Goal: Task Accomplishment & Management: Manage account settings

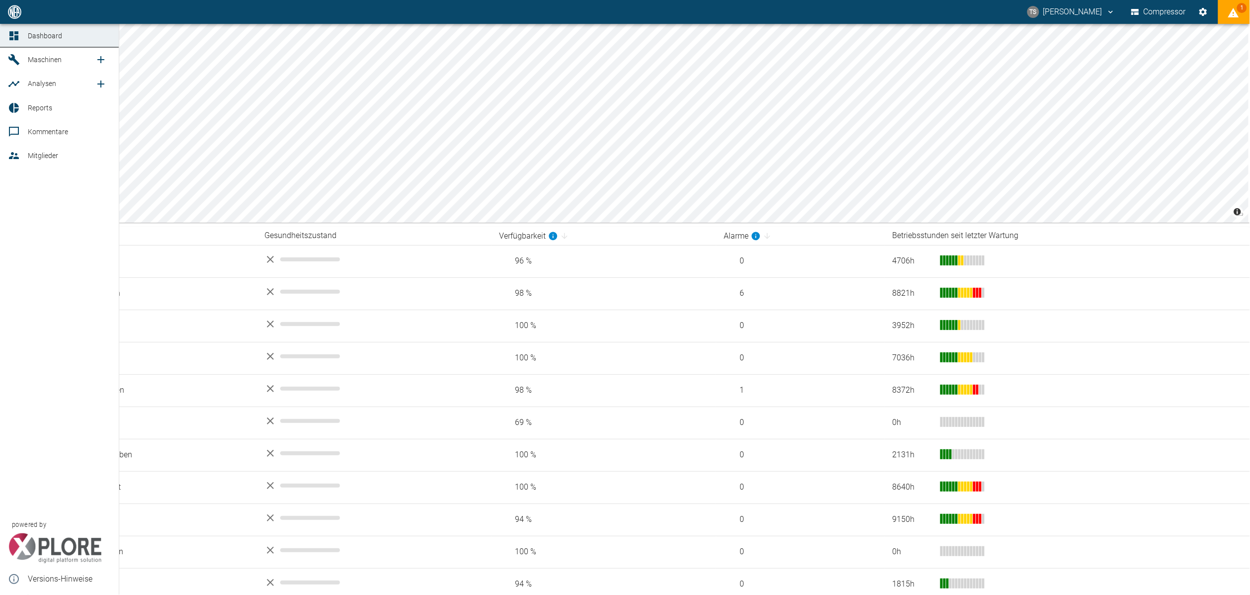
click at [28, 62] on span "Maschinen" at bounding box center [45, 60] width 34 height 8
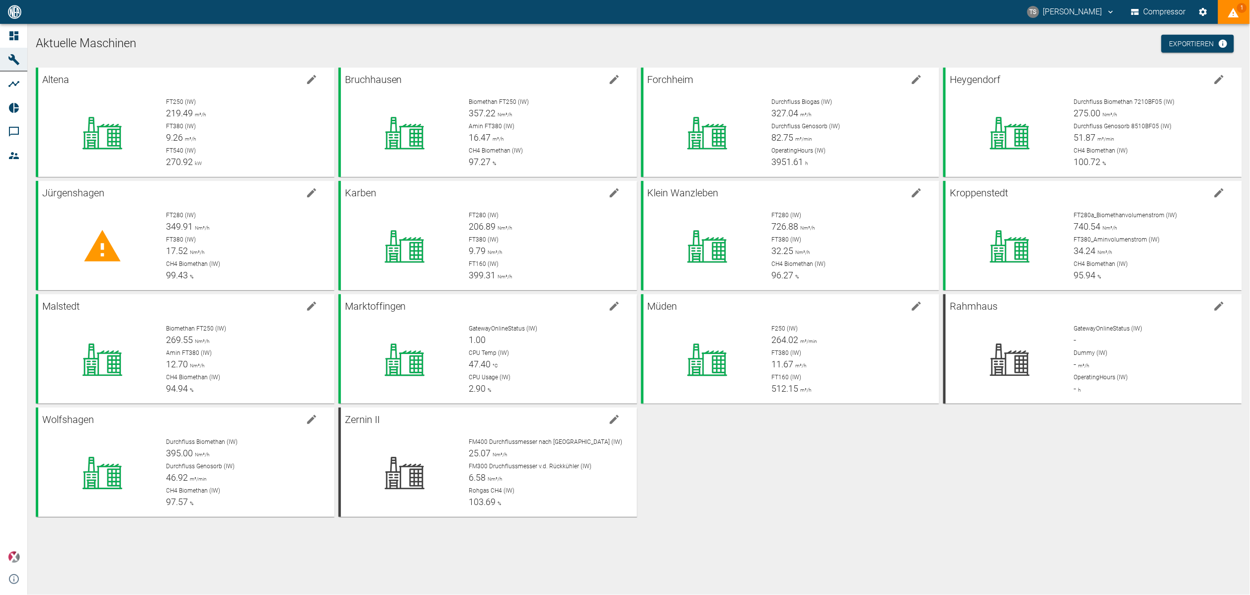
click at [1245, 6] on span "1" at bounding box center [1242, 8] width 10 height 10
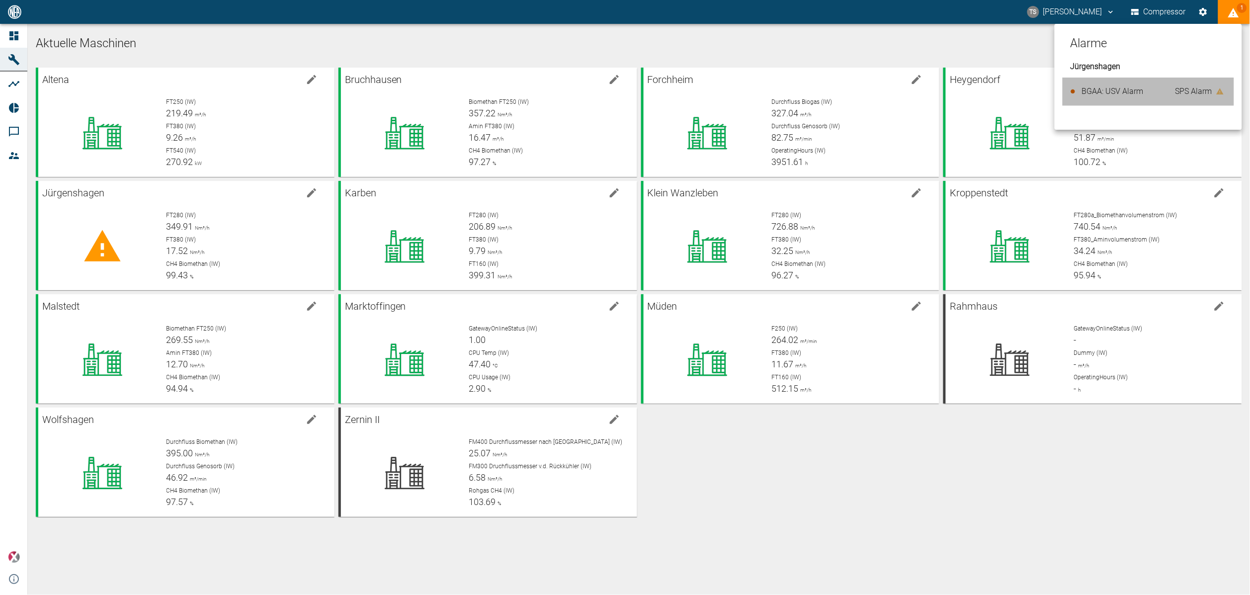
click at [1112, 93] on span "BGAA: USV Alarm" at bounding box center [1113, 90] width 62 height 9
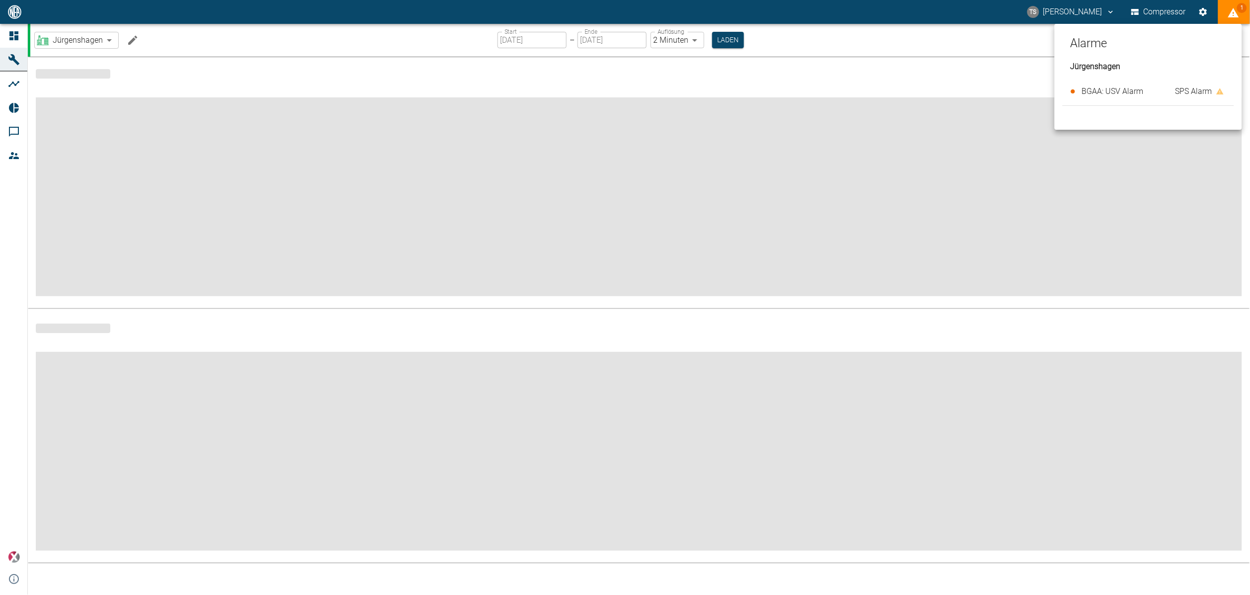
type input "2min"
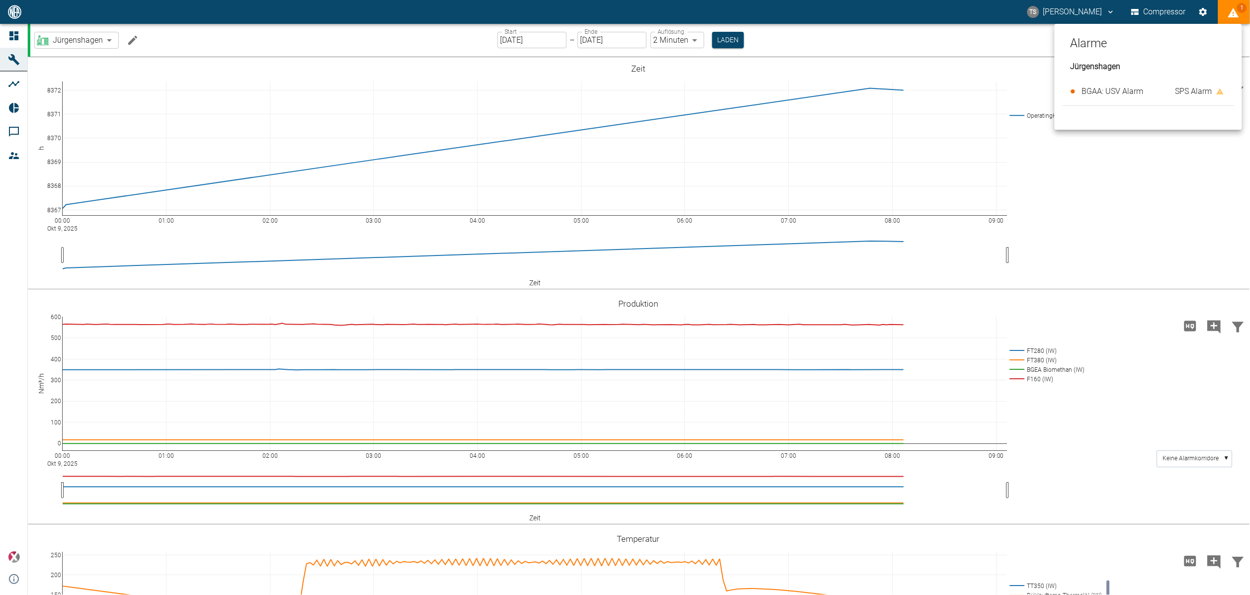
click at [912, 73] on div at bounding box center [625, 297] width 1250 height 595
click at [1183, 35] on button "Live-Daten" at bounding box center [1174, 40] width 53 height 32
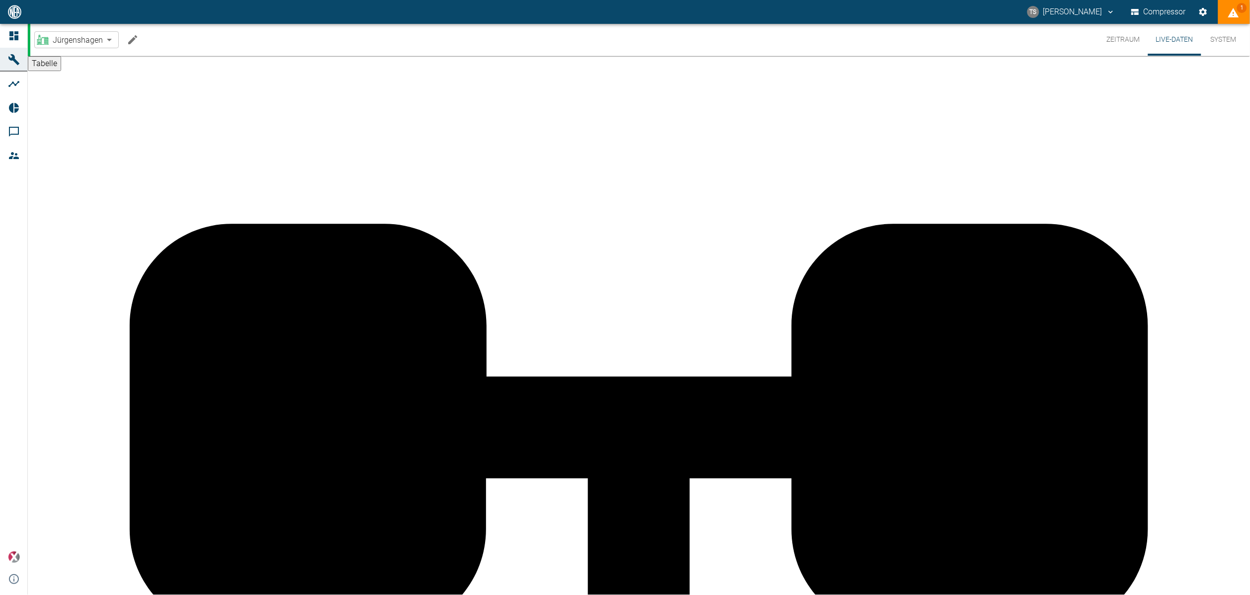
click at [1214, 40] on button "System" at bounding box center [1223, 40] width 45 height 32
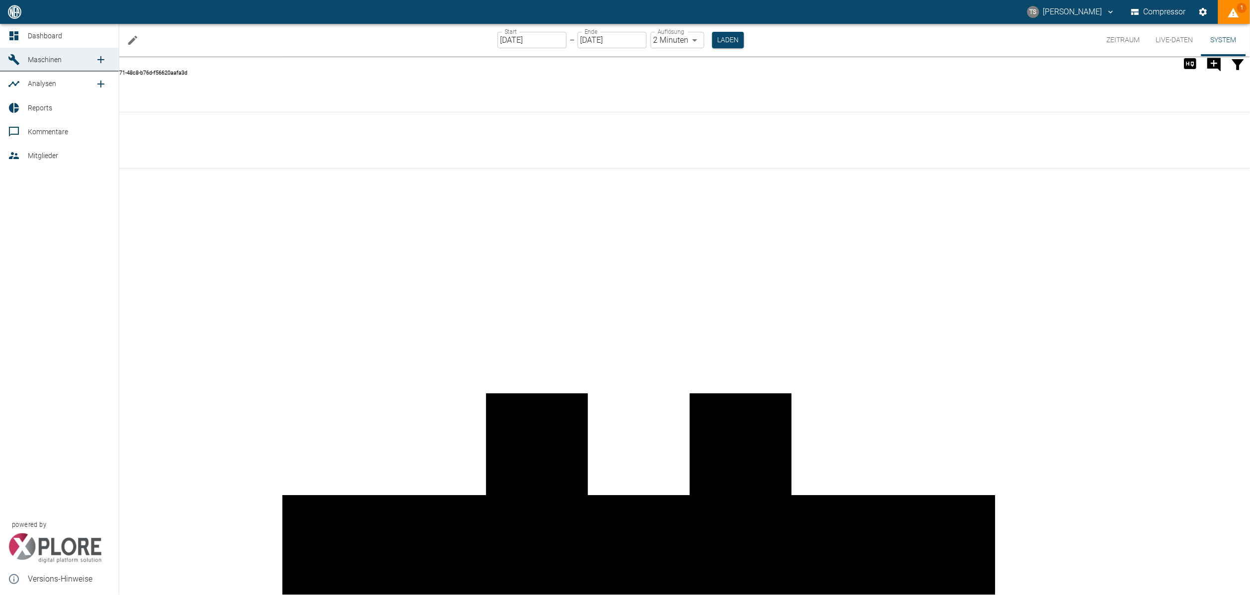
click at [47, 59] on span "Maschinen" at bounding box center [45, 60] width 34 height 8
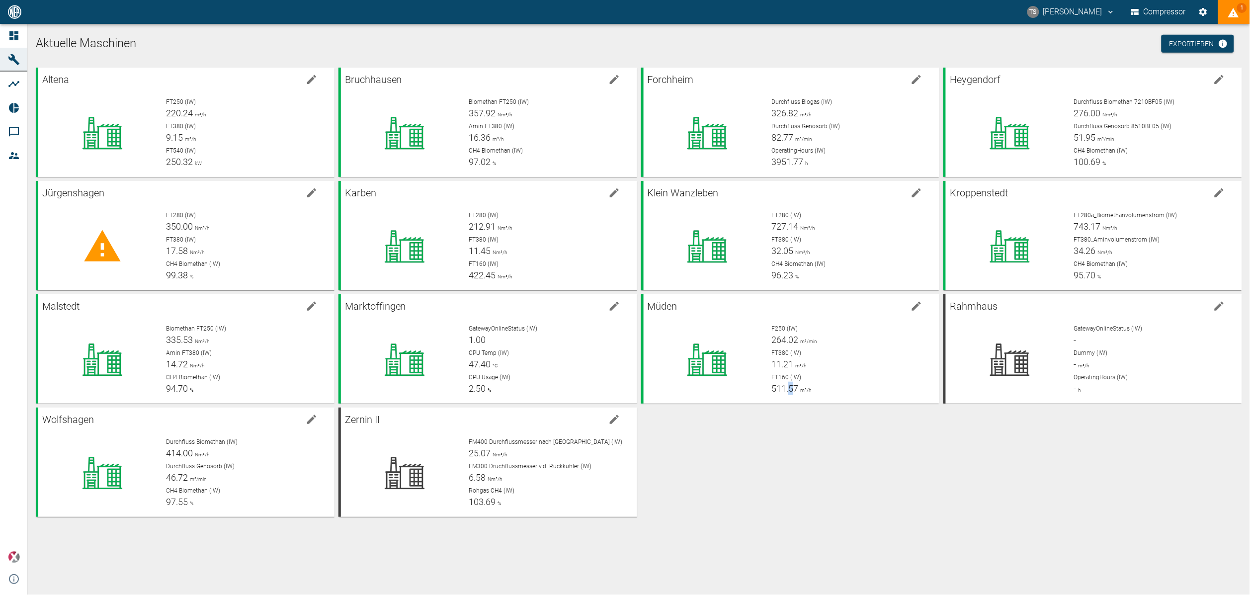
drag, startPoint x: 412, startPoint y: 0, endPoint x: 791, endPoint y: 483, distance: 614.2
click at [791, 483] on div "Altena FT250 (IW) 220.24 m³/h FT380 (IW) 9.15 m³/h FT540 (IW) 250.32 kW Bruchha…" at bounding box center [637, 290] width 1210 height 453
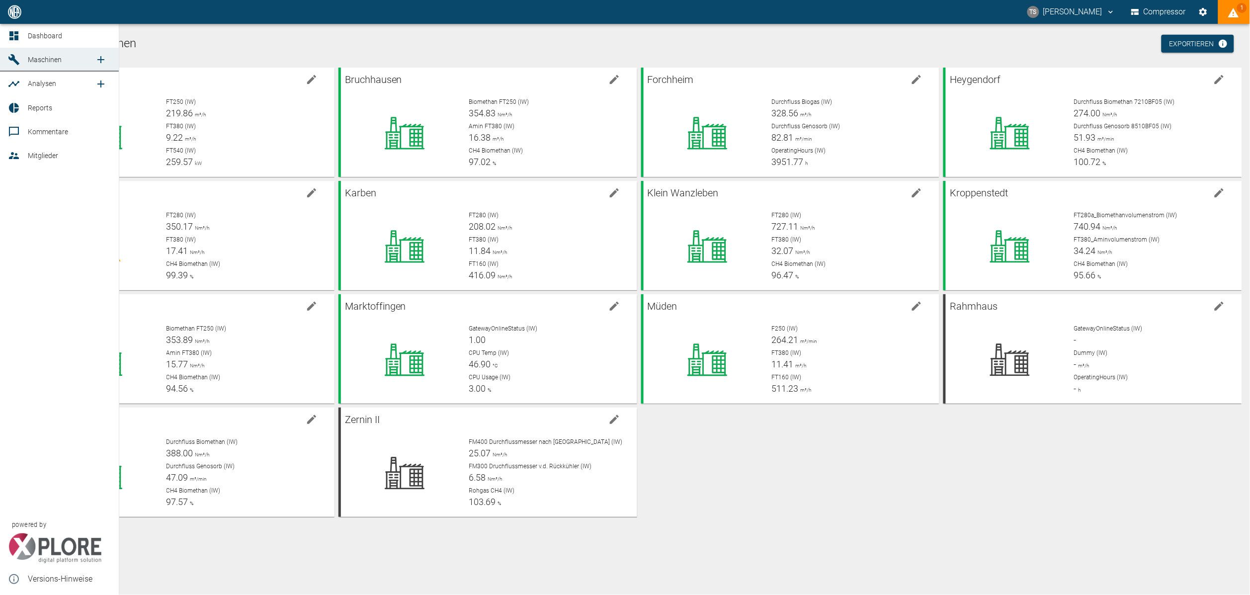
click at [17, 105] on icon at bounding box center [14, 108] width 10 height 10
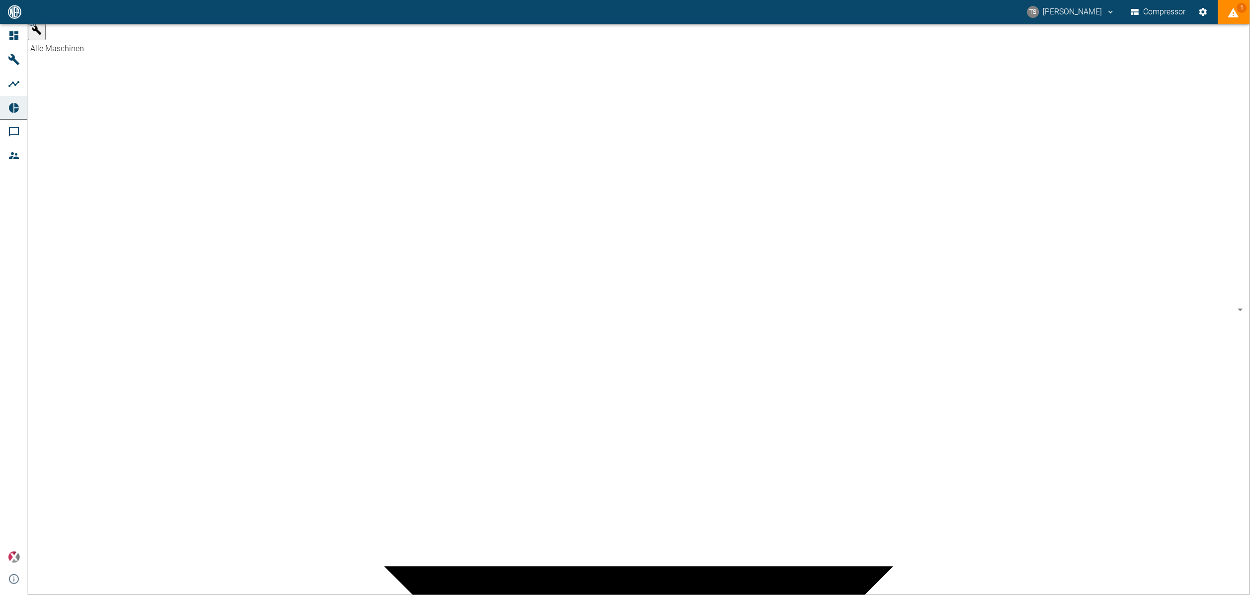
click at [89, 39] on body "TS [PERSON_NAME] Compressor 1 Dashboard Maschinen Analysen Reports Kommentare M…" at bounding box center [625, 297] width 1250 height 595
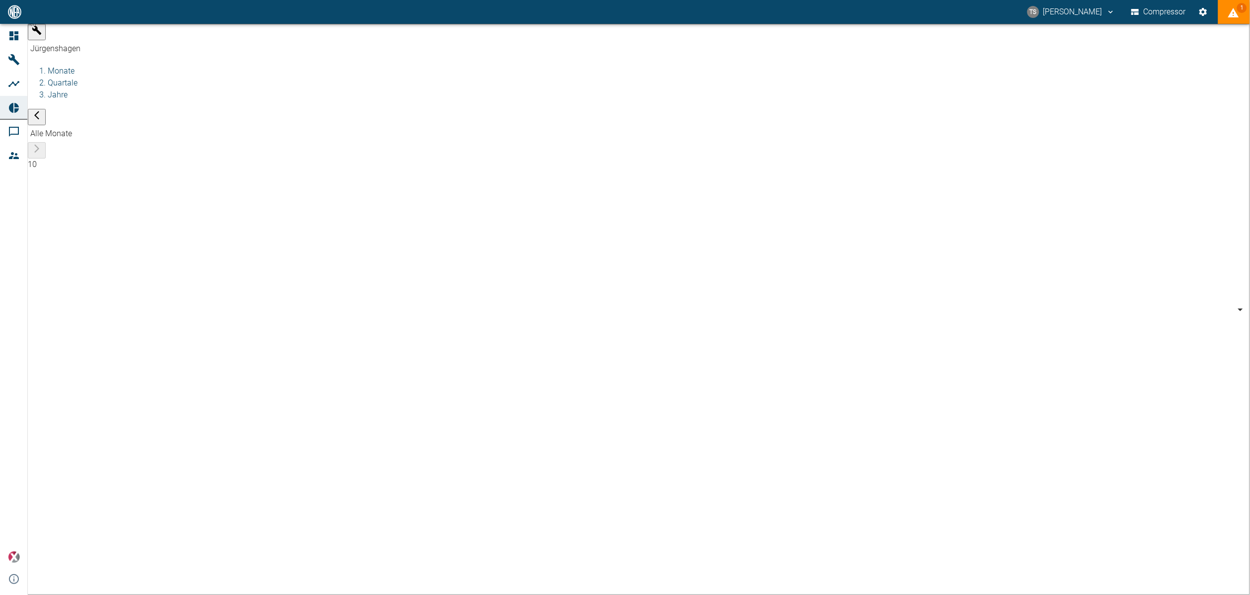
click at [92, 41] on body "TS [PERSON_NAME] Compressor 1 Dashboard Maschinen Analysen Reports Kommentare M…" at bounding box center [625, 297] width 1250 height 595
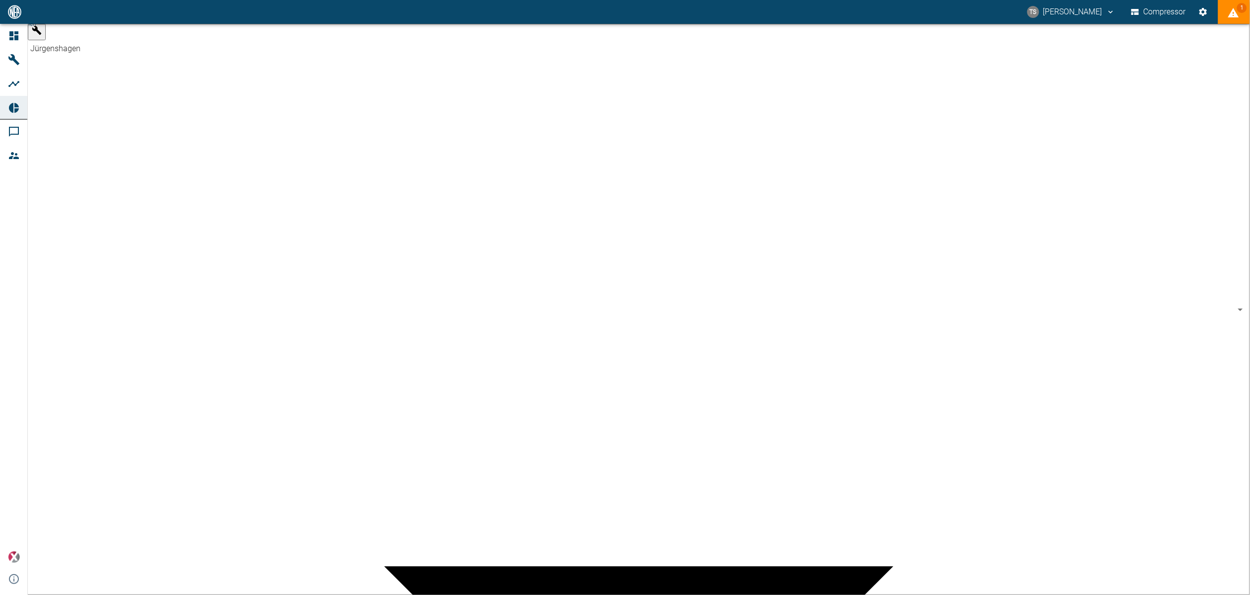
type input "7747ba40-e576-478b-9025-d024c0c73310"
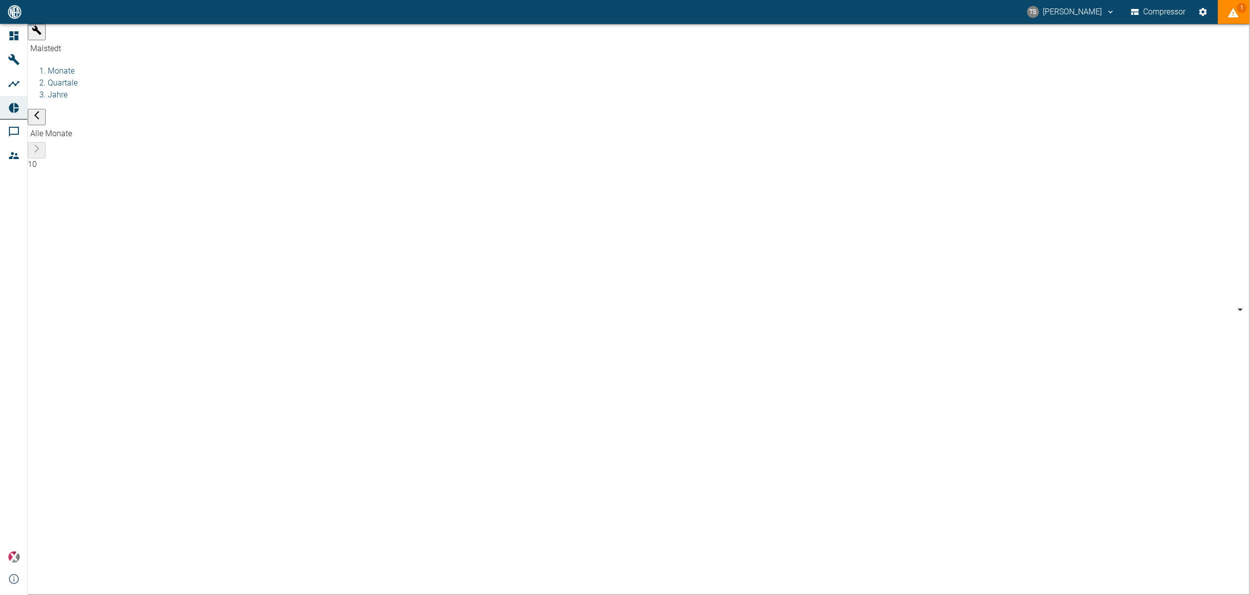
click at [324, 37] on body "TS [PERSON_NAME] Compressor 1 Dashboard Maschinen Analysen Reports Kommentare M…" at bounding box center [625, 297] width 1250 height 595
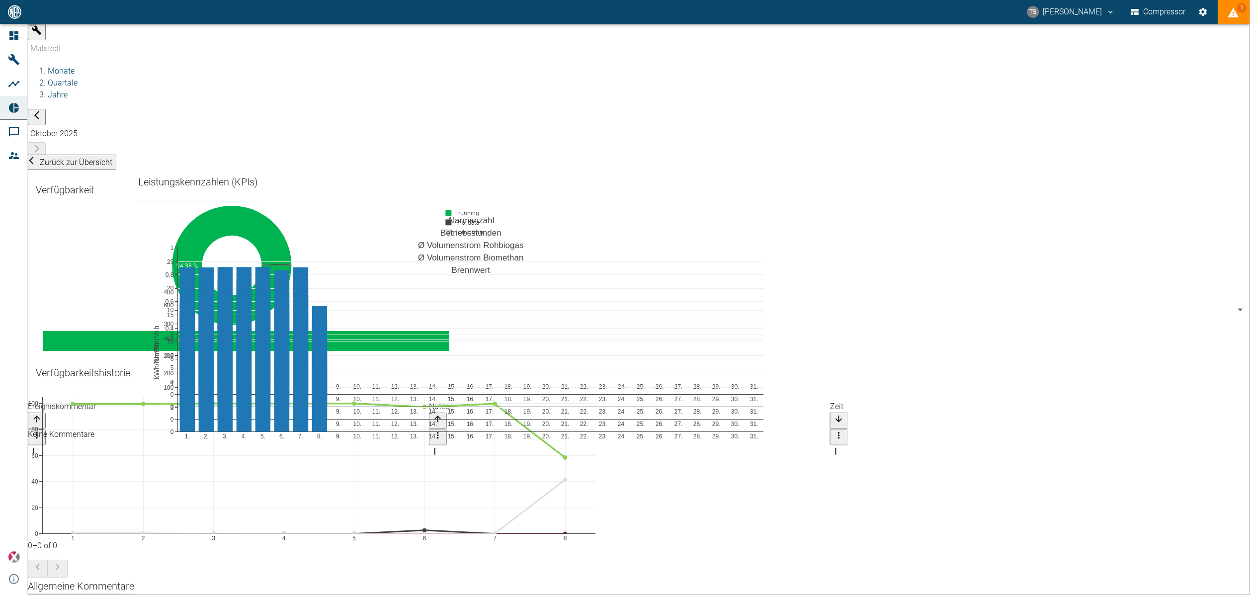
scroll to position [149, 0]
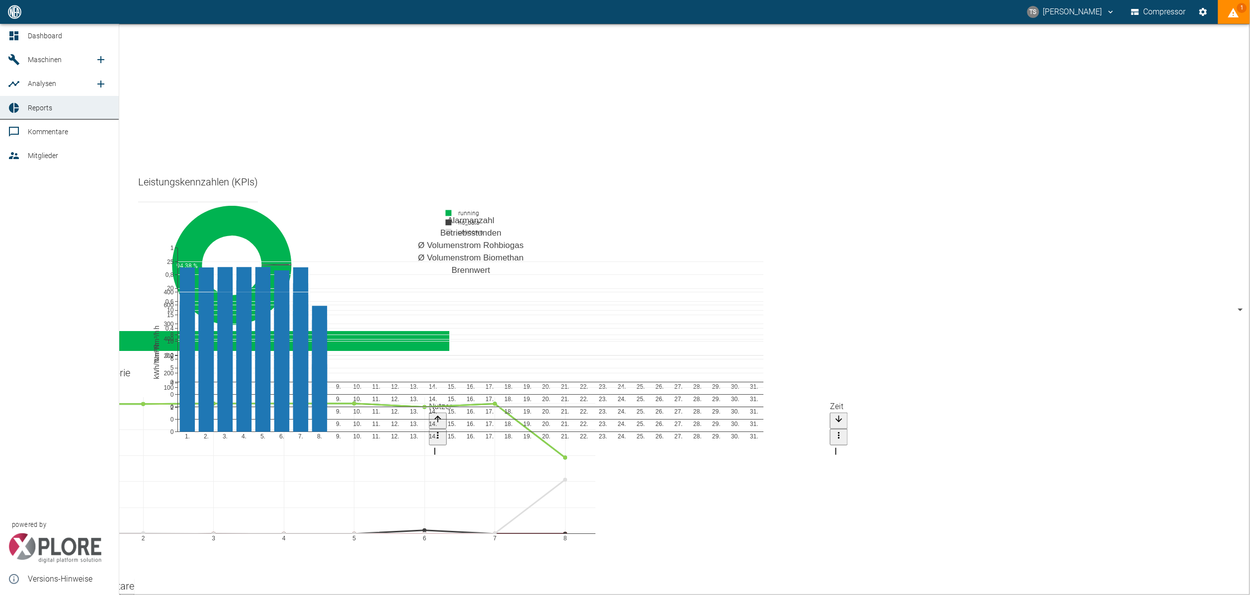
drag, startPoint x: 52, startPoint y: 110, endPoint x: 58, endPoint y: 101, distance: 10.6
click at [52, 110] on span "Reports" at bounding box center [69, 108] width 83 height 12
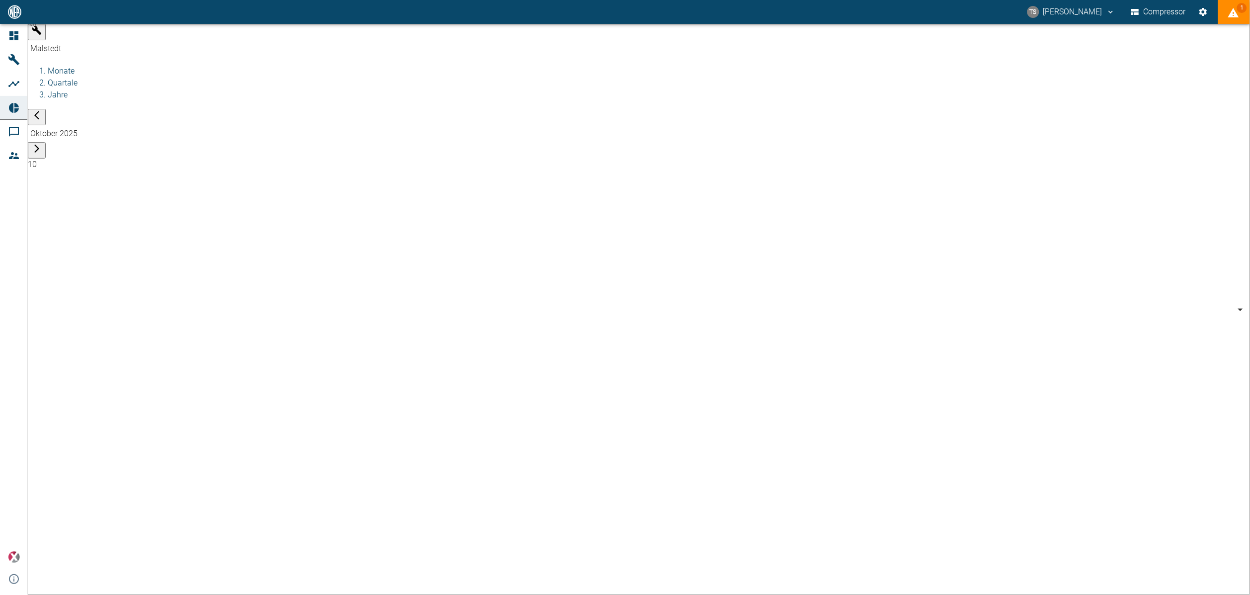
click at [123, 41] on body "TS Timo Streitbürger Compressor 1 Dashboard Maschinen Analysen Reports Kommenta…" at bounding box center [625, 297] width 1250 height 595
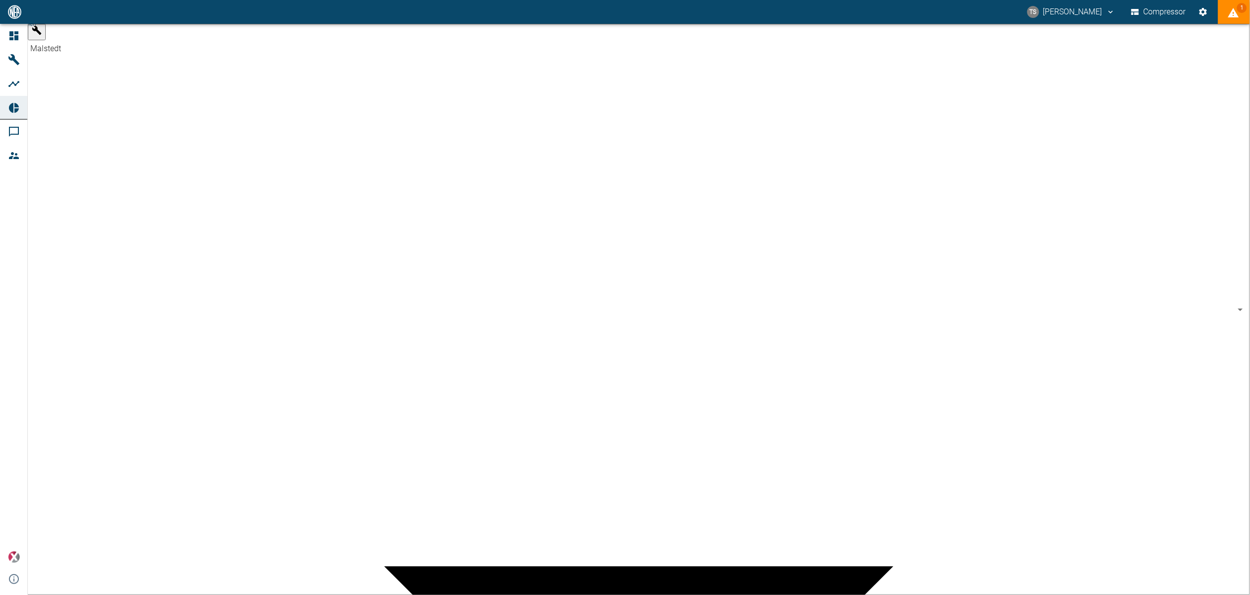
type input "af7d40c2-c812-4a17-a281-d871ce7187b0"
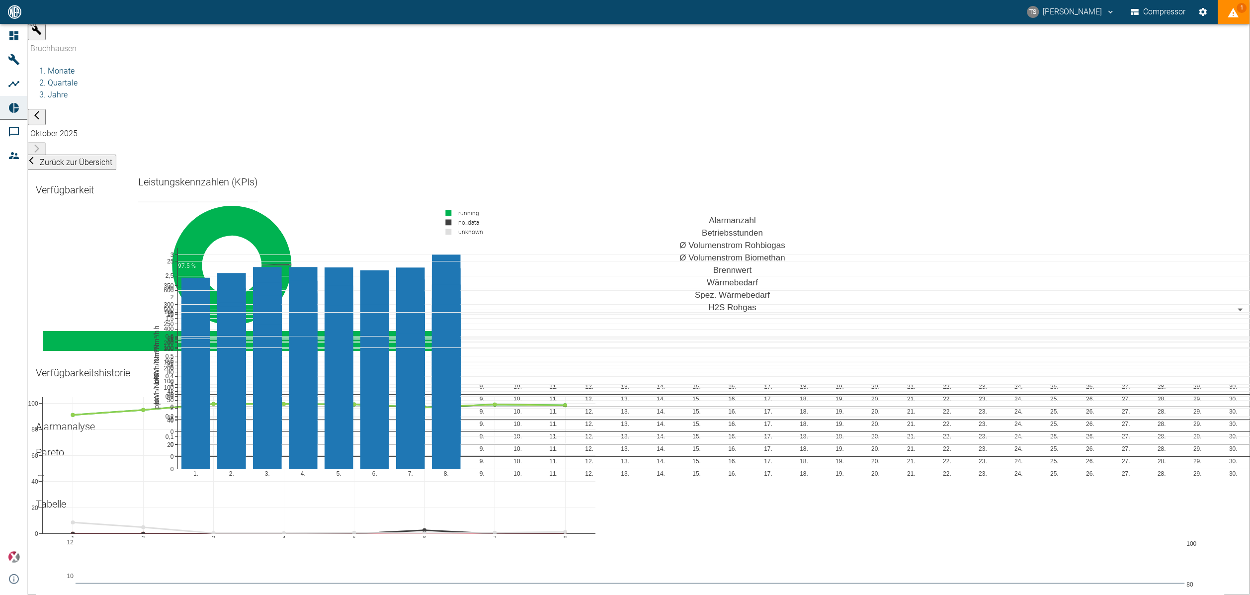
scroll to position [1939, 0]
click at [44, 475] on input "checkbox" at bounding box center [41, 478] width 6 height 6
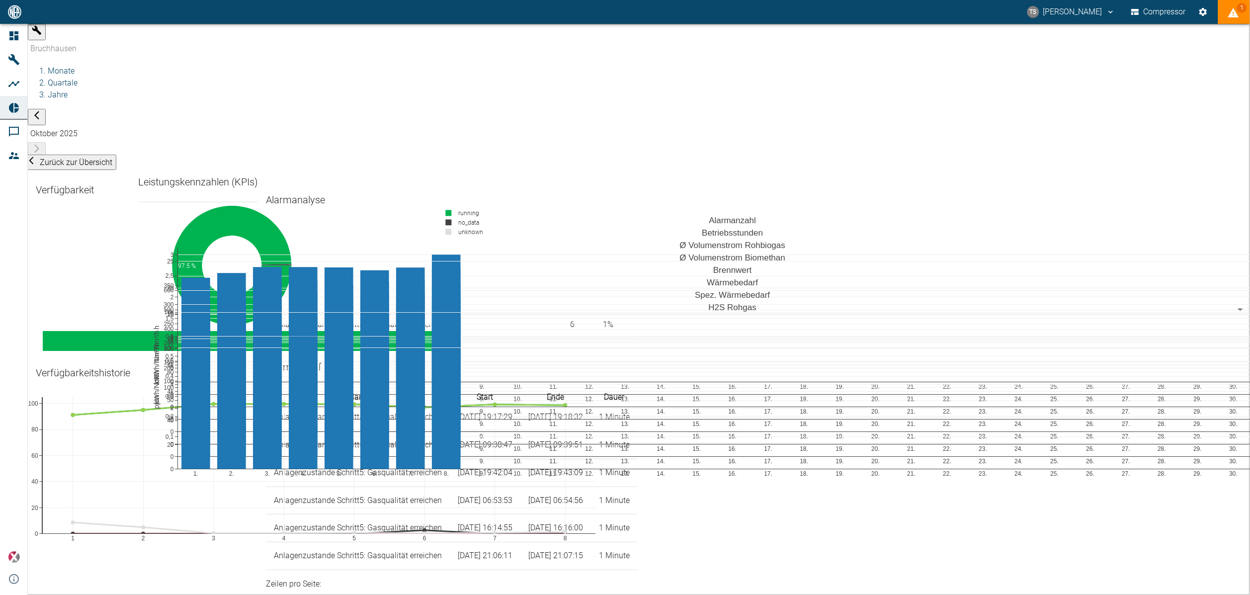
scroll to position [2013, 0]
click at [268, 249] on input "checkbox" at bounding box center [271, 252] width 6 height 6
checkbox input "false"
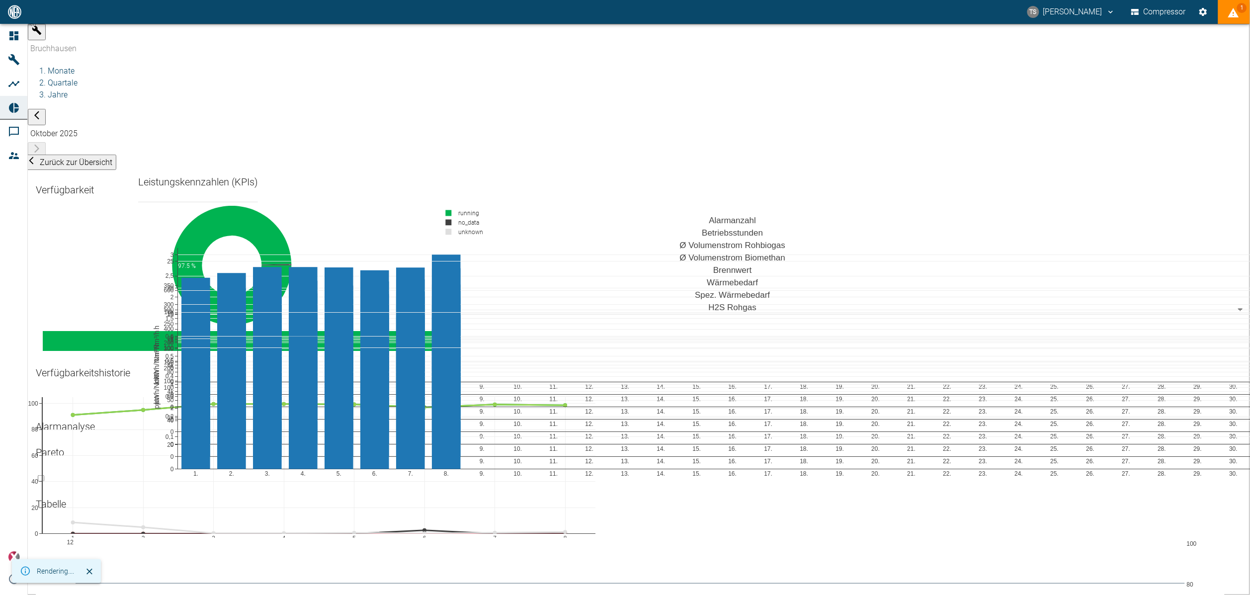
scroll to position [1268, 0]
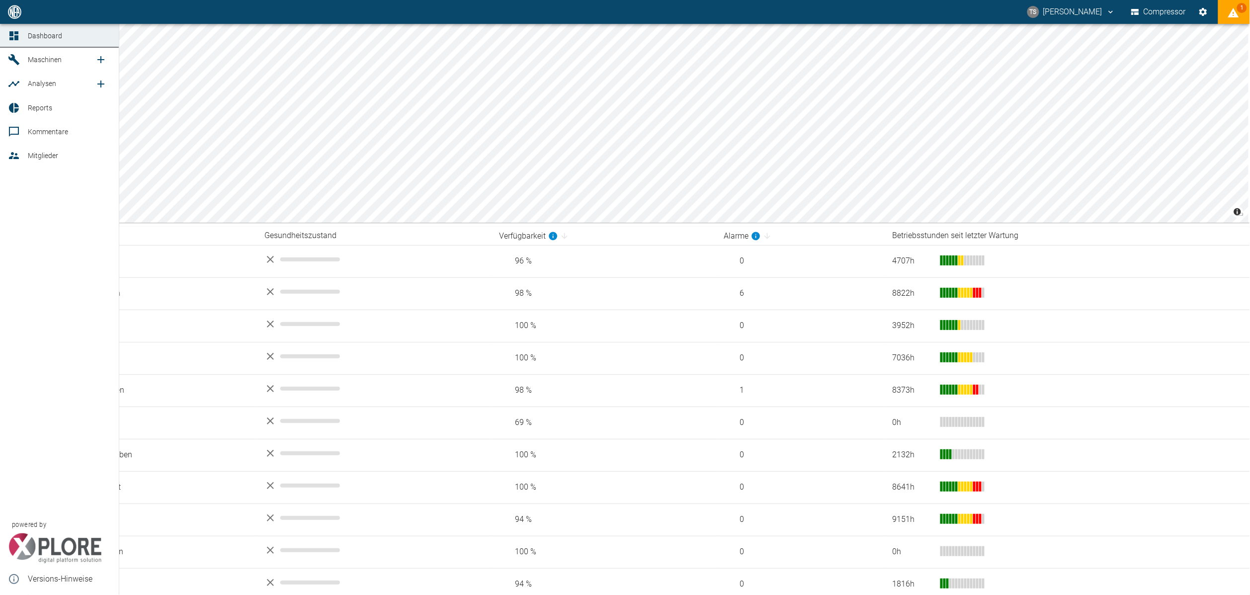
click at [60, 99] on link "Reports" at bounding box center [59, 108] width 119 height 24
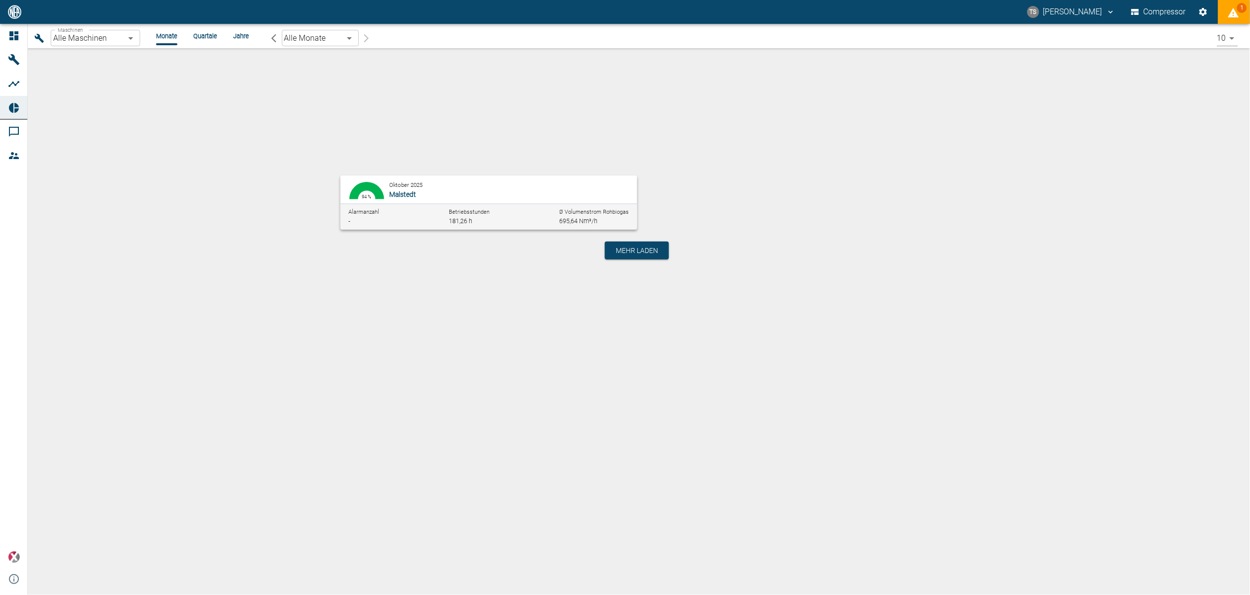
click at [114, 34] on body "TS [PERSON_NAME] Compressor 1 Dashboard Maschinen Analysen Reports Kommentare M…" at bounding box center [625, 297] width 1250 height 595
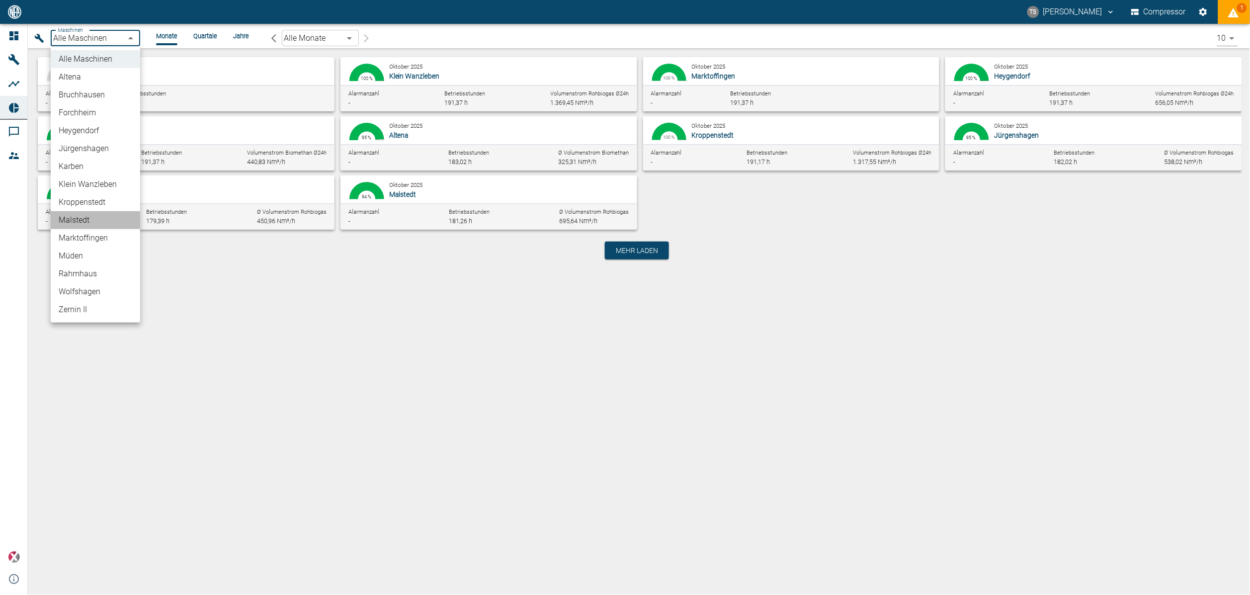
click at [95, 215] on li "Malstedt" at bounding box center [95, 220] width 89 height 18
type input "7747ba40-e576-478b-9025-d024c0c73310"
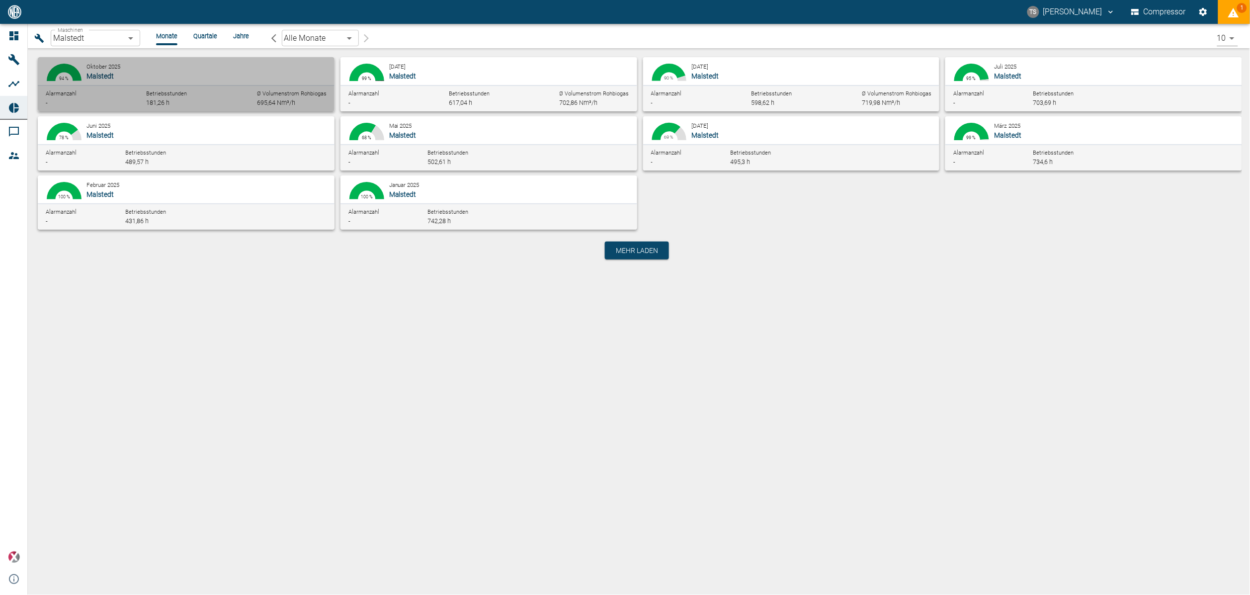
click at [158, 72] on p "Malstedt" at bounding box center [204, 76] width 237 height 10
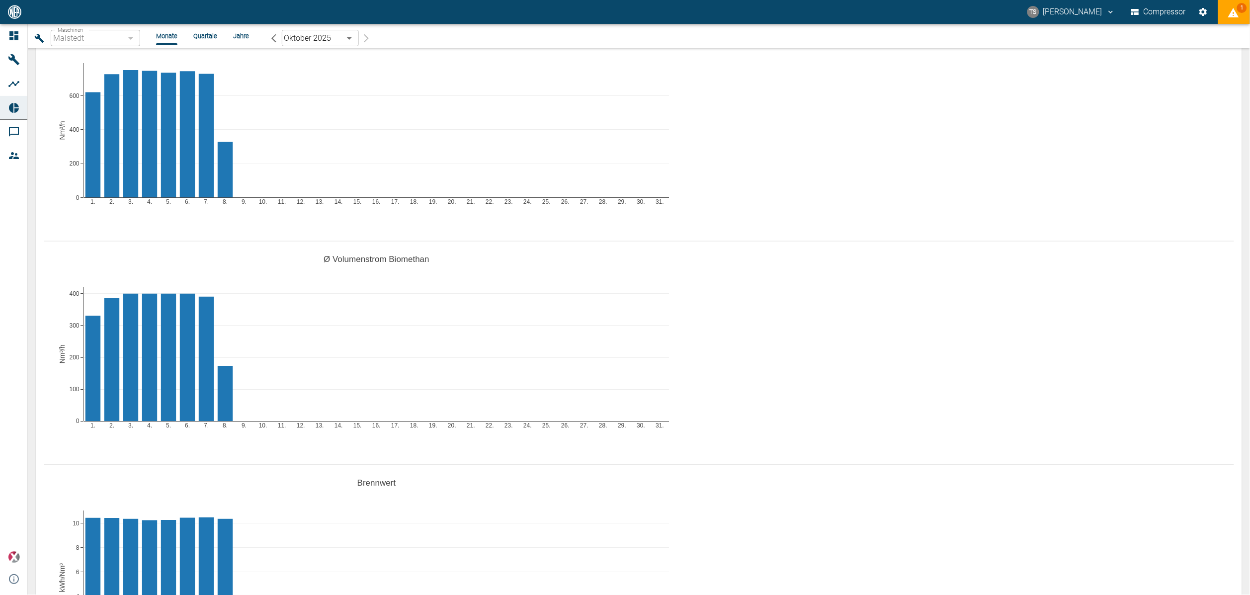
scroll to position [671, 0]
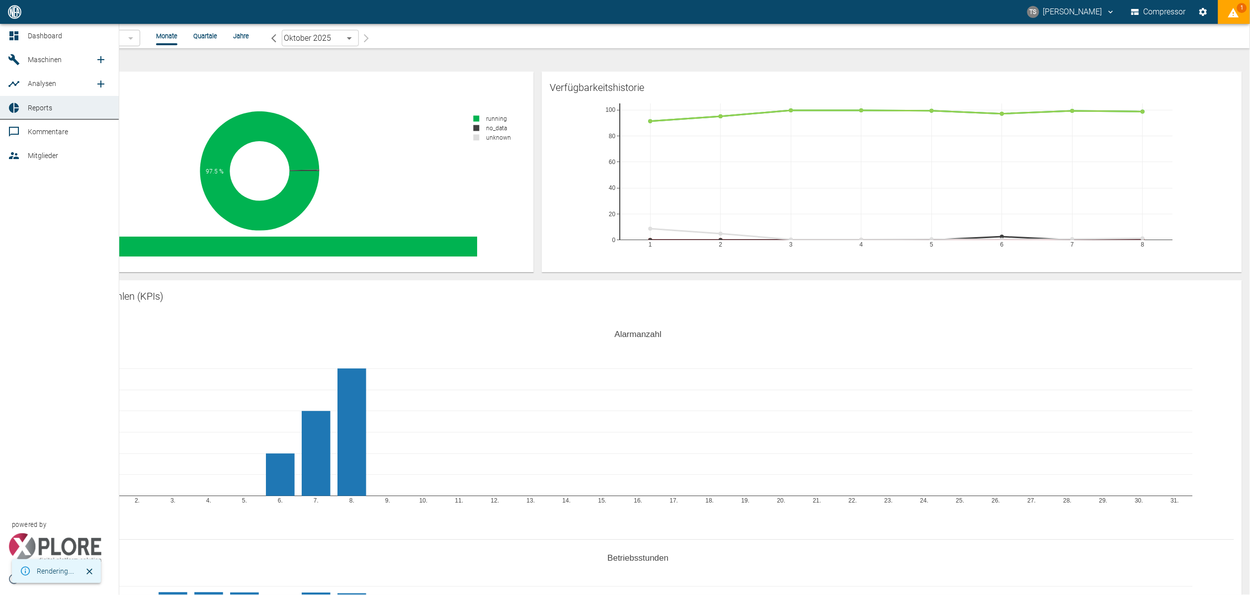
drag, startPoint x: 25, startPoint y: 108, endPoint x: 134, endPoint y: 52, distance: 122.9
click at [25, 108] on link "Reports" at bounding box center [59, 108] width 119 height 24
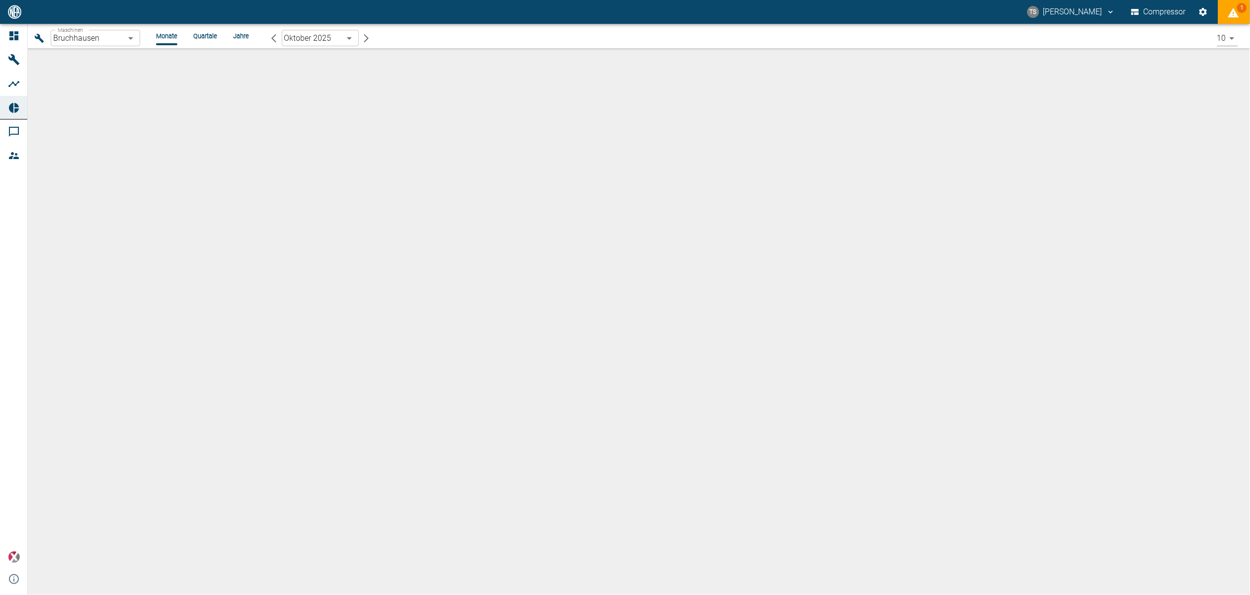
click at [128, 41] on body "TS Timo Streitbürger Compressor 1 Dashboard Maschinen Analysen Reports Kommenta…" at bounding box center [625, 297] width 1250 height 595
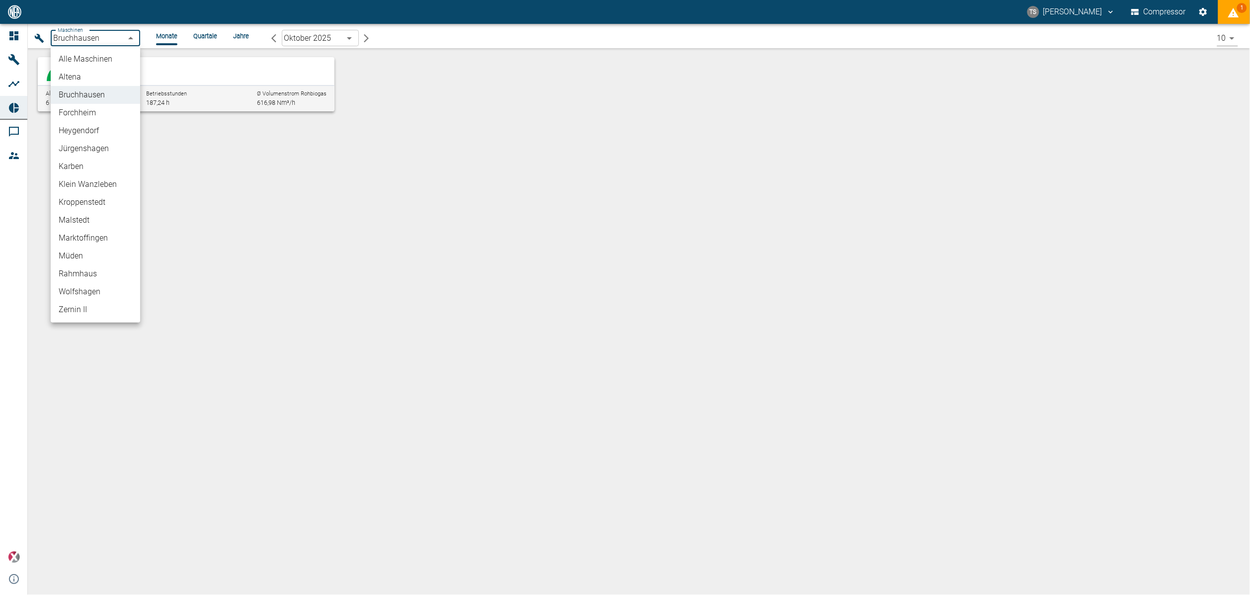
click at [91, 149] on li "Jürgenshagen" at bounding box center [95, 149] width 89 height 18
type input "381d891b-1471-48c8-b76d-f56620aafa3d"
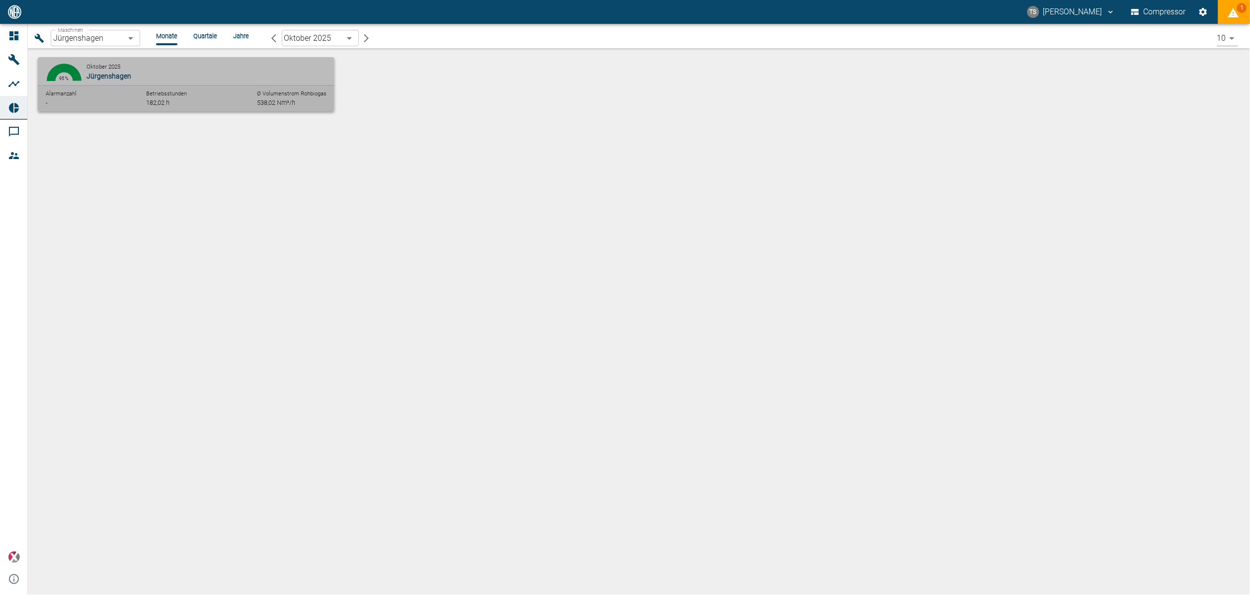
click at [199, 80] on p "Jürgenshagen" at bounding box center [204, 76] width 237 height 10
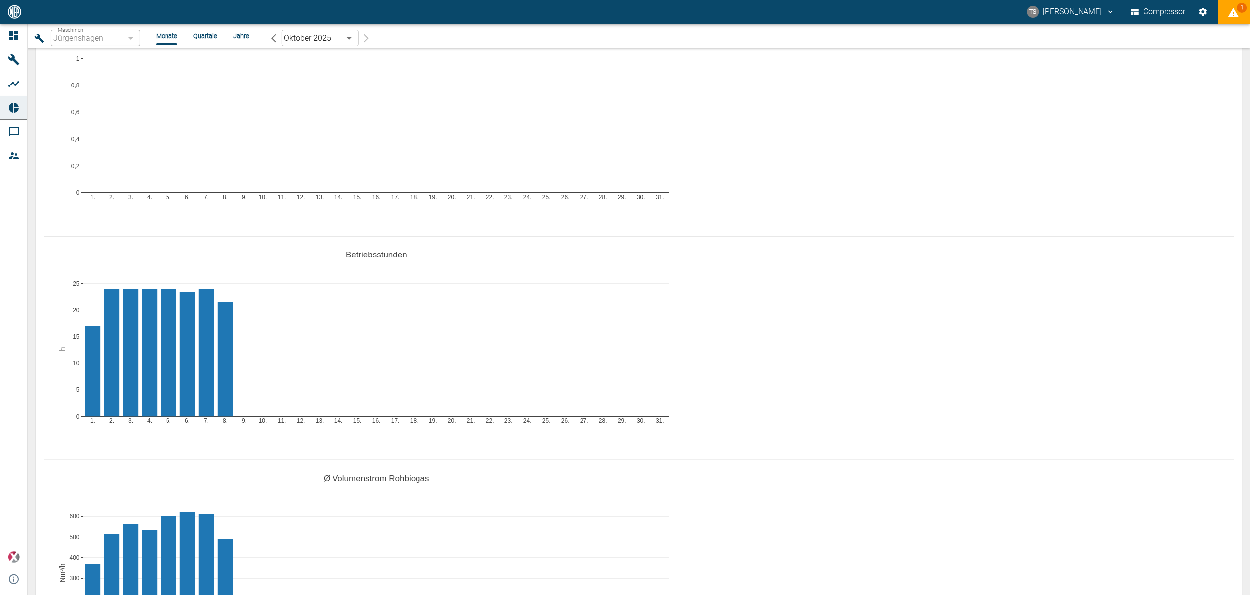
scroll to position [149, 0]
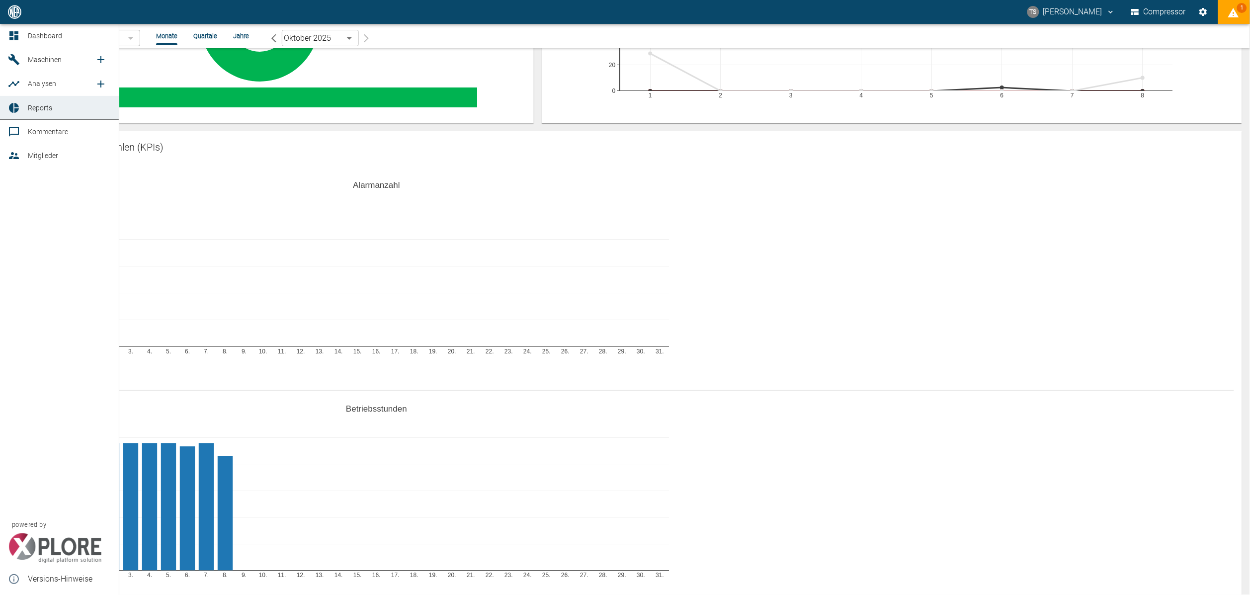
click at [17, 105] on icon at bounding box center [14, 108] width 10 height 10
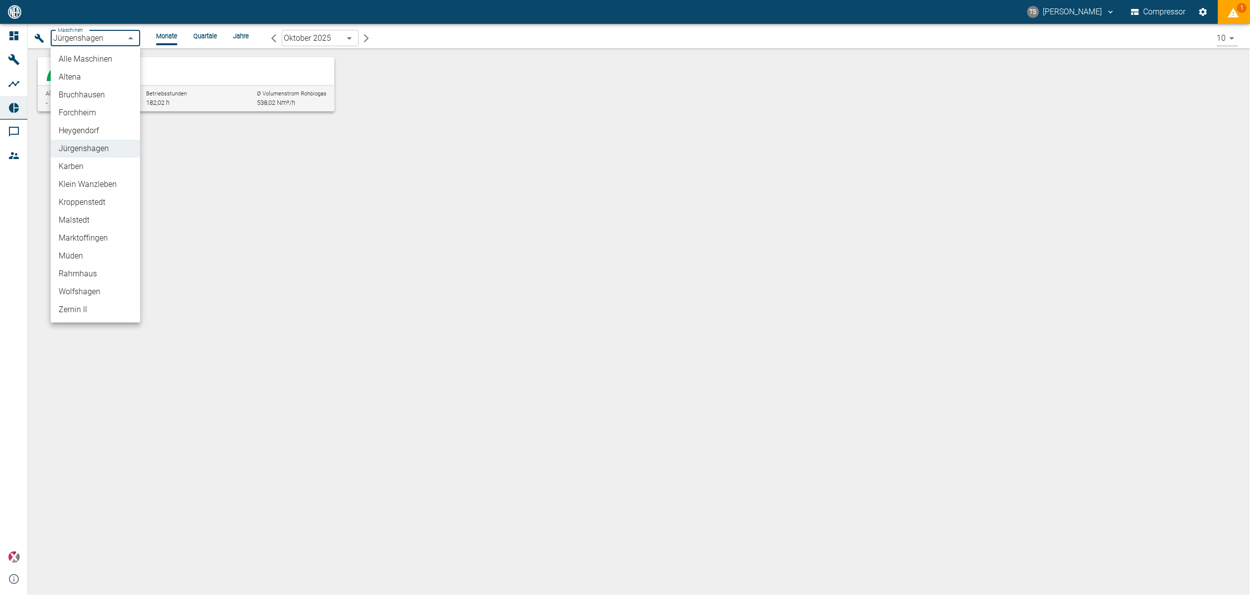
click at [135, 35] on body "TS Timo Streitbürger Compressor 1 Dashboard Maschinen Analysen Reports Kommenta…" at bounding box center [625, 297] width 1250 height 595
click at [97, 93] on li "Bruchhausen" at bounding box center [95, 95] width 89 height 18
type input "af7d40c2-c812-4a17-a281-d871ce7187b0"
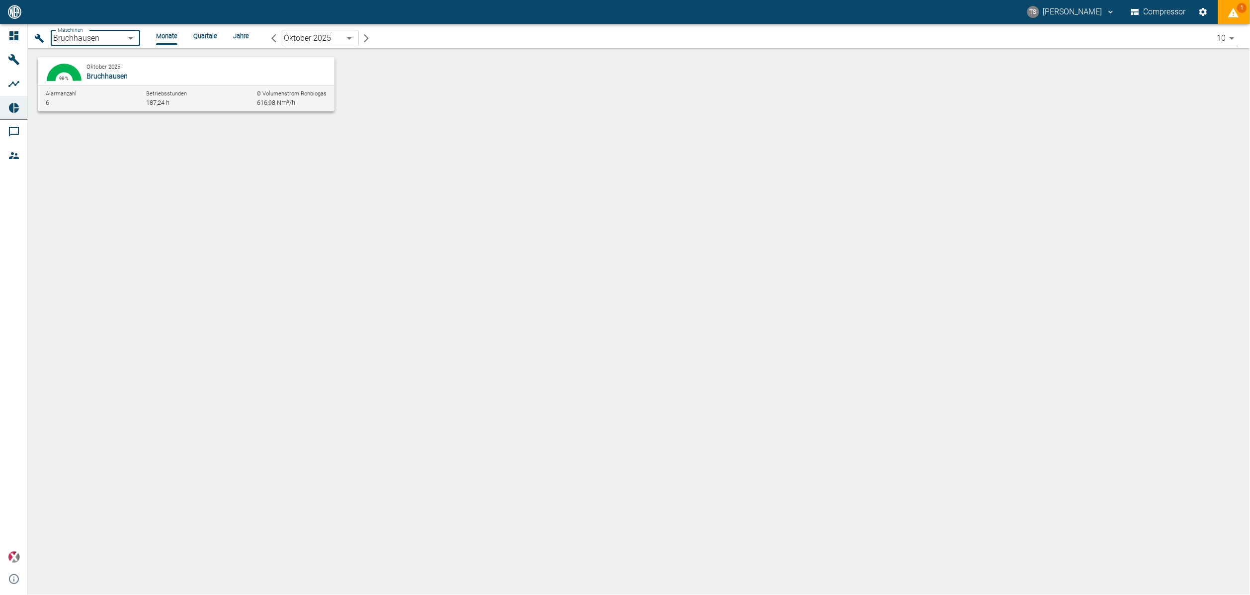
click at [213, 66] on div "Oktober 2025 Bruchhausen" at bounding box center [206, 71] width 241 height 20
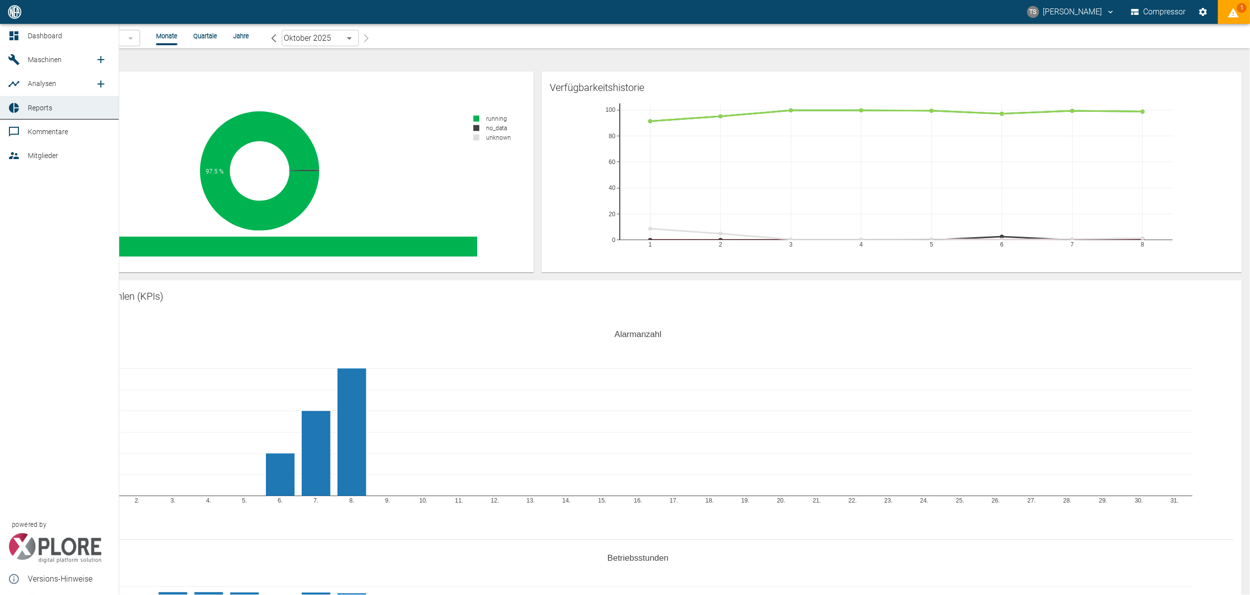
click at [25, 107] on link "Reports" at bounding box center [59, 108] width 119 height 24
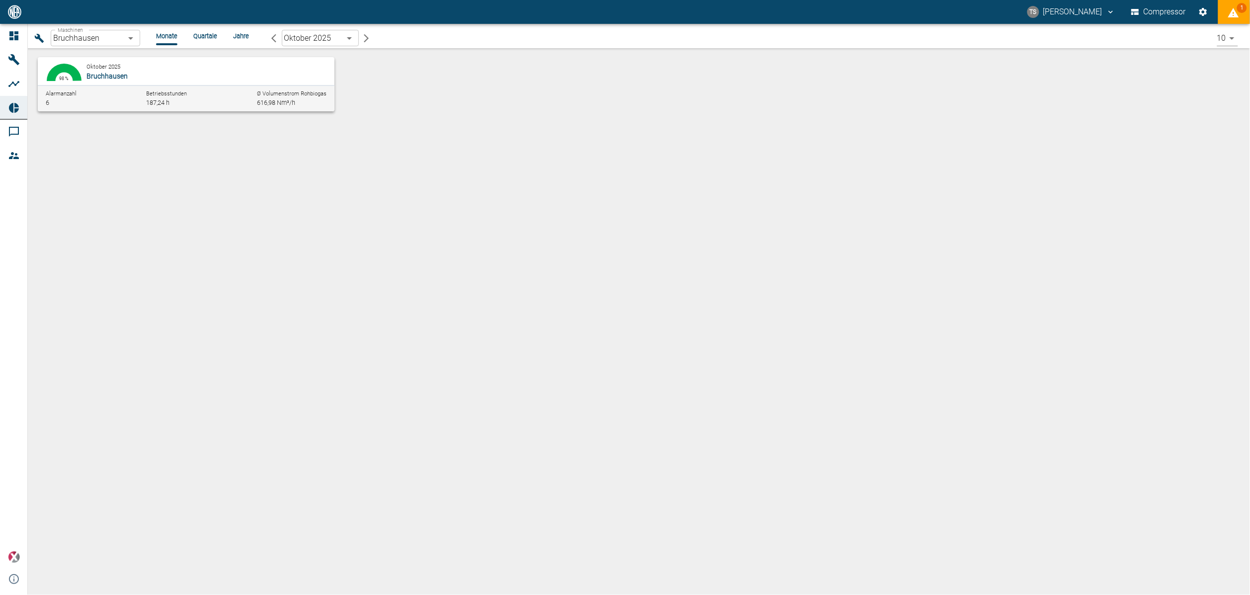
click at [133, 35] on body "TS Timo Streitbürger Compressor 1 Dashboard Maschinen Analysen Reports Kommenta…" at bounding box center [625, 297] width 1250 height 595
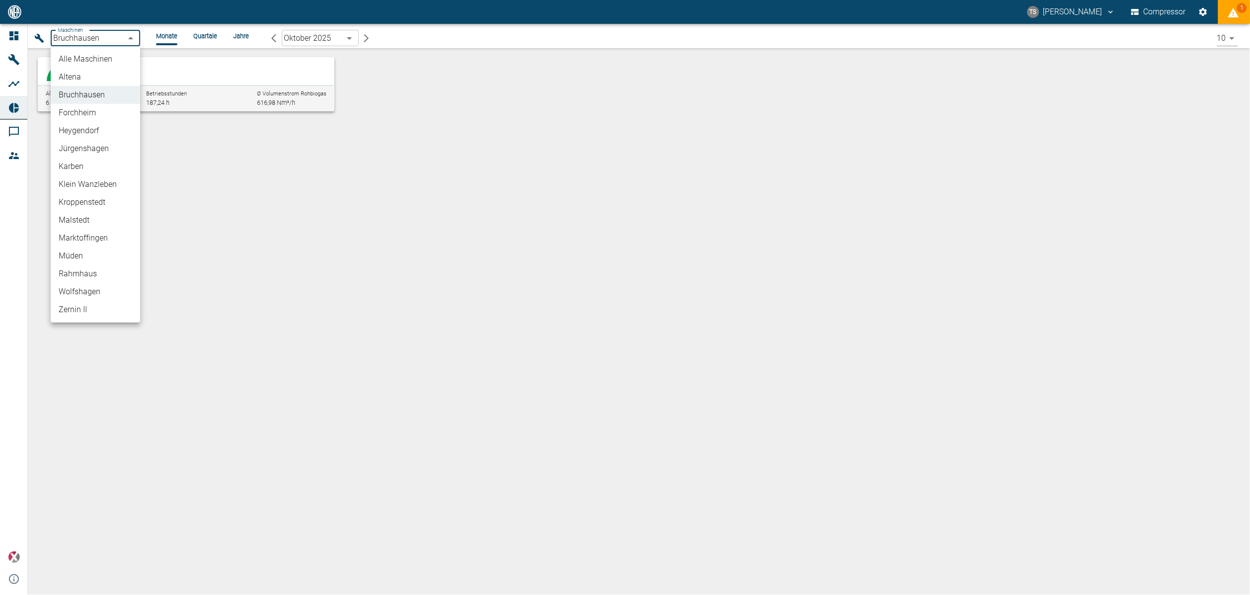
click at [97, 219] on li "Malstedt" at bounding box center [95, 220] width 89 height 18
type input "7747ba40-e576-478b-9025-d024c0c73310"
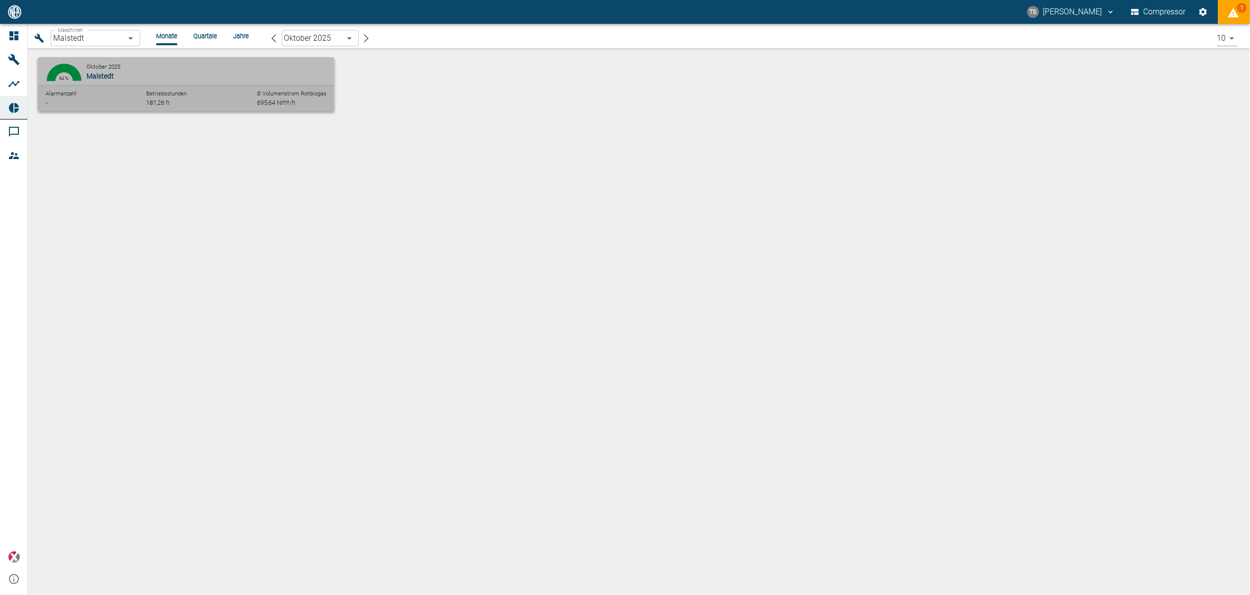
click at [158, 74] on p "Malstedt" at bounding box center [204, 76] width 237 height 10
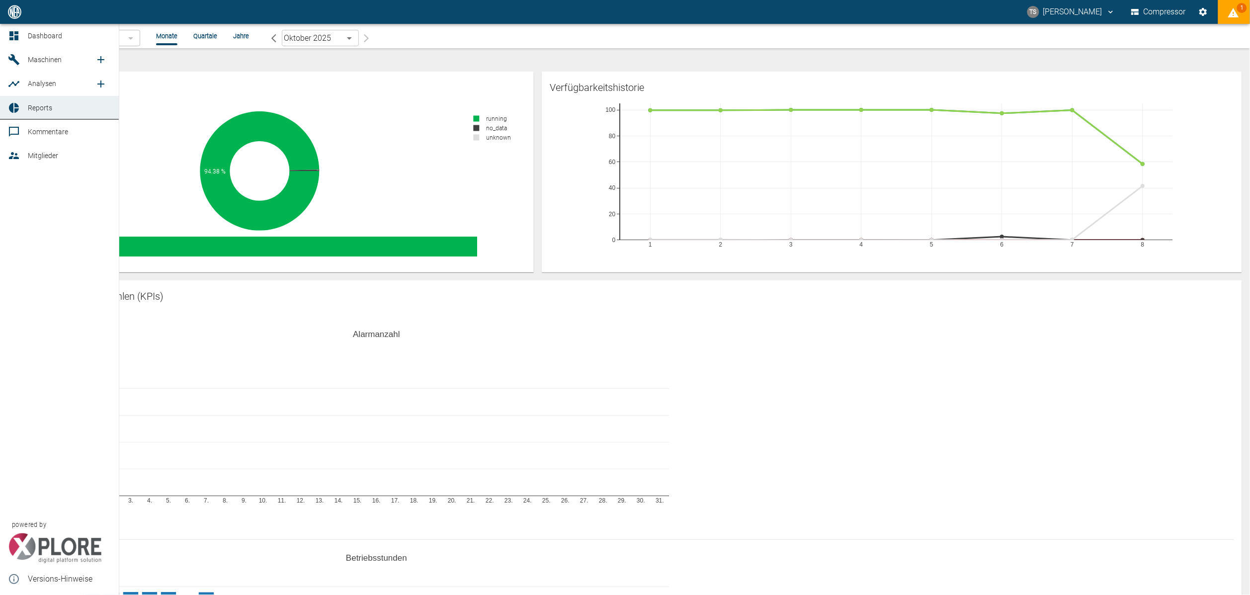
click at [65, 55] on span "Maschinen" at bounding box center [61, 60] width 67 height 12
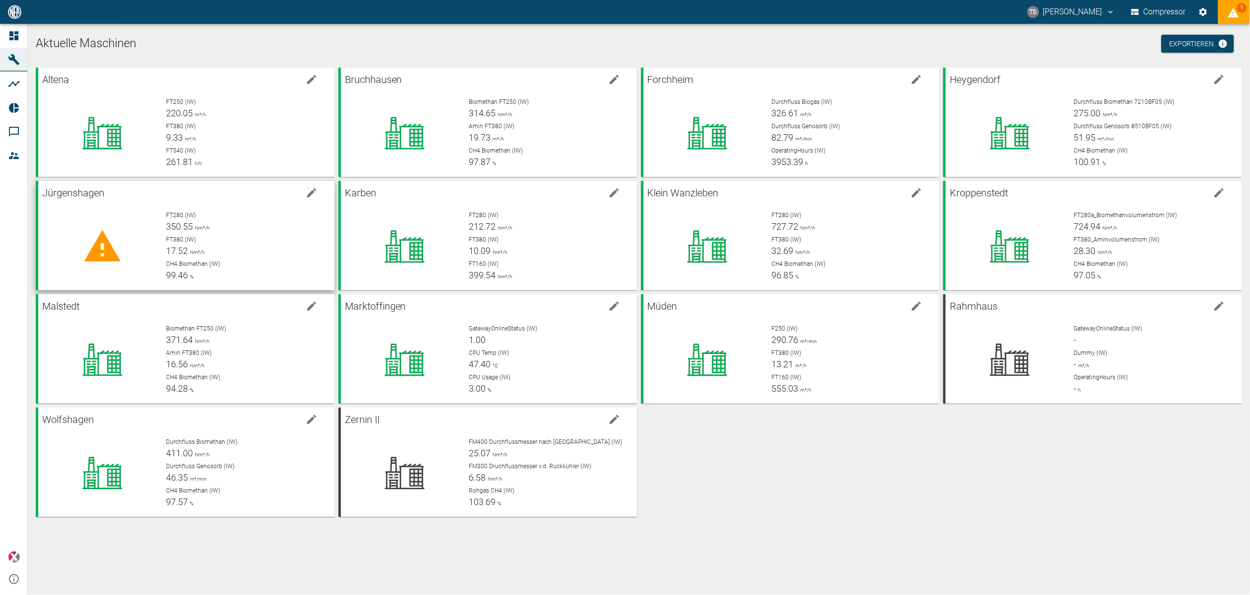
click at [122, 192] on p "Jürgenshagen" at bounding box center [171, 193] width 259 height 16
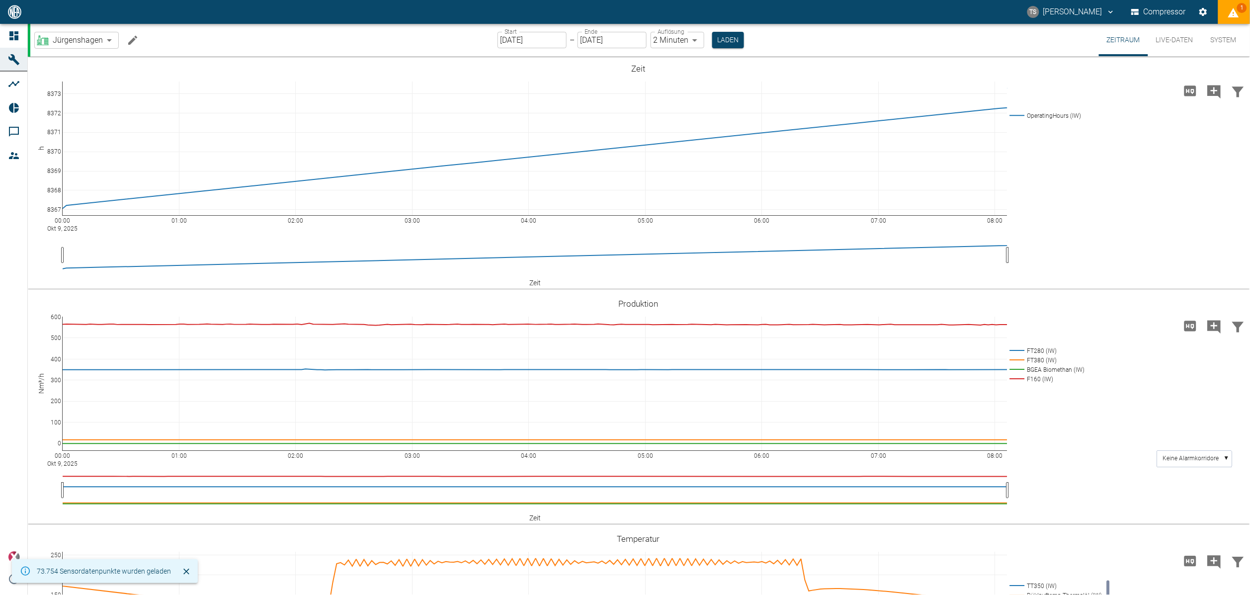
click at [132, 38] on icon "Machine bearbeiten" at bounding box center [133, 40] width 12 height 12
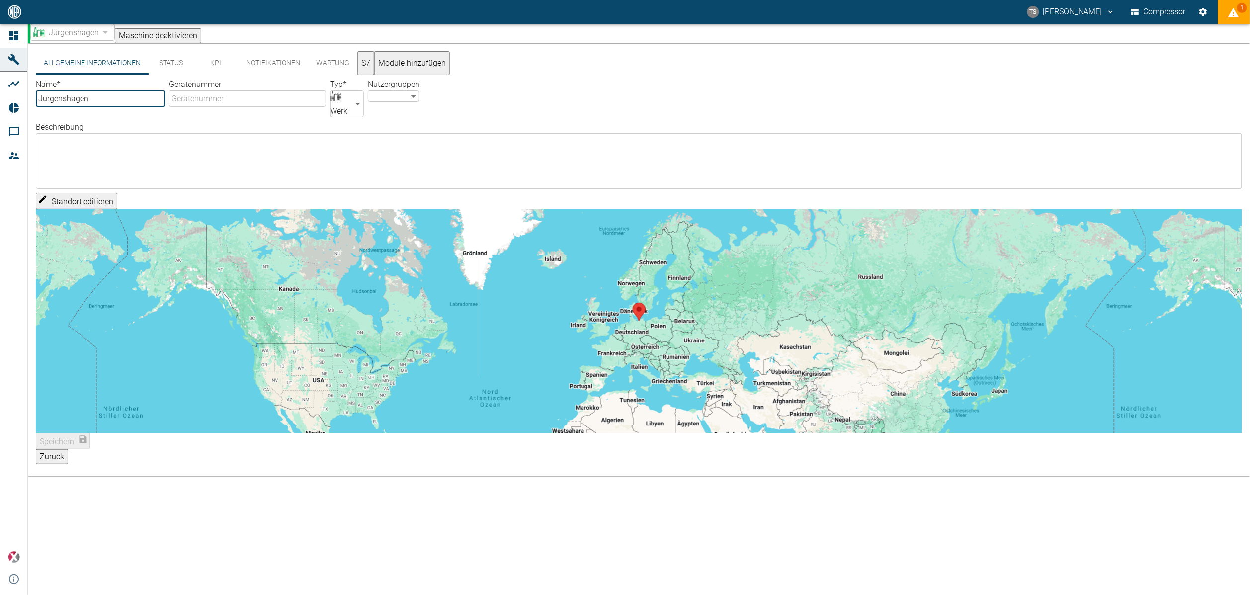
click at [211, 62] on button "KPI" at bounding box center [215, 63] width 45 height 24
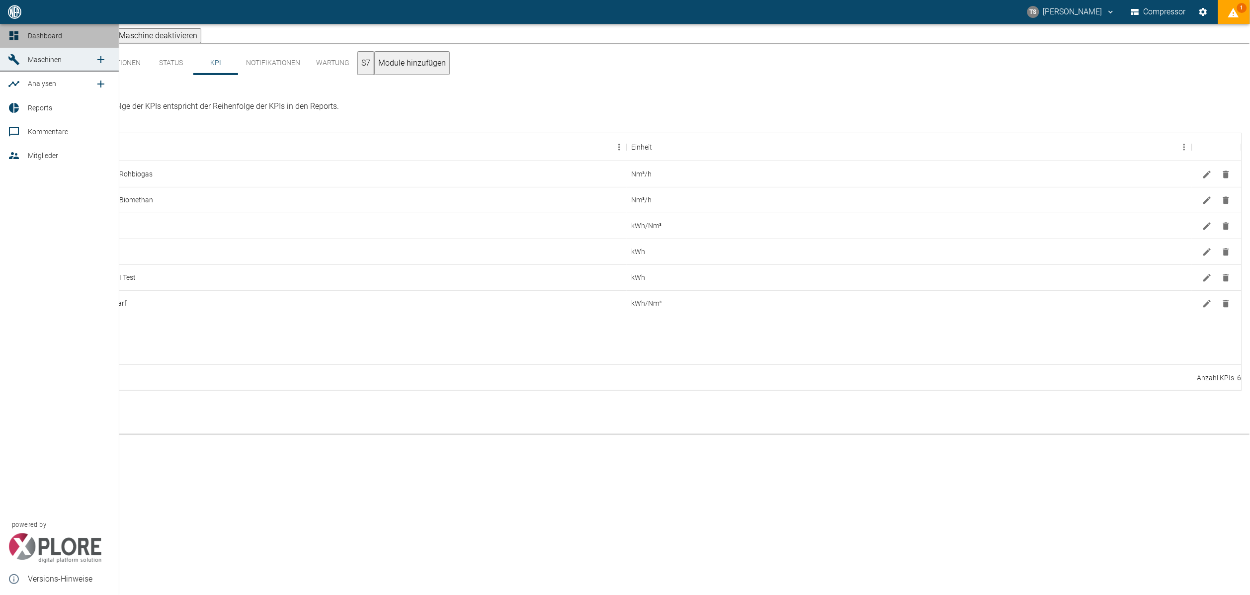
click at [39, 37] on span "Dashboard" at bounding box center [45, 36] width 34 height 8
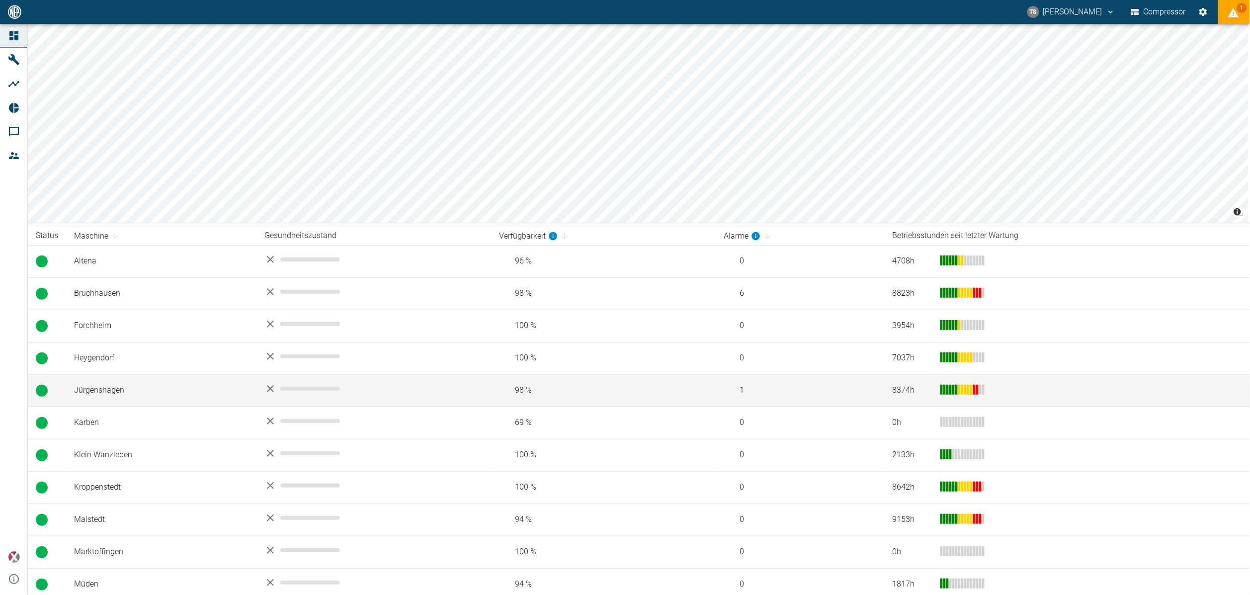
click at [105, 400] on td "Jürgenshagen" at bounding box center [161, 390] width 190 height 32
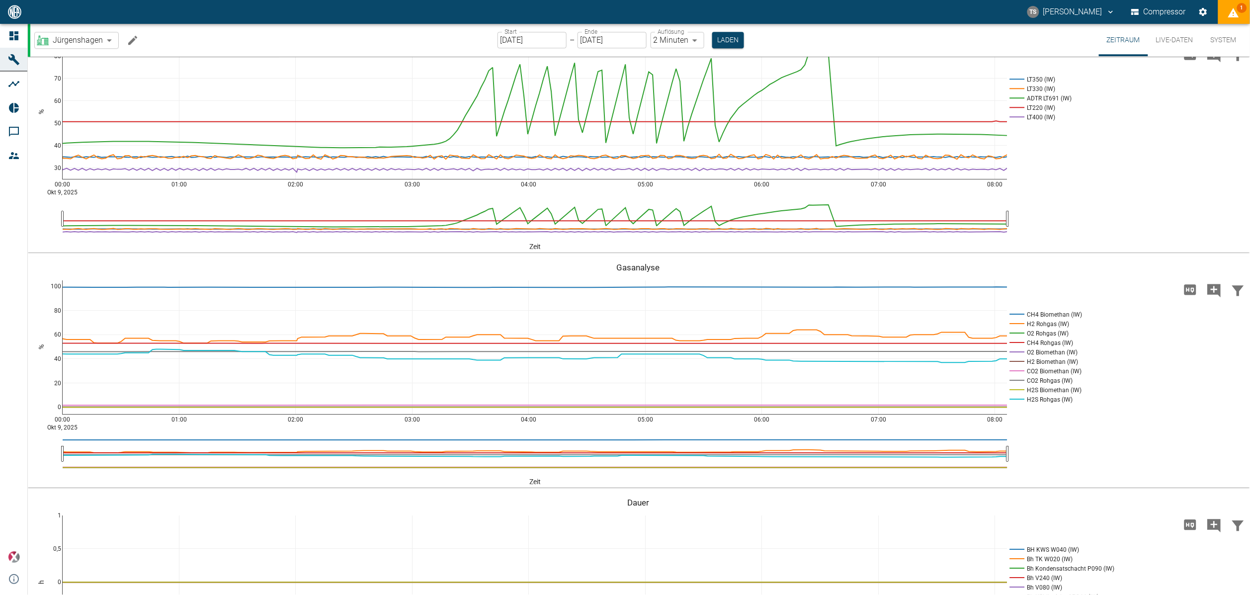
scroll to position [1131, 0]
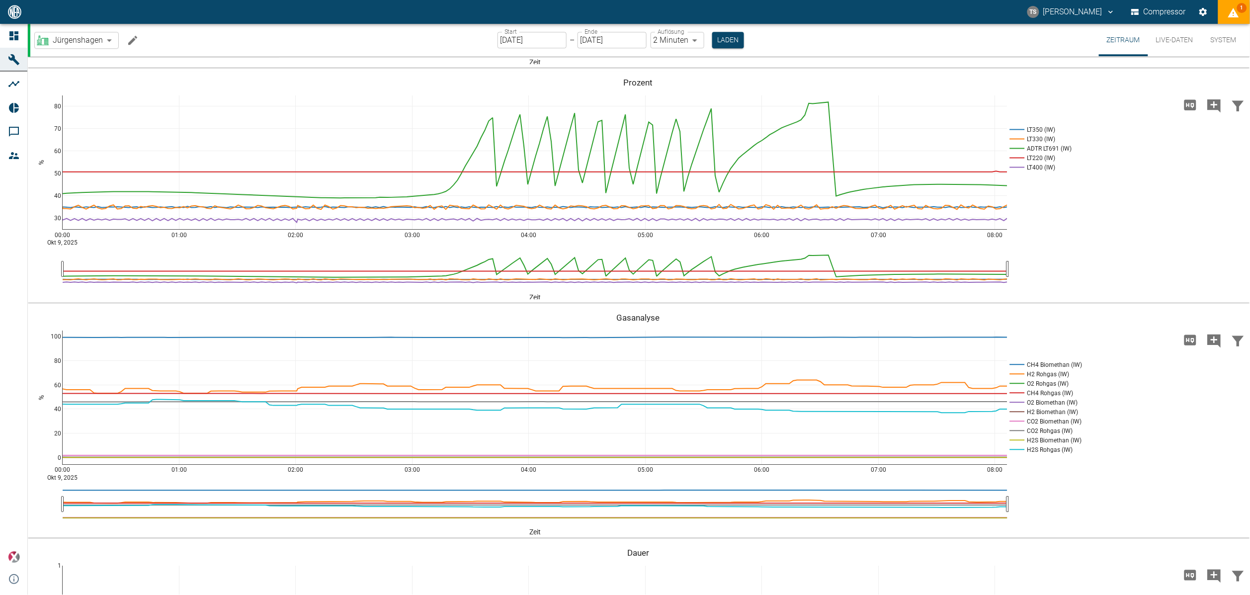
click at [534, 43] on input "[DATE]" at bounding box center [532, 40] width 69 height 16
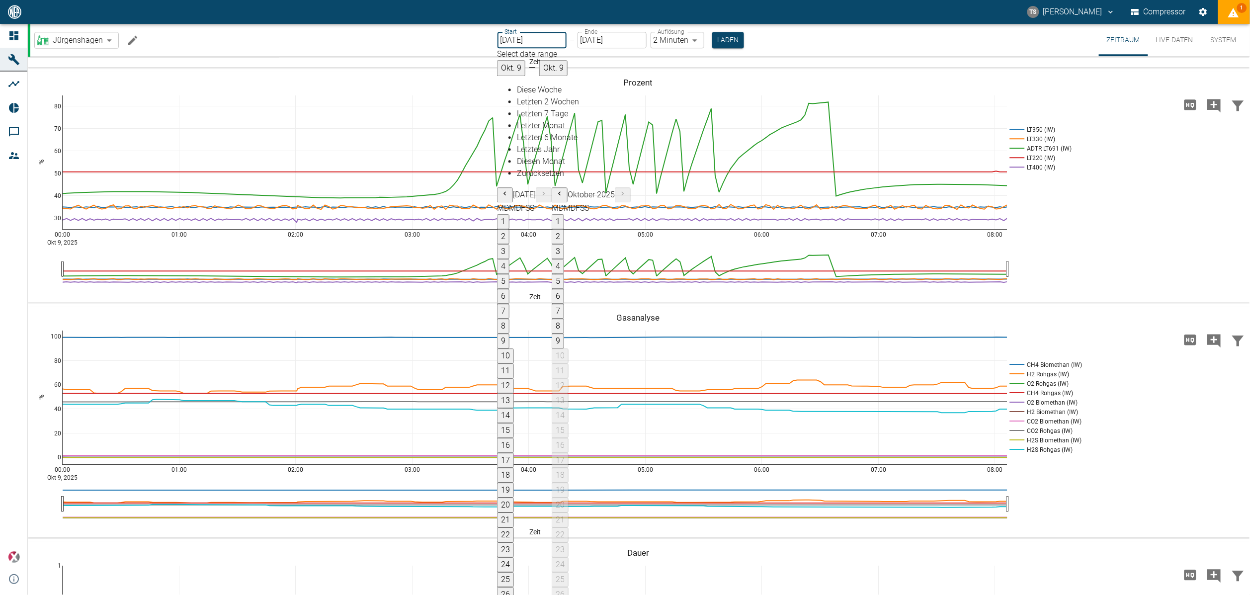
click at [509, 214] on button "1" at bounding box center [503, 221] width 12 height 15
type input "[DATE]"
type input "10min"
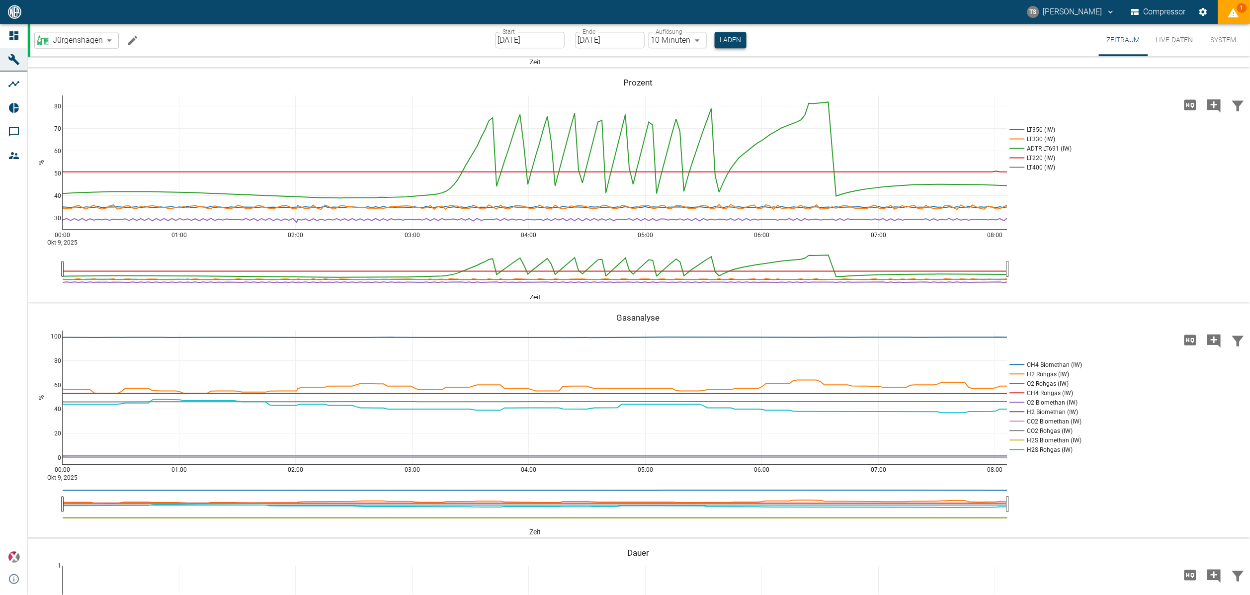
click at [719, 37] on button "Laden" at bounding box center [731, 40] width 32 height 16
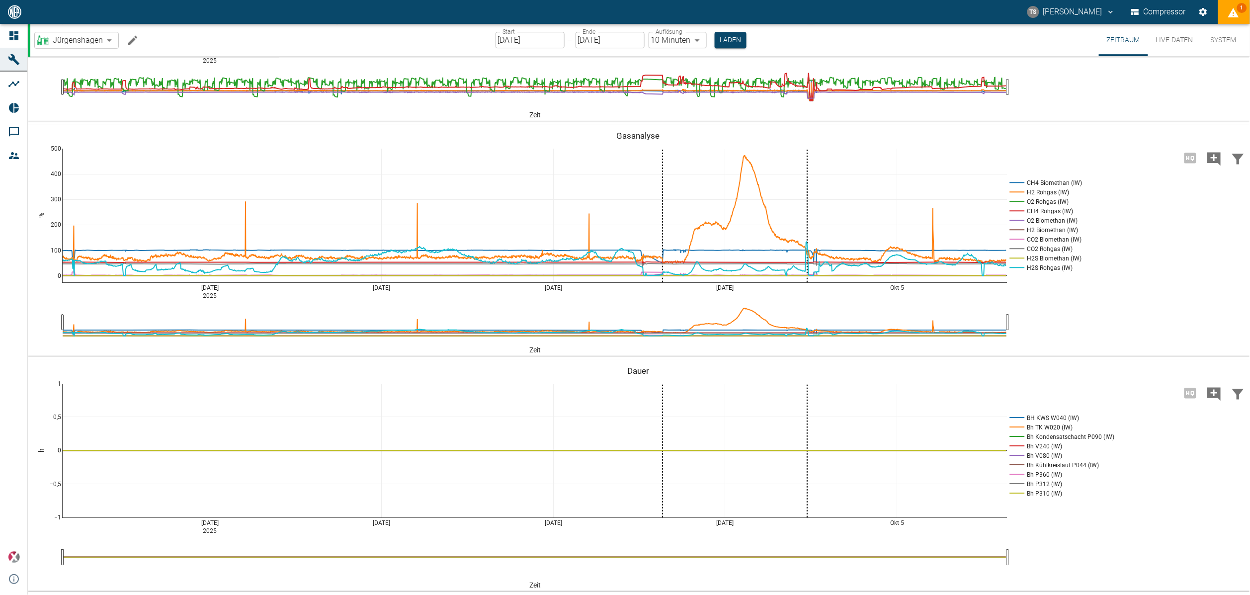
scroll to position [1566, 0]
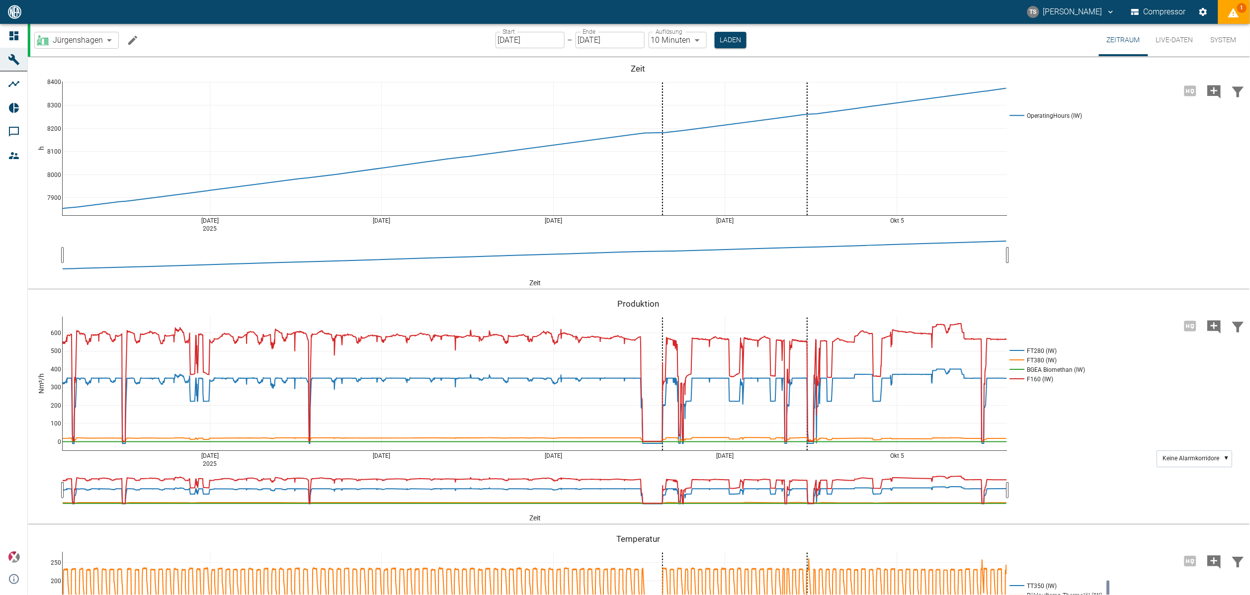
scroll to position [1566, 0]
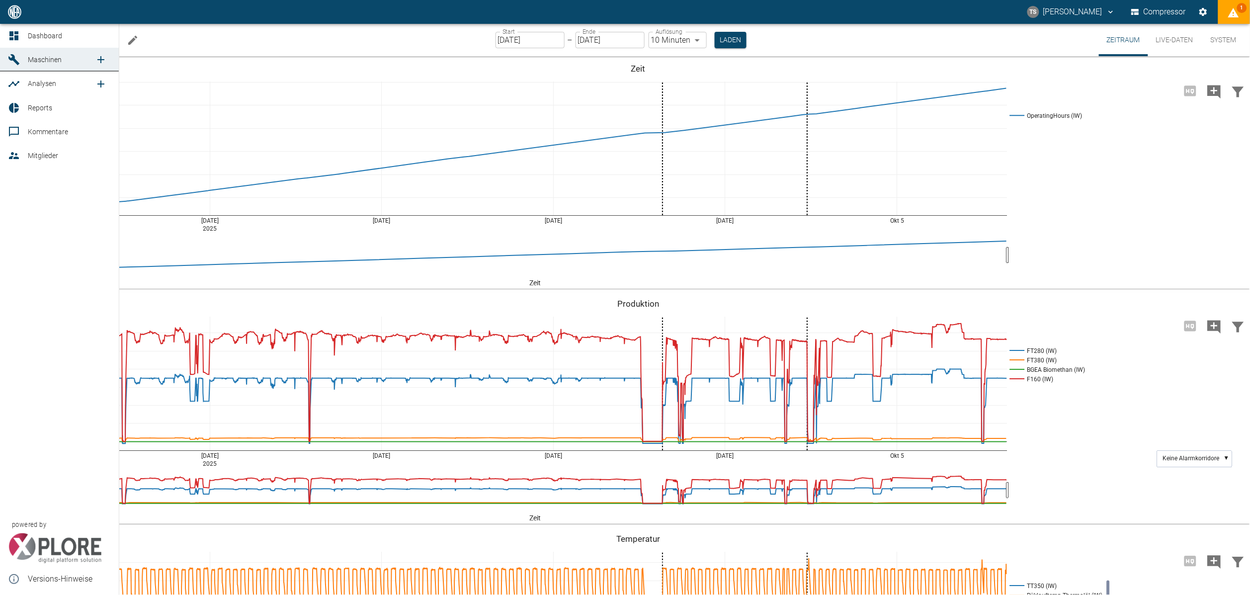
scroll to position [1566, 0]
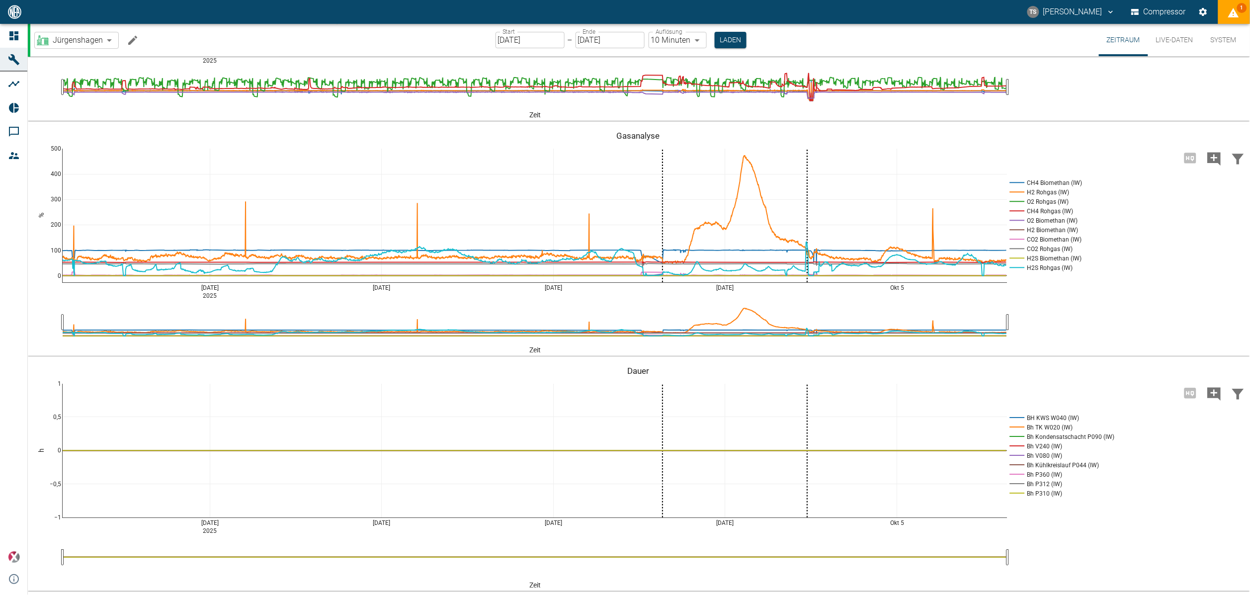
click at [135, 42] on icon "Machine bearbeiten" at bounding box center [133, 40] width 12 height 12
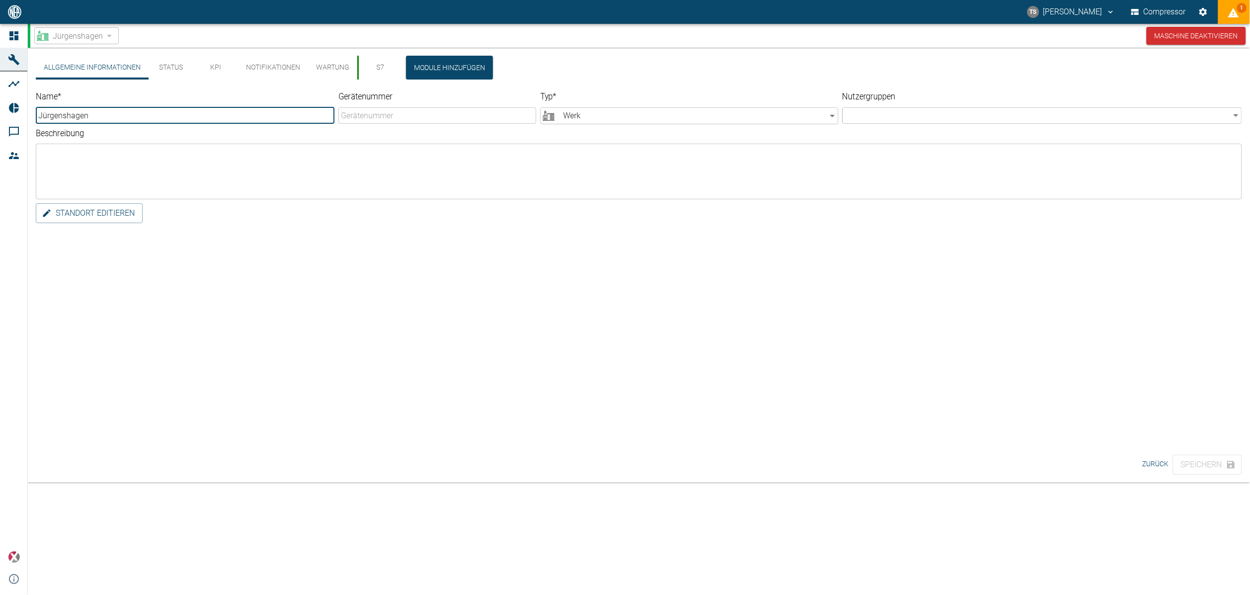
scroll to position [0, 0]
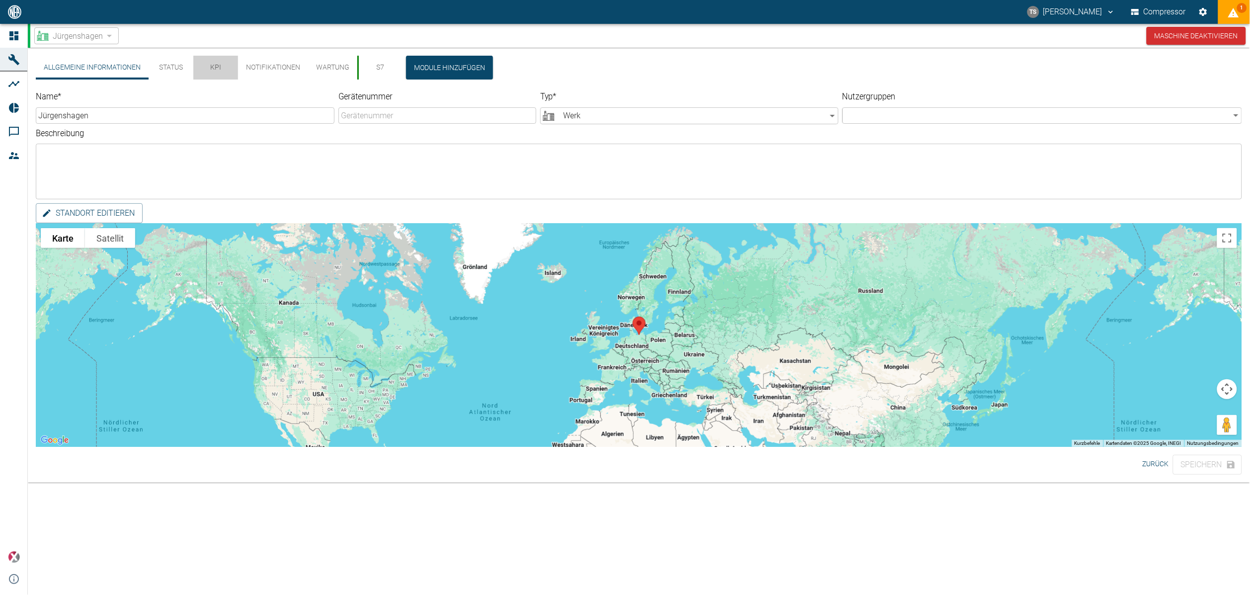
click at [202, 70] on button "KPI" at bounding box center [215, 68] width 45 height 24
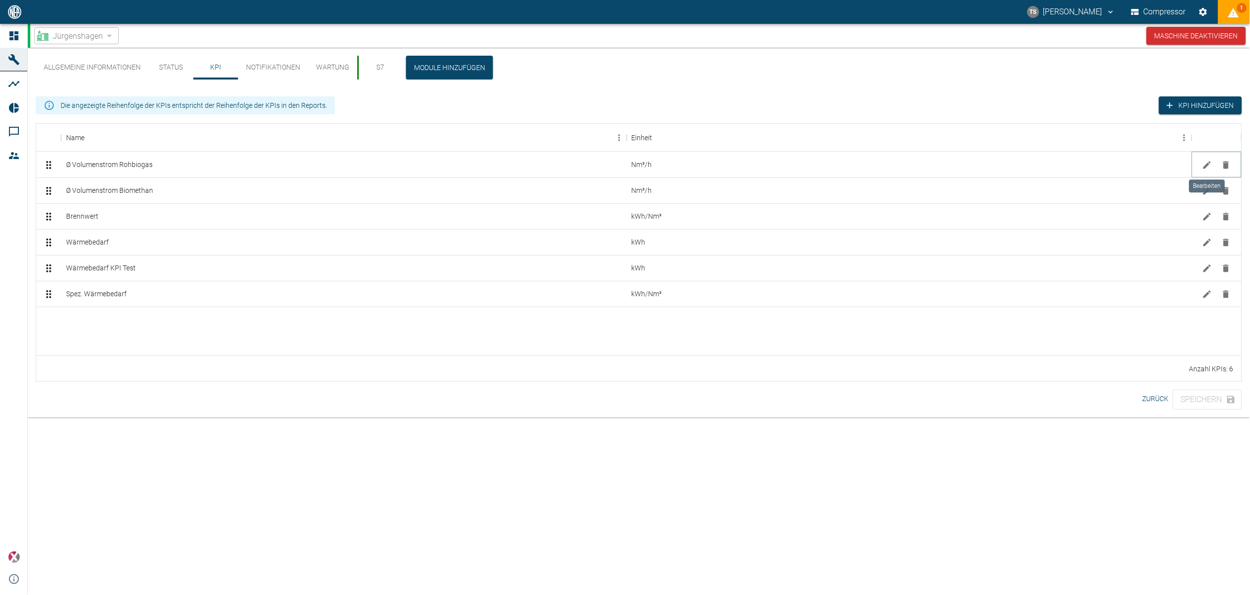
click at [1205, 168] on icon "Bearbeiten" at bounding box center [1207, 164] width 7 height 7
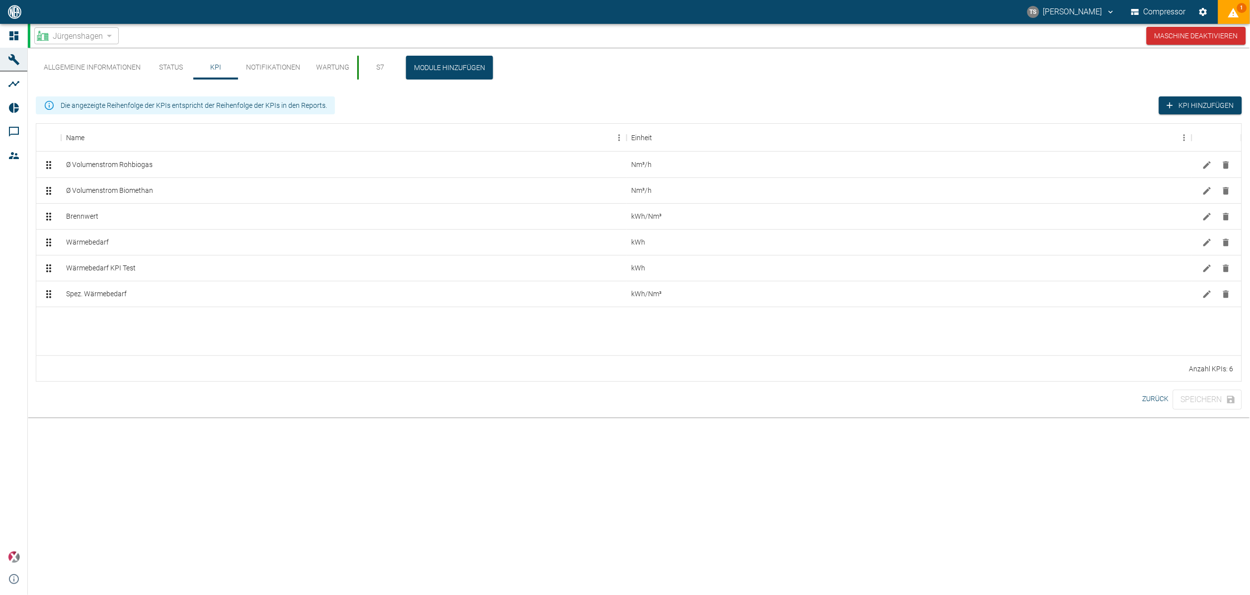
click at [1207, 161] on icon "Bearbeiten" at bounding box center [1207, 165] width 10 height 10
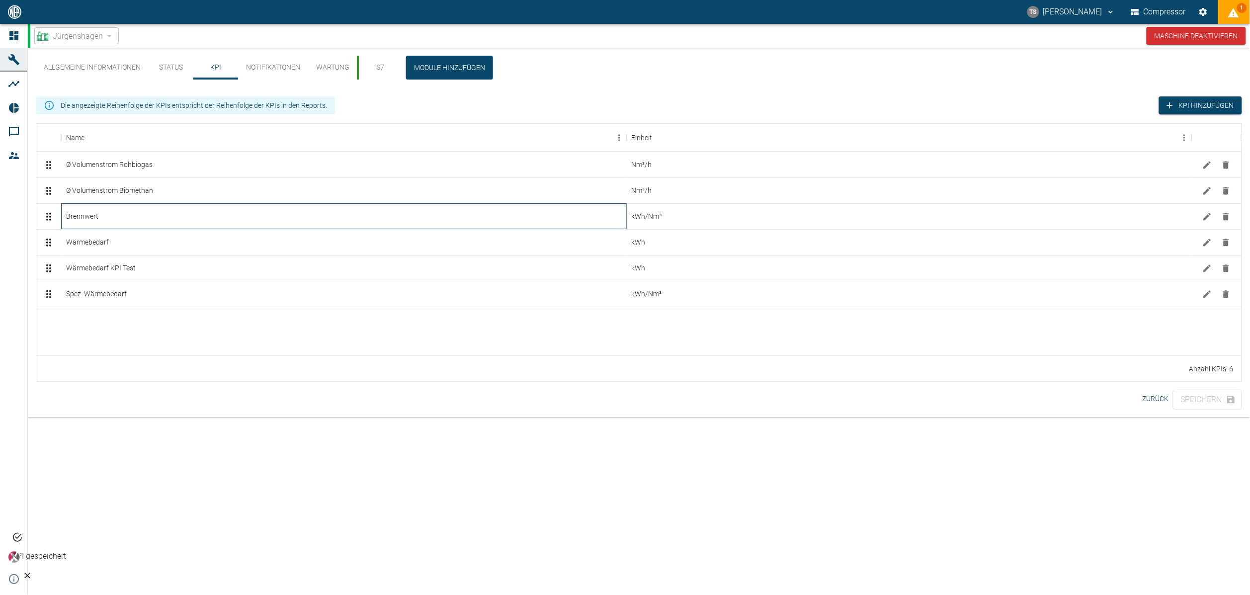
click at [212, 219] on div "Brennwert" at bounding box center [344, 216] width 566 height 26
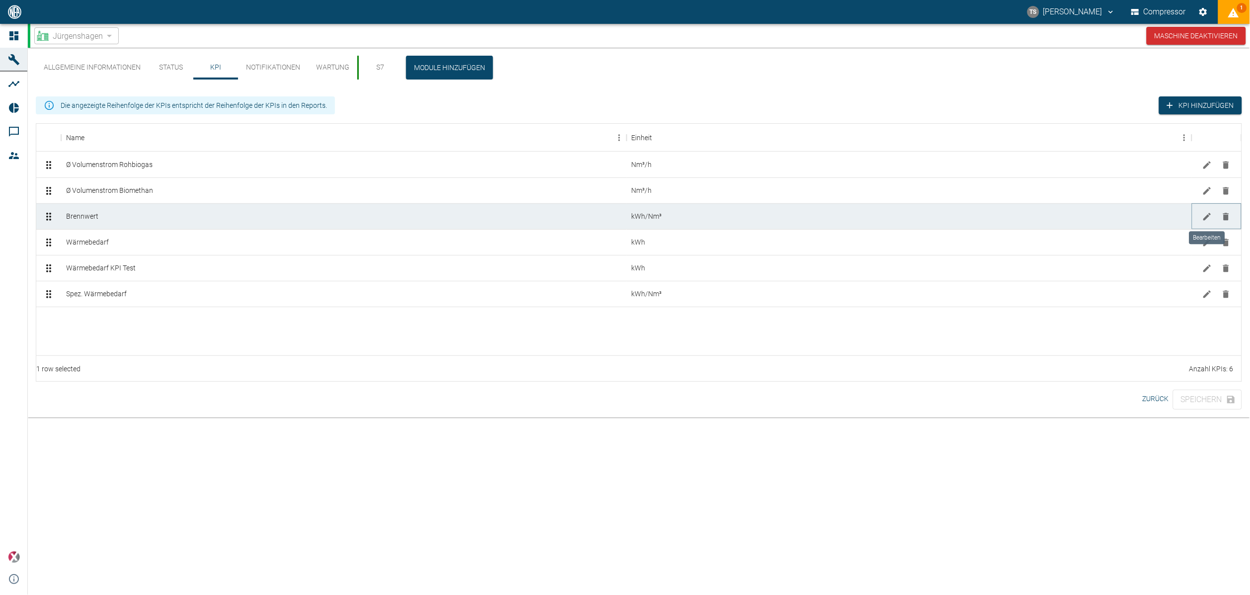
click at [1212, 217] on icon "Bearbeiten" at bounding box center [1207, 217] width 10 height 10
click at [289, 276] on div "Wärmebedarf KPI Test" at bounding box center [344, 268] width 566 height 26
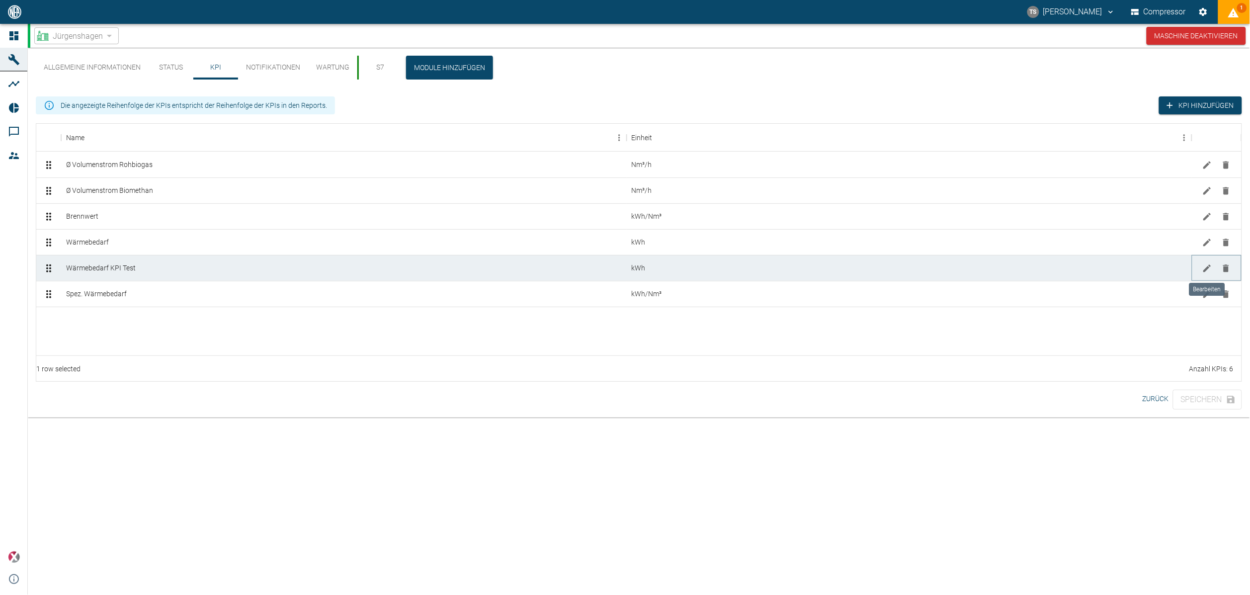
click at [1211, 271] on icon "Bearbeiten" at bounding box center [1207, 268] width 10 height 10
click at [74, 287] on div "Spez. Wärmebedarf" at bounding box center [344, 294] width 566 height 26
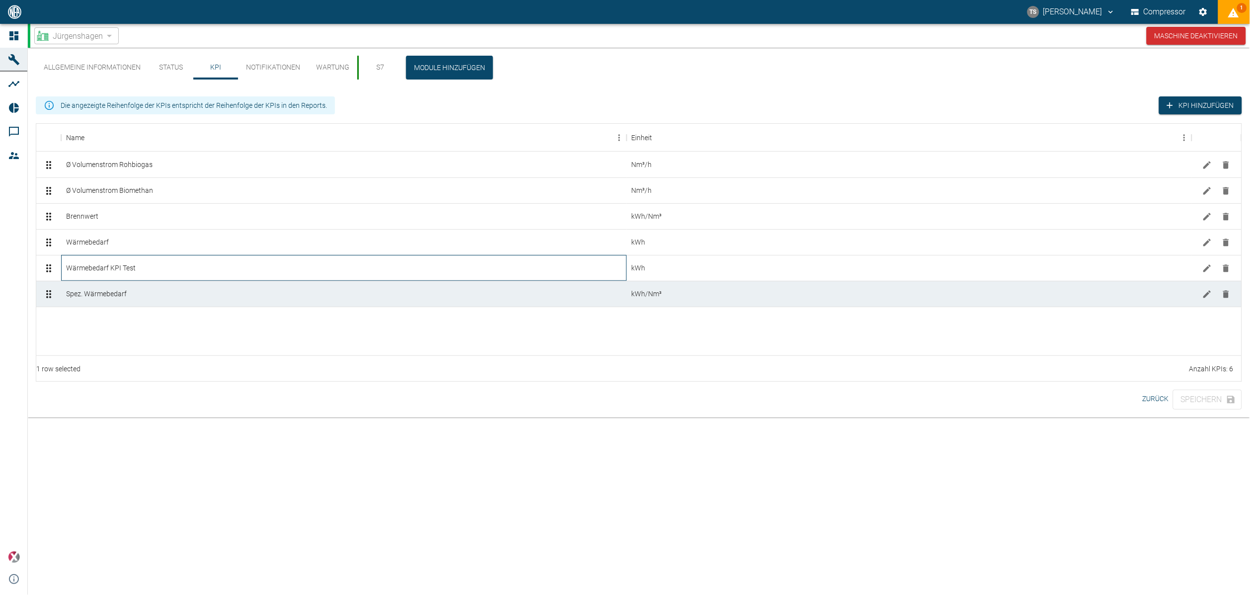
click at [147, 271] on div "Wärmebedarf KPI Test" at bounding box center [344, 268] width 566 height 26
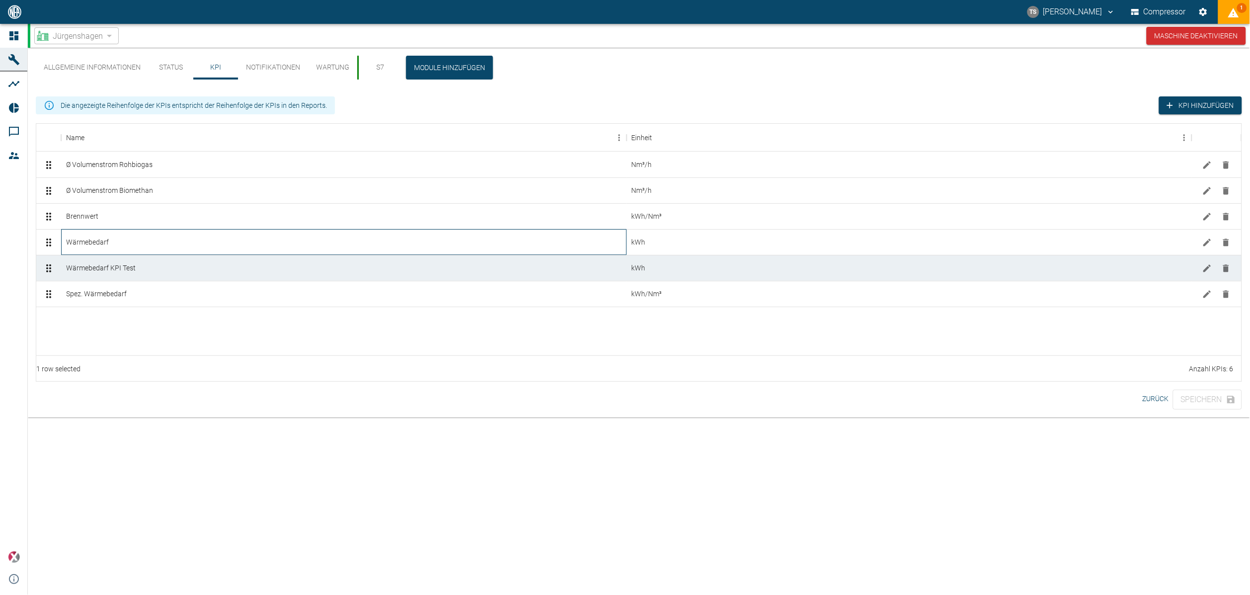
click at [142, 237] on div "Wärmebedarf" at bounding box center [344, 242] width 566 height 26
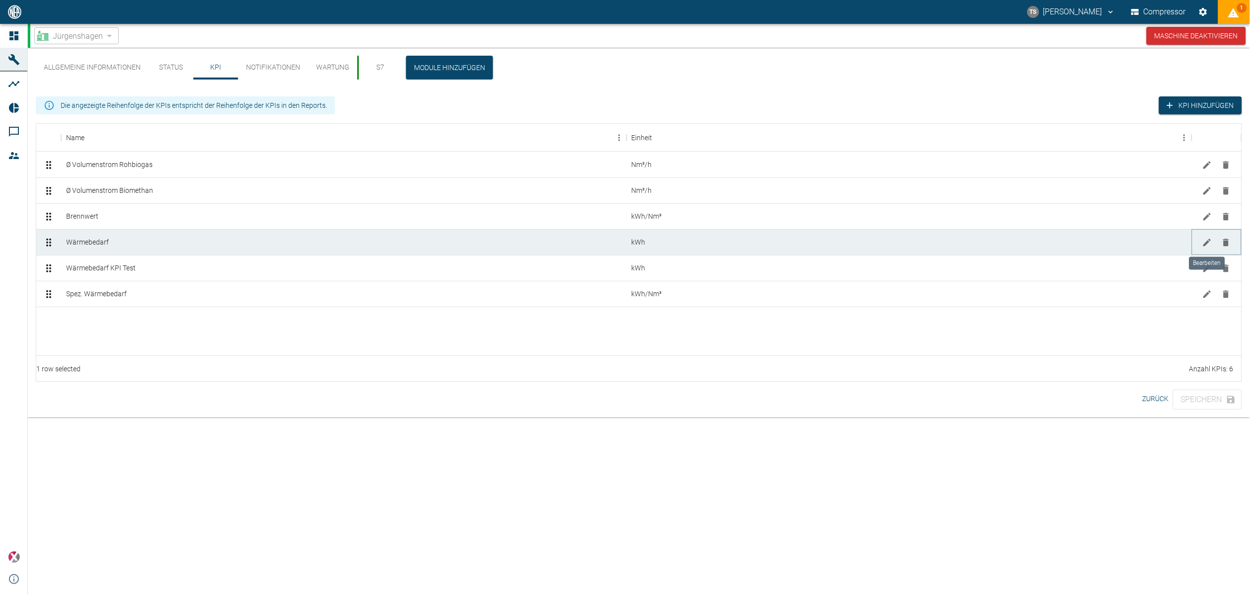
click at [1211, 243] on icon "Bearbeiten" at bounding box center [1207, 243] width 10 height 10
type input "Wärmeleistung aktuell"
type input "F160"
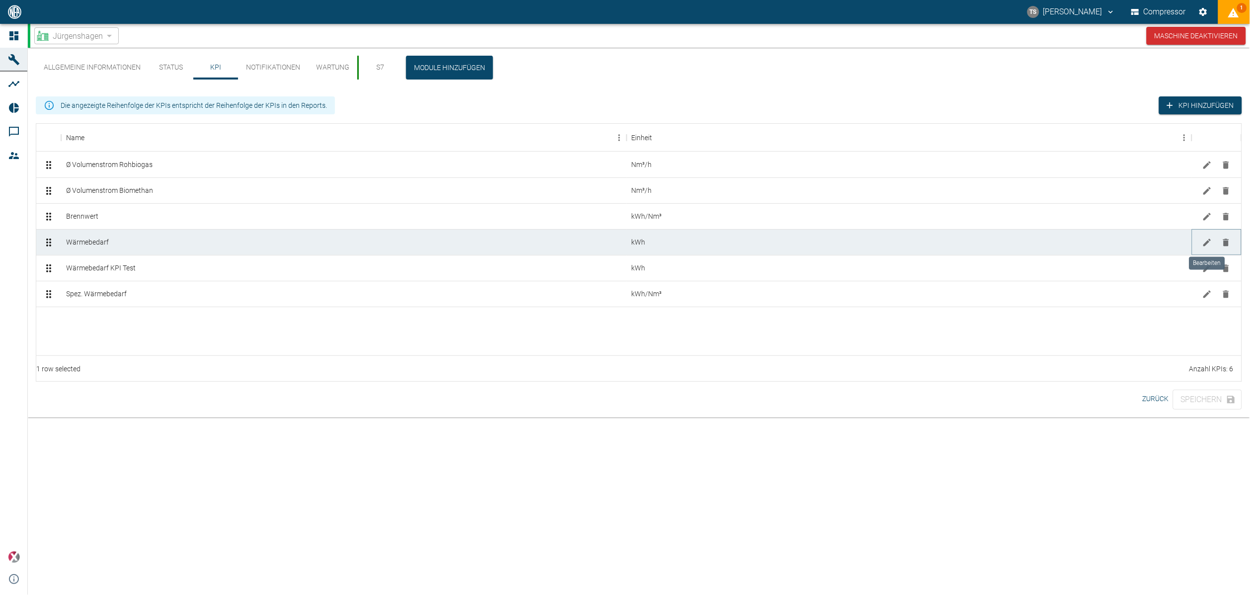
click at [1203, 242] on icon "Bearbeiten" at bounding box center [1207, 243] width 10 height 10
type input "Wärmeleistung aktuell"
type input "F160"
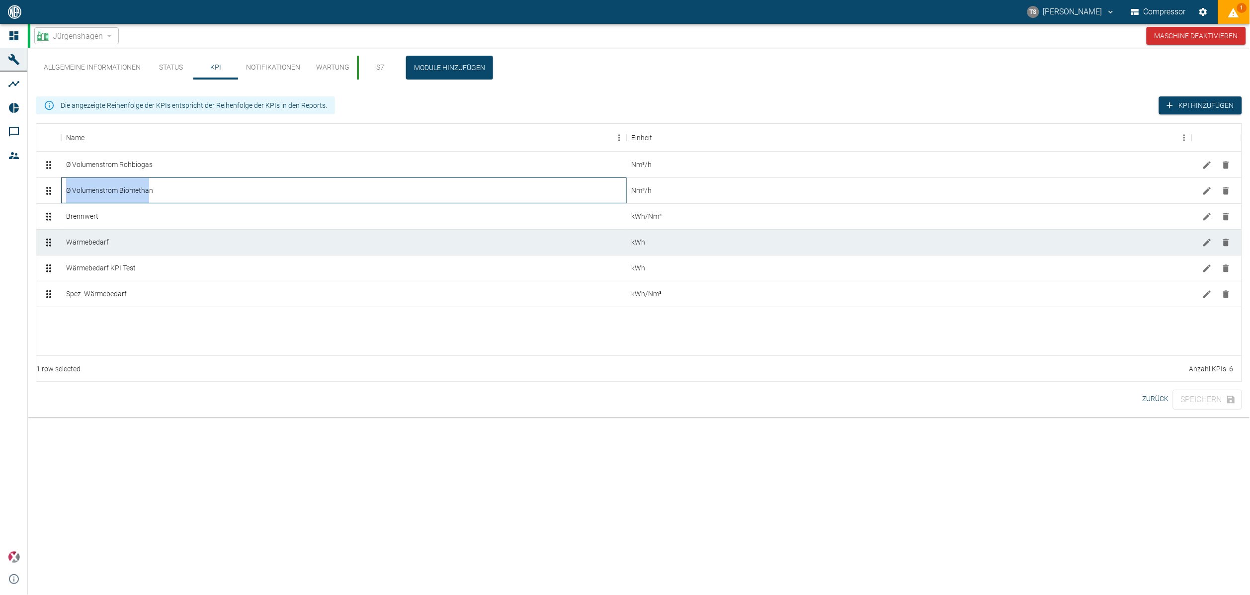
drag, startPoint x: 151, startPoint y: 190, endPoint x: 45, endPoint y: 187, distance: 105.9
click at [45, 187] on div "Ø Volumenstrom Biomethan (c10618ed-6756-4c16-89ad-27dce2fc2e03) Ø Volumenstrom …" at bounding box center [638, 190] width 1205 height 26
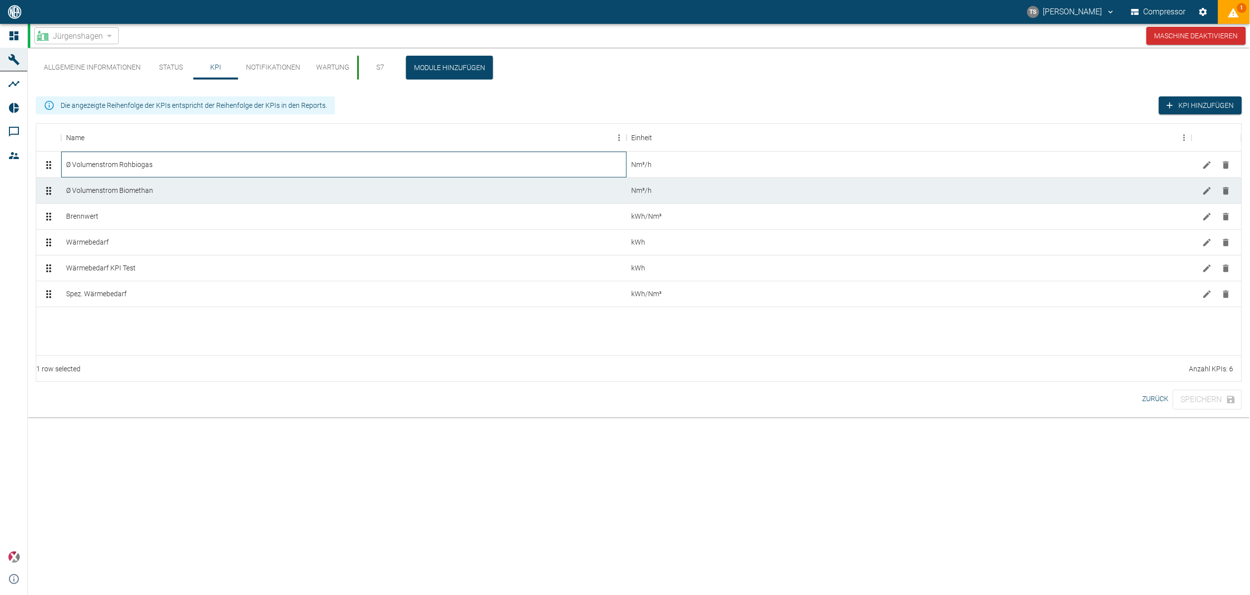
drag, startPoint x: 45, startPoint y: 187, endPoint x: 162, endPoint y: 168, distance: 118.4
click at [162, 168] on div "Ø Volumenstrom Rohbiogas" at bounding box center [344, 165] width 566 height 26
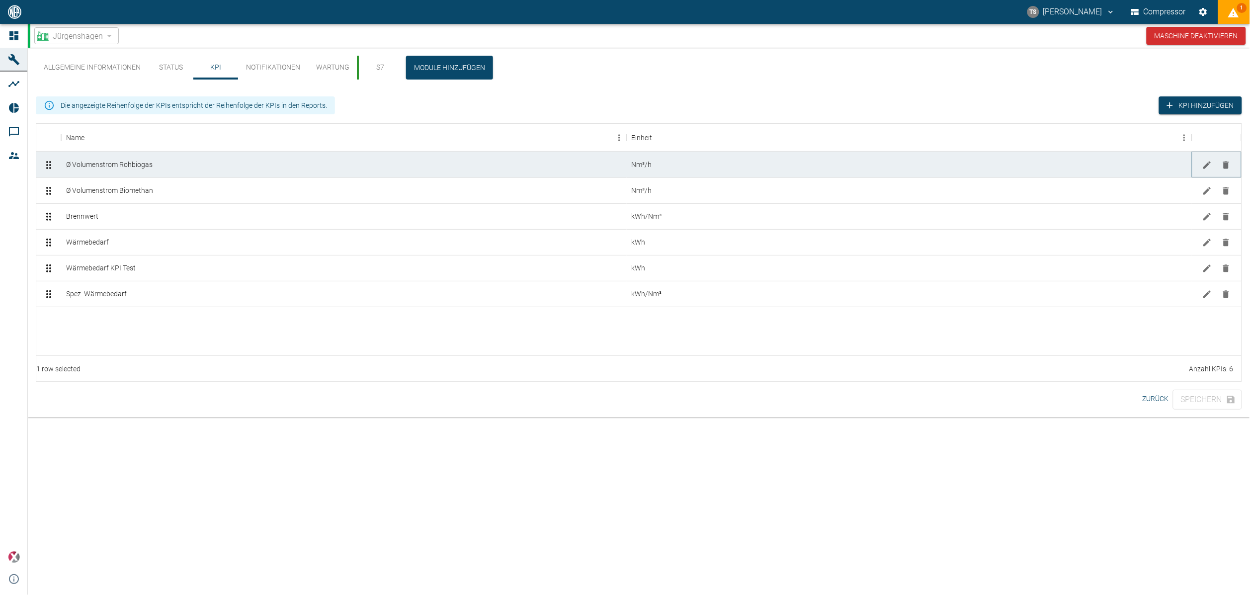
click at [1204, 164] on icon "Bearbeiten" at bounding box center [1207, 165] width 10 height 10
type input "F160"
click at [188, 194] on div "Ø Volumenstrom Biomethan" at bounding box center [344, 190] width 566 height 26
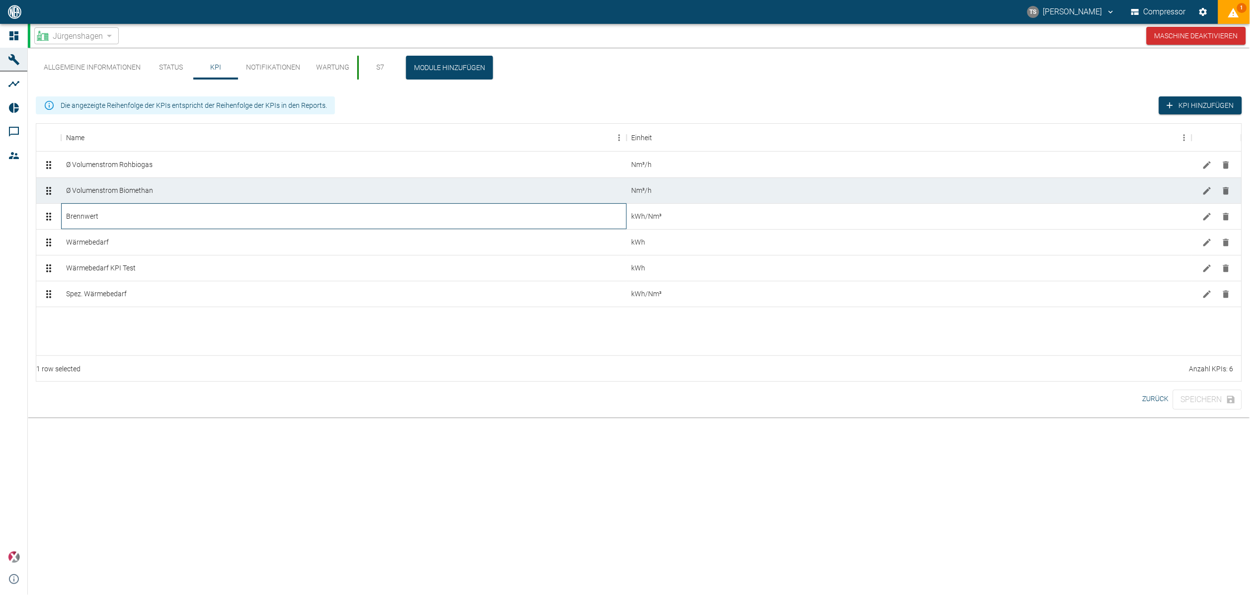
click at [180, 218] on div "Brennwert" at bounding box center [344, 216] width 566 height 26
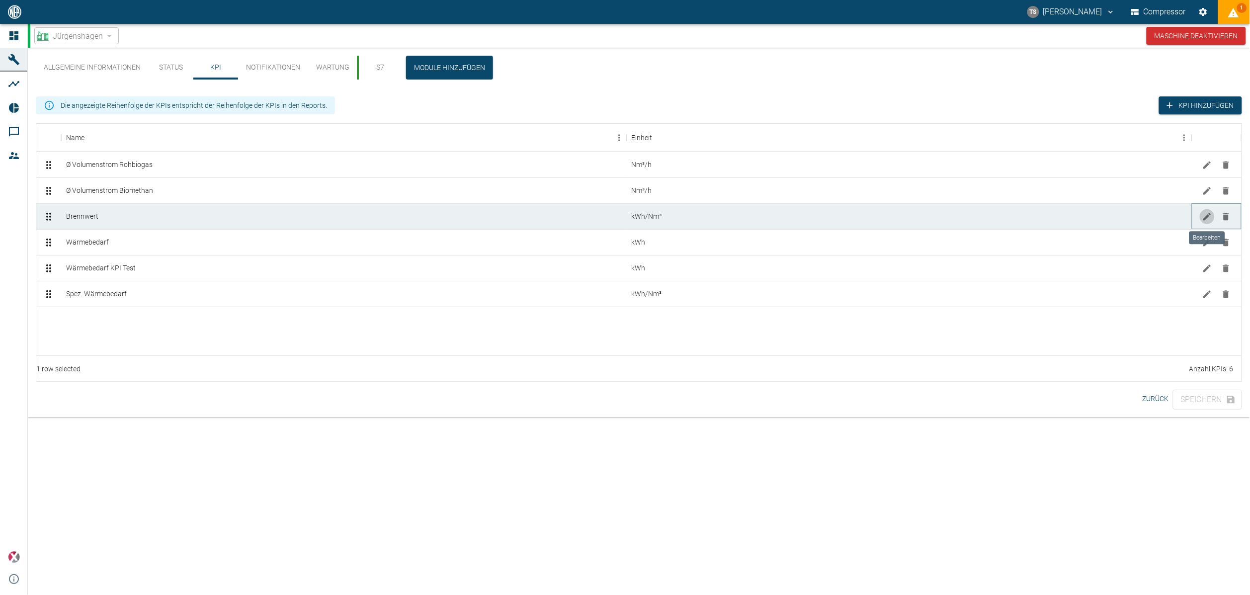
click at [1203, 214] on icon "Bearbeiten" at bounding box center [1207, 217] width 10 height 10
click at [112, 251] on div "Wärmebedarf" at bounding box center [344, 242] width 566 height 26
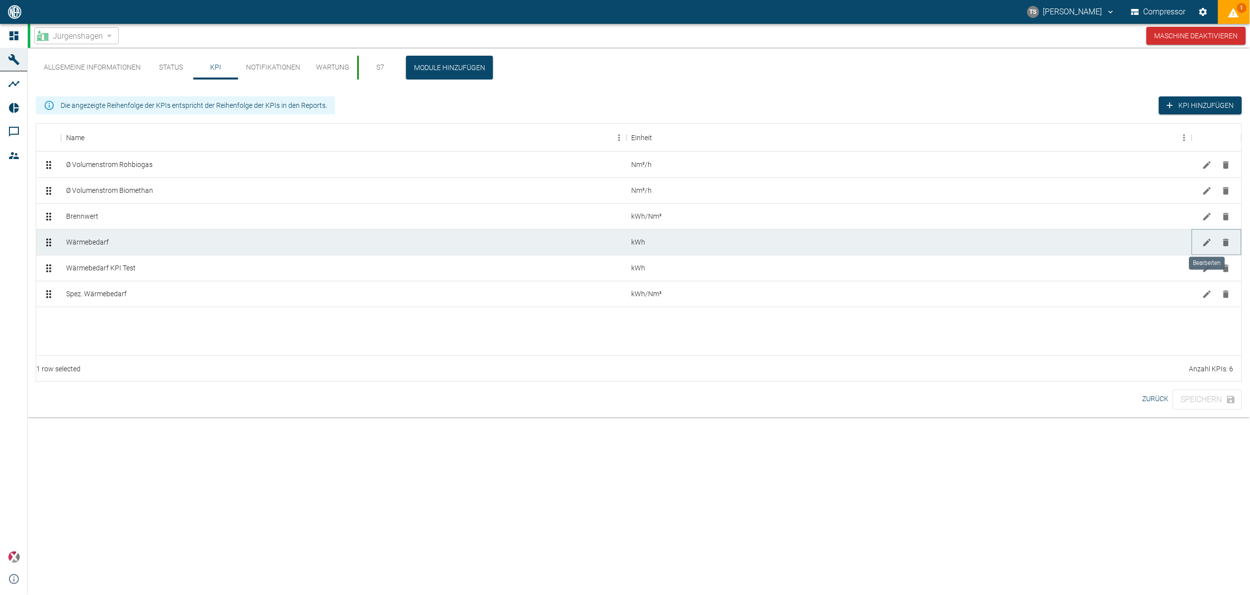
click at [1206, 242] on icon "Bearbeiten" at bounding box center [1207, 243] width 10 height 10
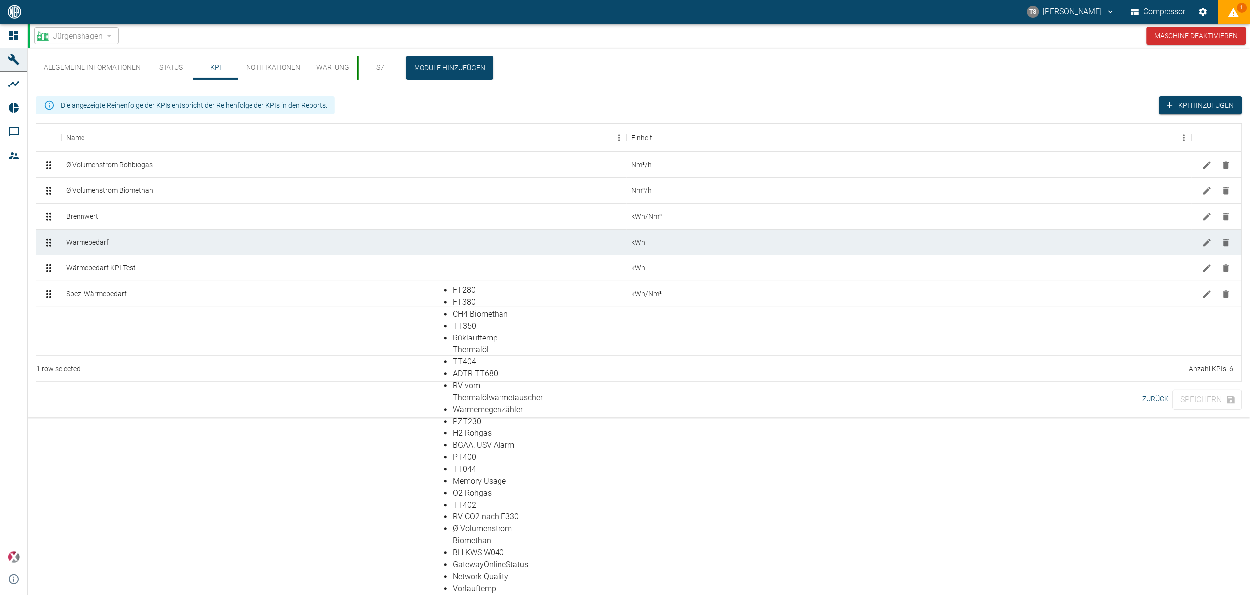
scroll to position [1044, 0]
type input "Wärmeleistung aktuell"
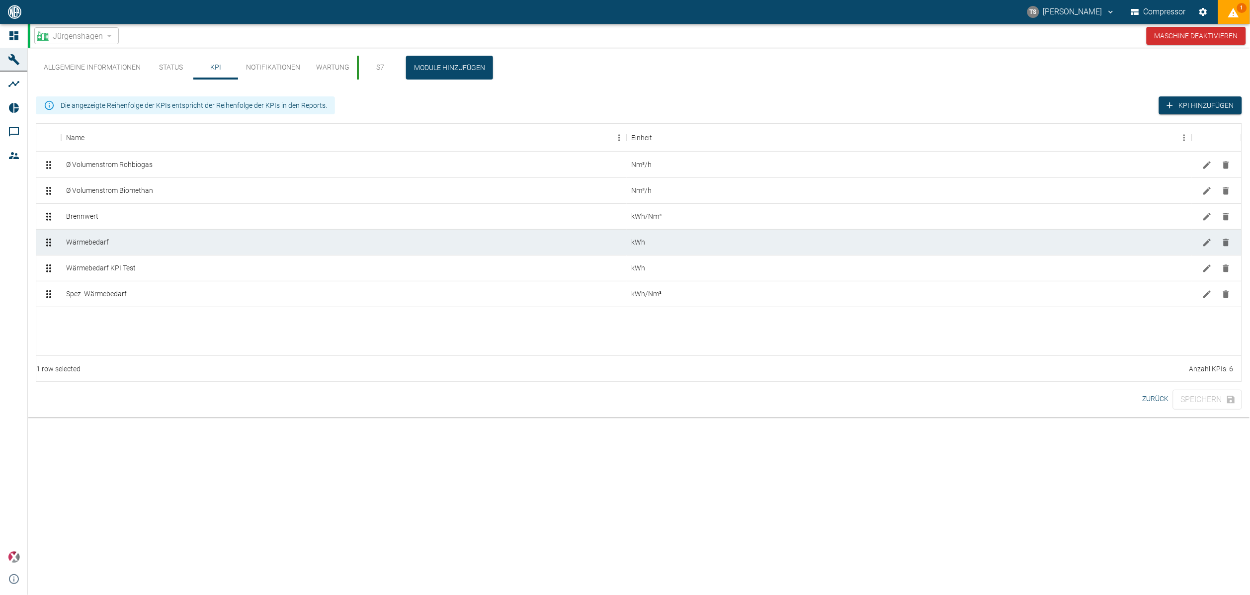
click at [1202, 236] on button "Bearbeiten" at bounding box center [1207, 242] width 15 height 15
click at [1207, 294] on icon "Bearbeiten" at bounding box center [1207, 293] width 7 height 7
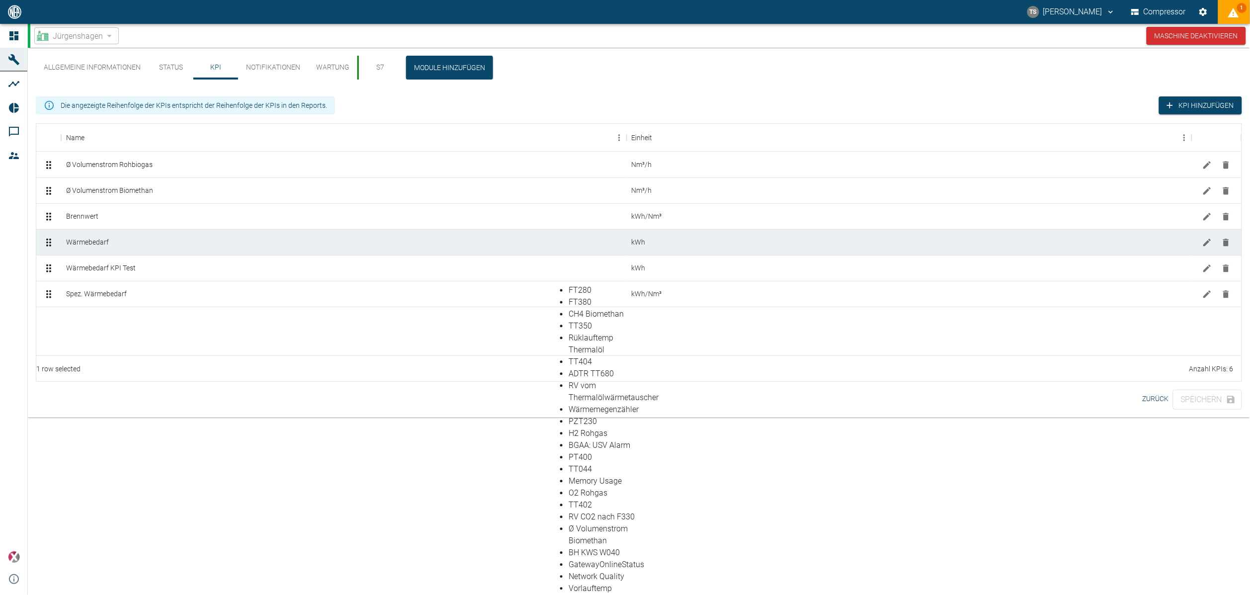
scroll to position [1142, 0]
type input "F160"
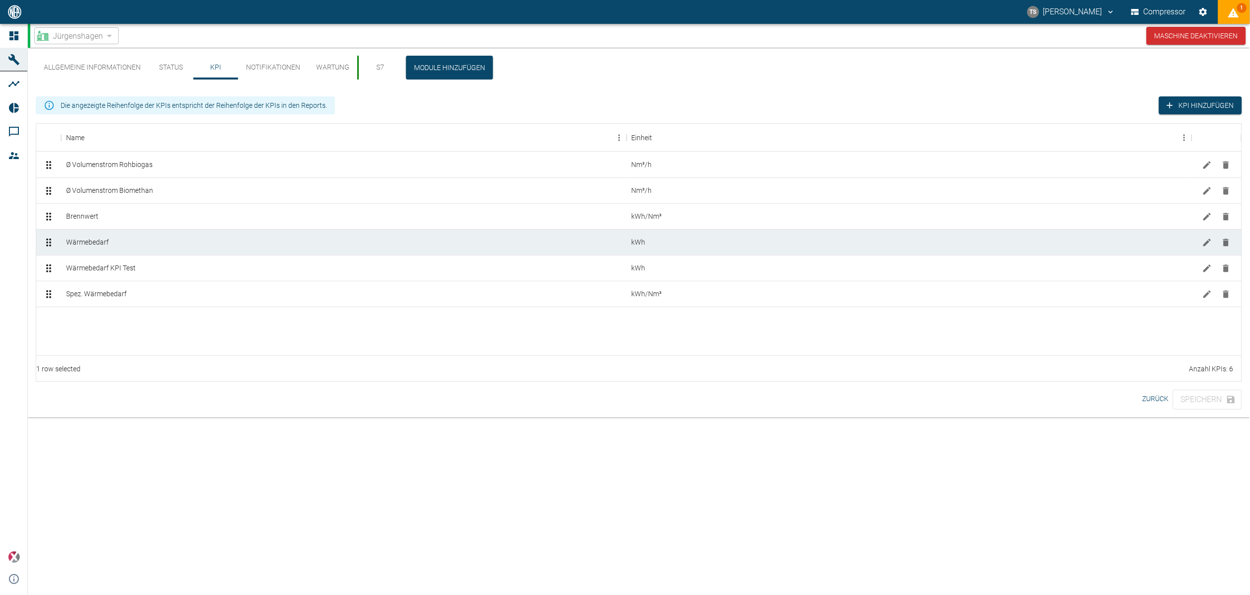
drag, startPoint x: 95, startPoint y: 327, endPoint x: 109, endPoint y: 321, distance: 15.6
click at [96, 327] on div at bounding box center [638, 331] width 1205 height 48
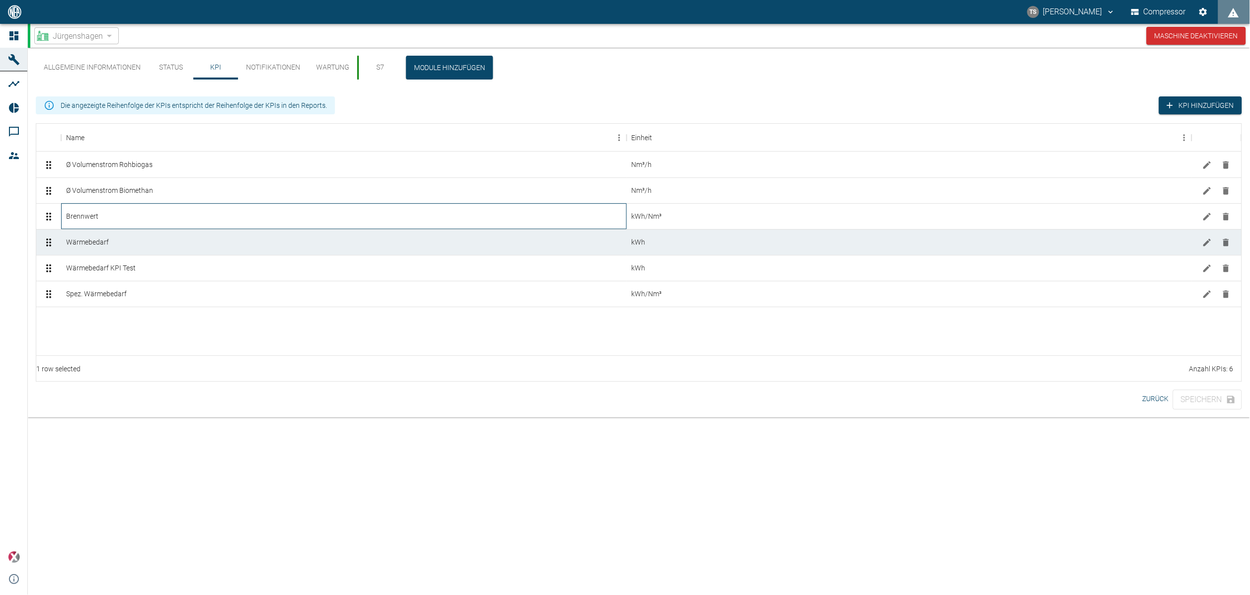
click at [159, 213] on div "Brennwert" at bounding box center [344, 216] width 566 height 26
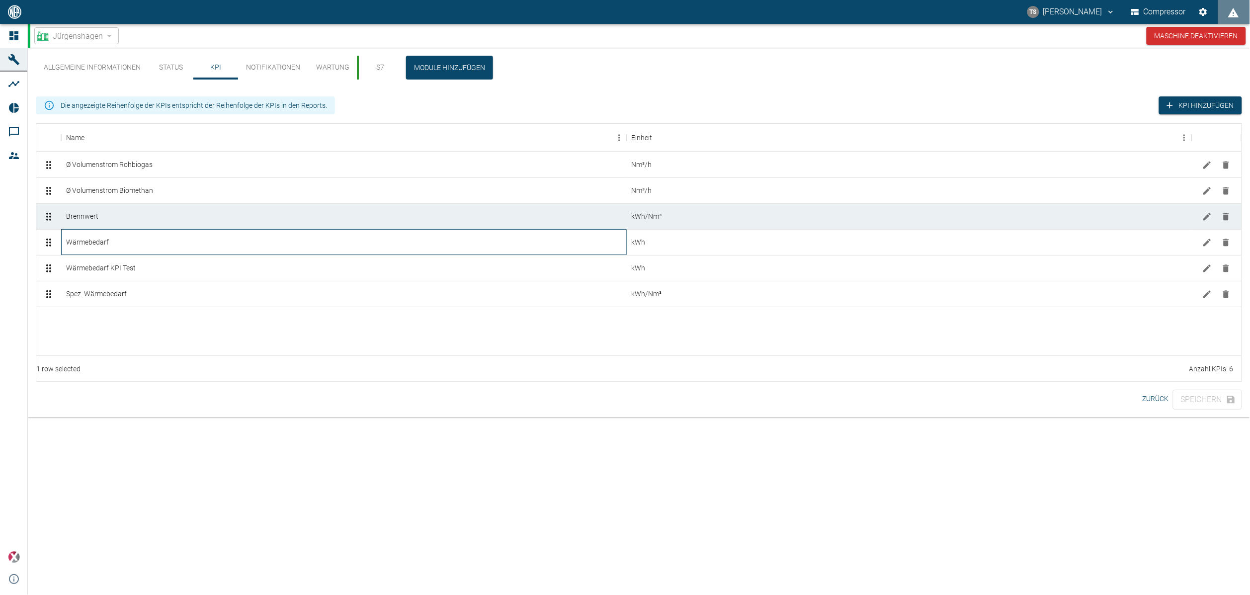
click at [167, 244] on div "Wärmebedarf" at bounding box center [344, 242] width 566 height 26
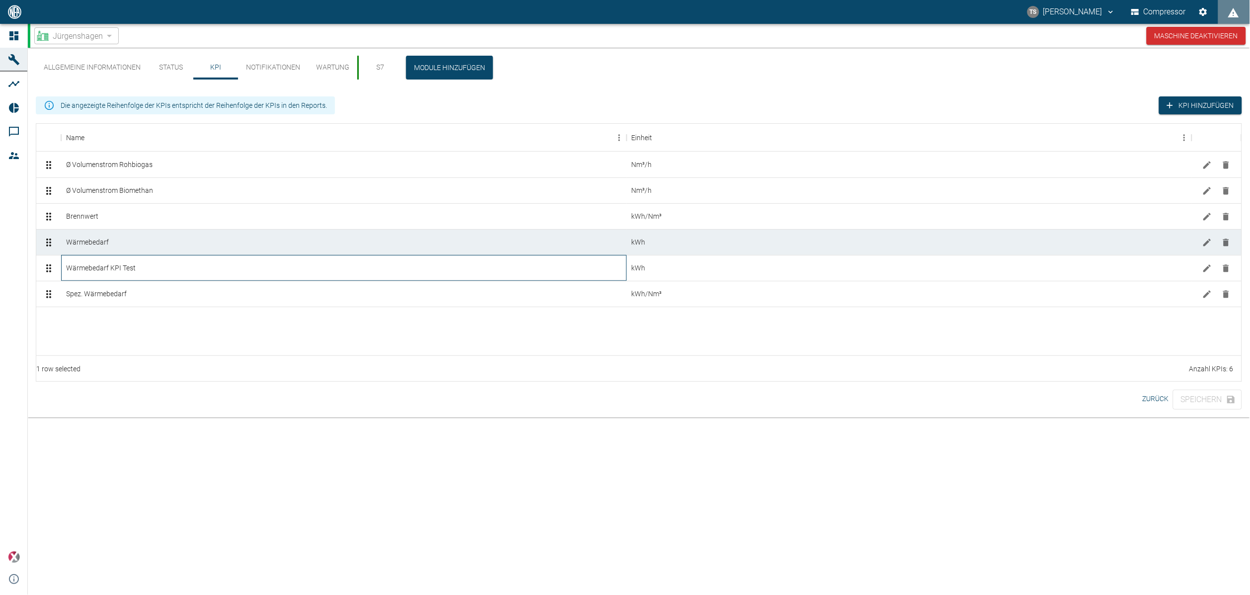
click at [177, 261] on div "Wärmebedarf KPI Test" at bounding box center [344, 268] width 566 height 26
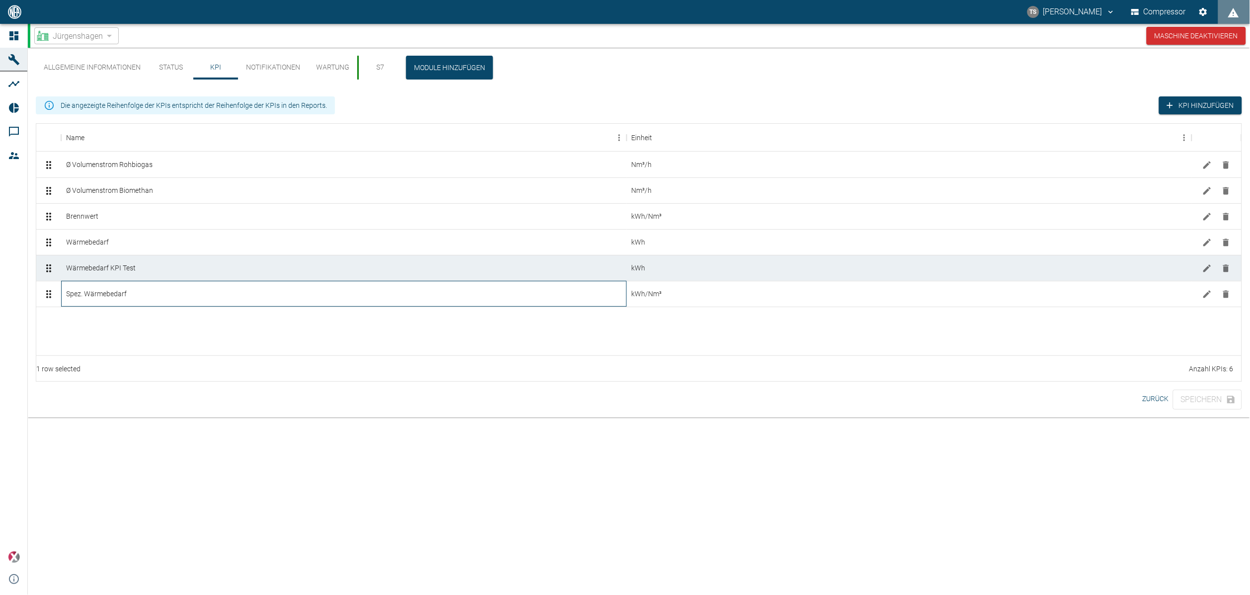
click at [413, 297] on div "Spez. Wärmebedarf" at bounding box center [344, 294] width 566 height 26
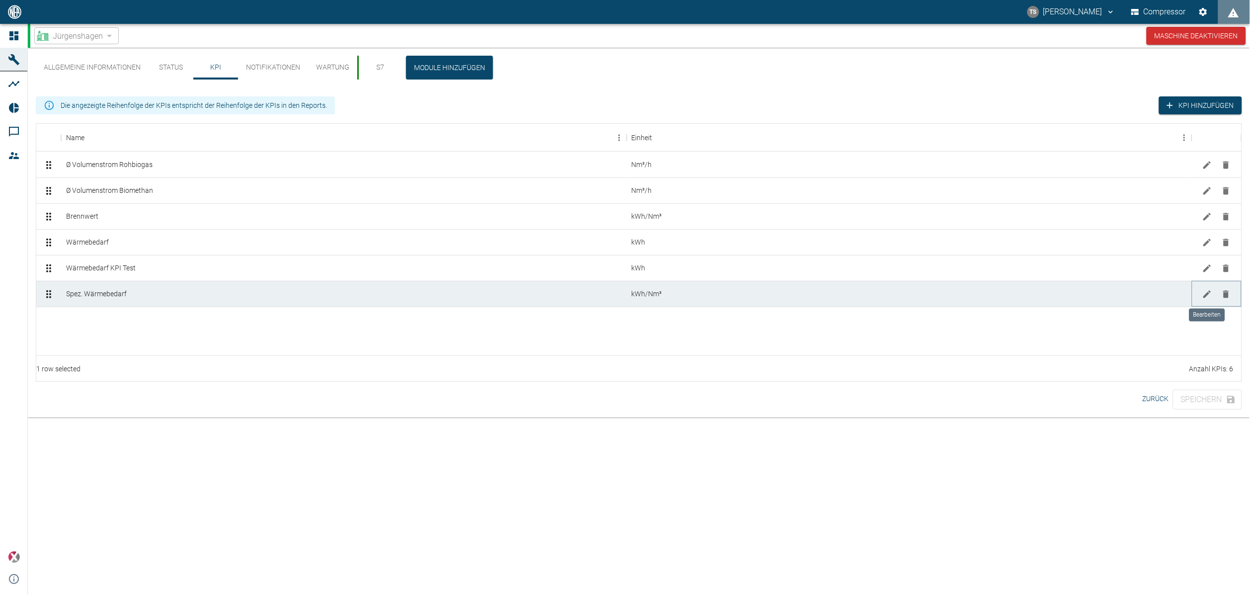
click at [1209, 297] on icon "Bearbeiten" at bounding box center [1207, 294] width 10 height 10
type input "Wärmeleistung aktuell"
type input "F160"
click at [505, 325] on div at bounding box center [638, 331] width 1205 height 48
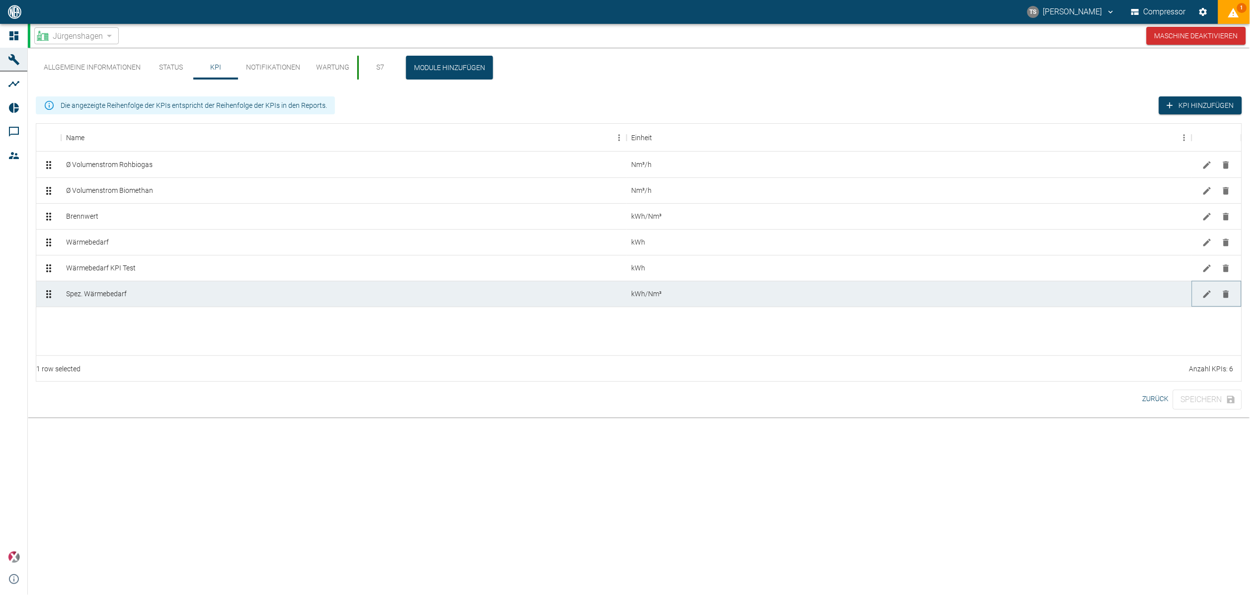
click at [1203, 292] on icon "Bearbeiten" at bounding box center [1207, 294] width 10 height 10
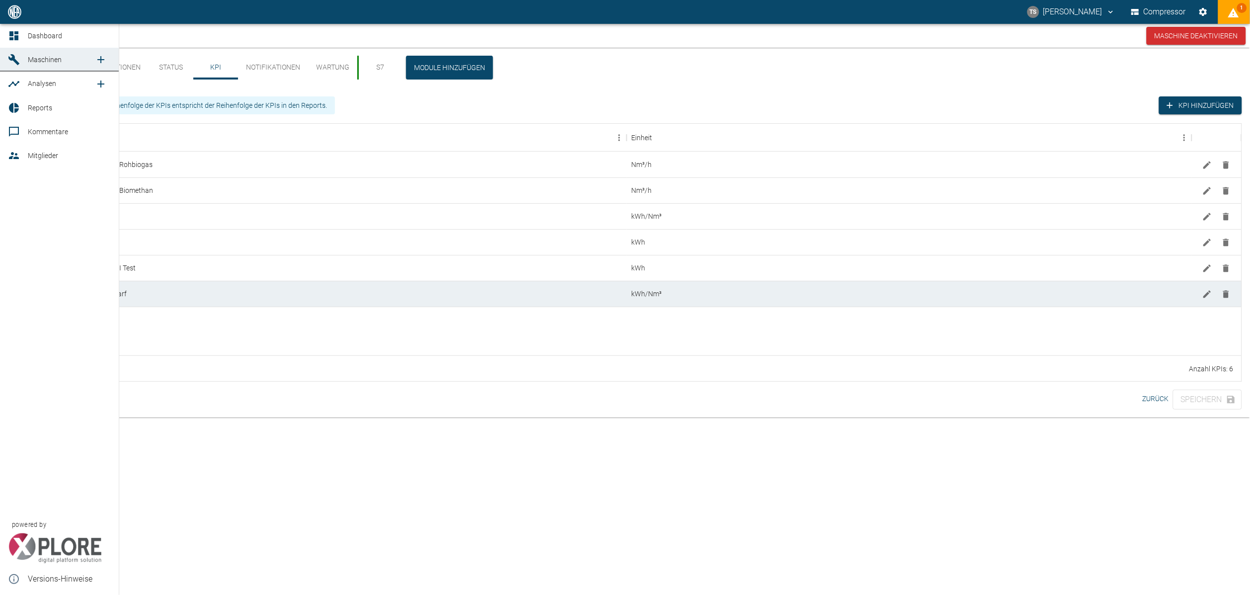
click at [48, 32] on span "Dashboard" at bounding box center [45, 36] width 34 height 8
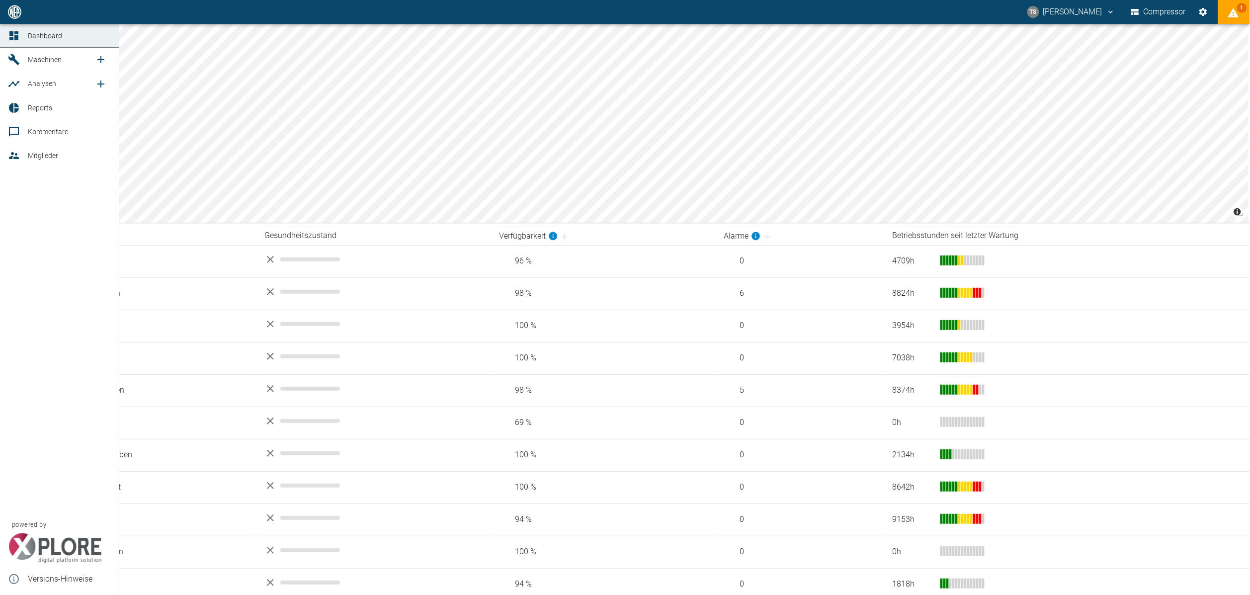
click at [44, 112] on span "Reports" at bounding box center [69, 108] width 83 height 12
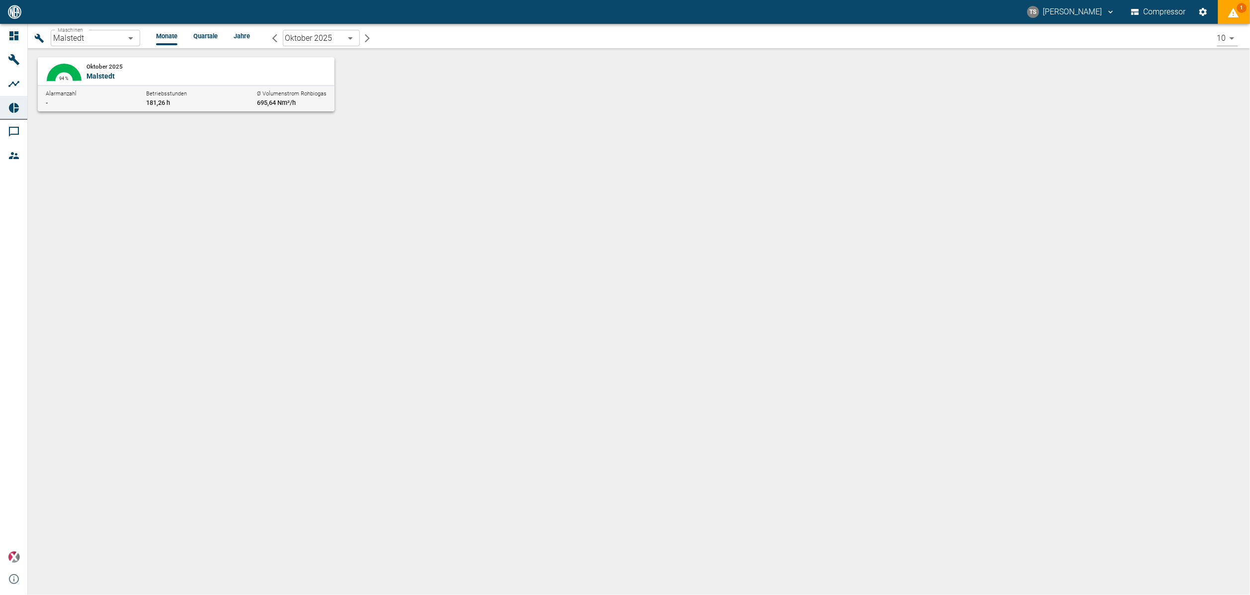
click at [110, 34] on body "TS Timo Streitbürger Compressor 1 Dashboard Maschinen Analysen Reports Kommenta…" at bounding box center [625, 297] width 1250 height 595
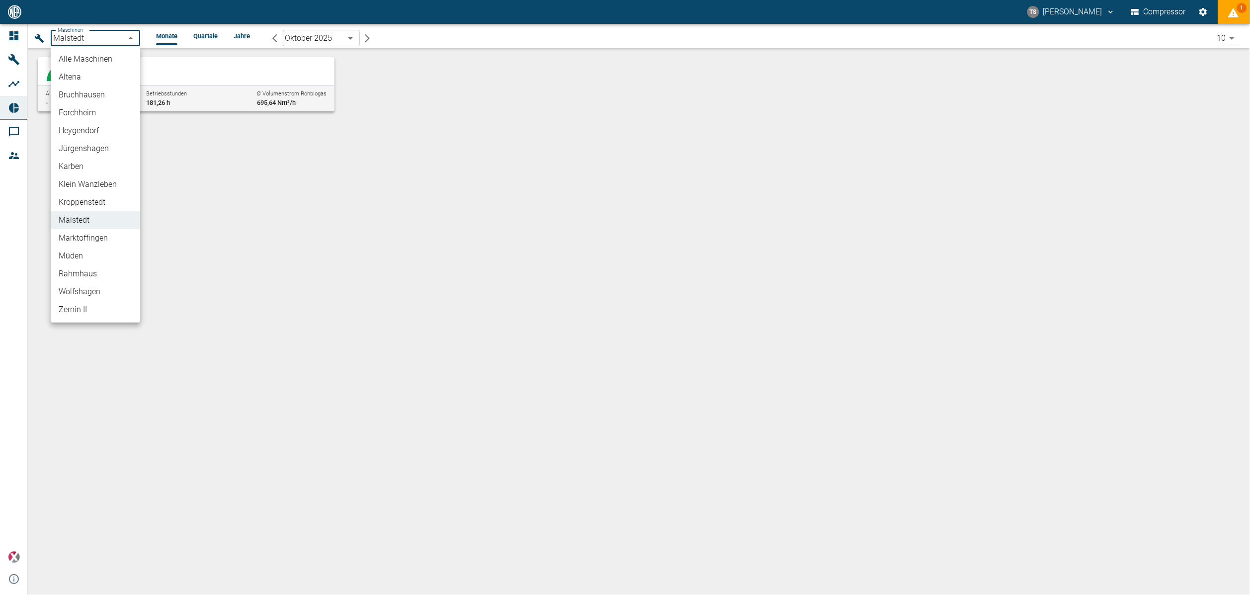
click at [95, 77] on li "Altena" at bounding box center [95, 77] width 89 height 18
type input "8adfe6da-ca7f-4ccd-9dde-36eab4990d2d"
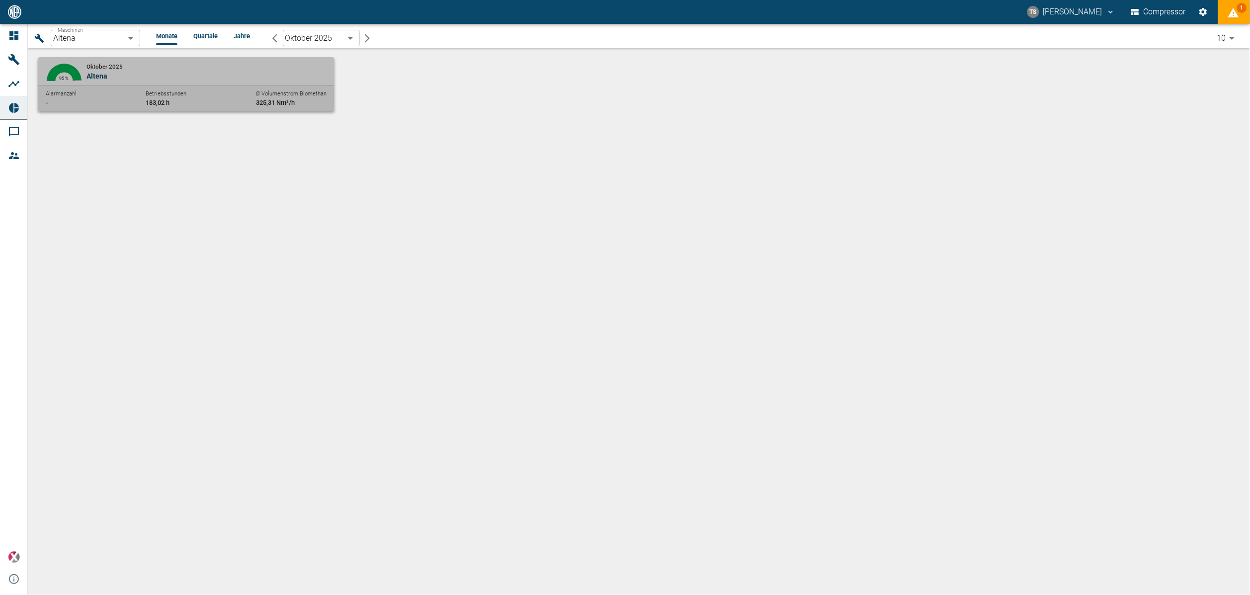
click at [197, 85] on div "Alarmanzahl - Betriebsstunden 183,02 h Ø Volumenstrom Biomethan 325,31 Nm³/h" at bounding box center [186, 98] width 297 height 26
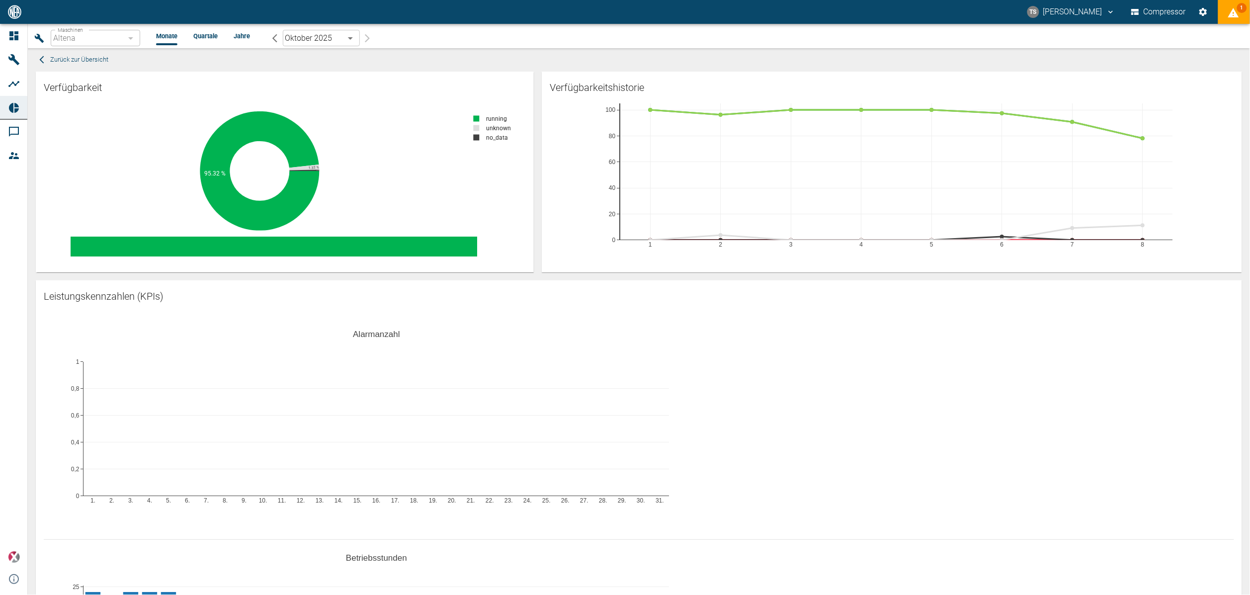
click at [343, 30] on body "TS Timo Streitbürger Compressor 1 Dashboard Maschinen Analysen Reports Kommenta…" at bounding box center [625, 297] width 1250 height 595
click at [323, 72] on li "September 2025" at bounding box center [321, 77] width 77 height 18
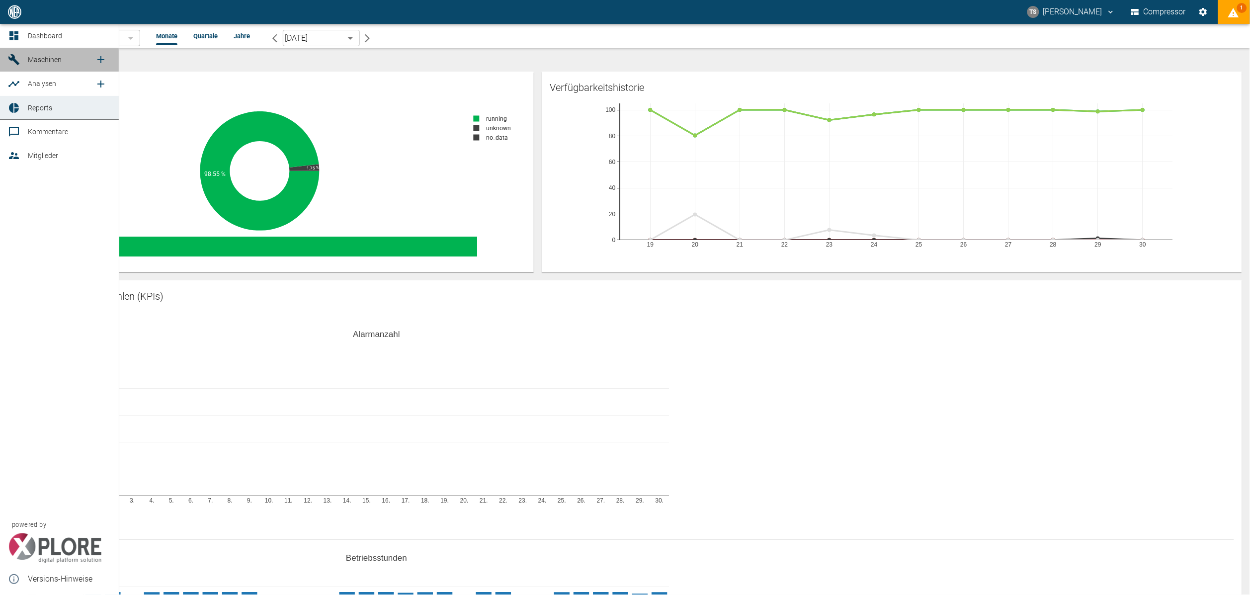
click at [35, 61] on span "Maschinen" at bounding box center [45, 60] width 34 height 8
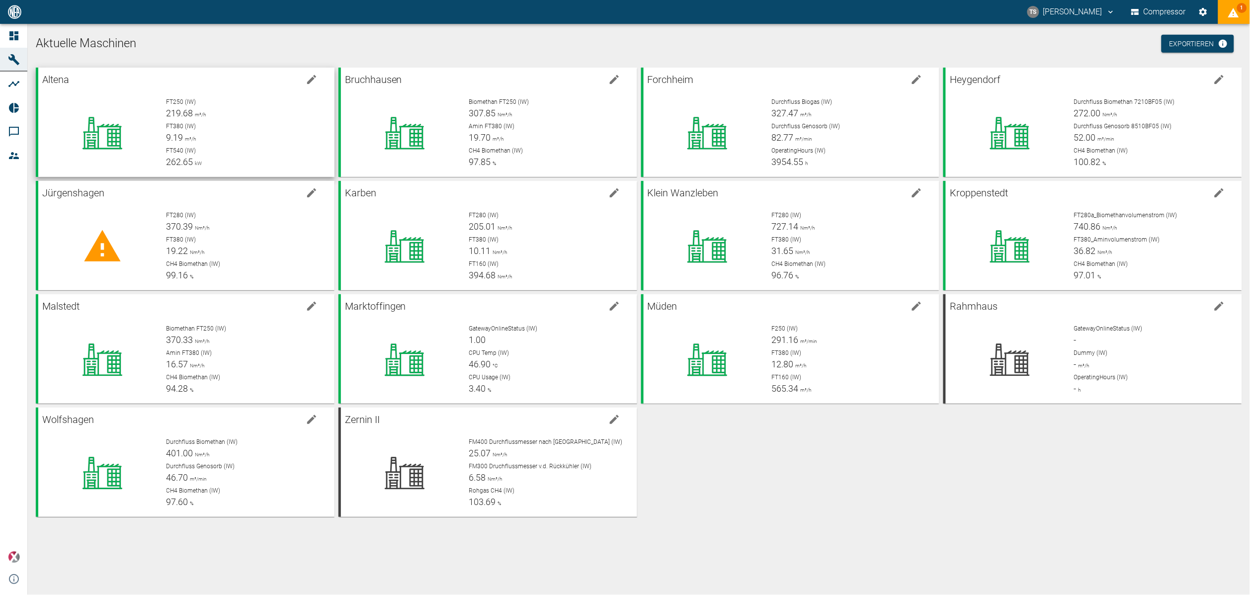
click at [164, 125] on div "FT250 (IW) 219.68 m³/h FT380 (IW) 9.19 m³/h FT540 (IW) 262.65 kW" at bounding box center [243, 129] width 168 height 80
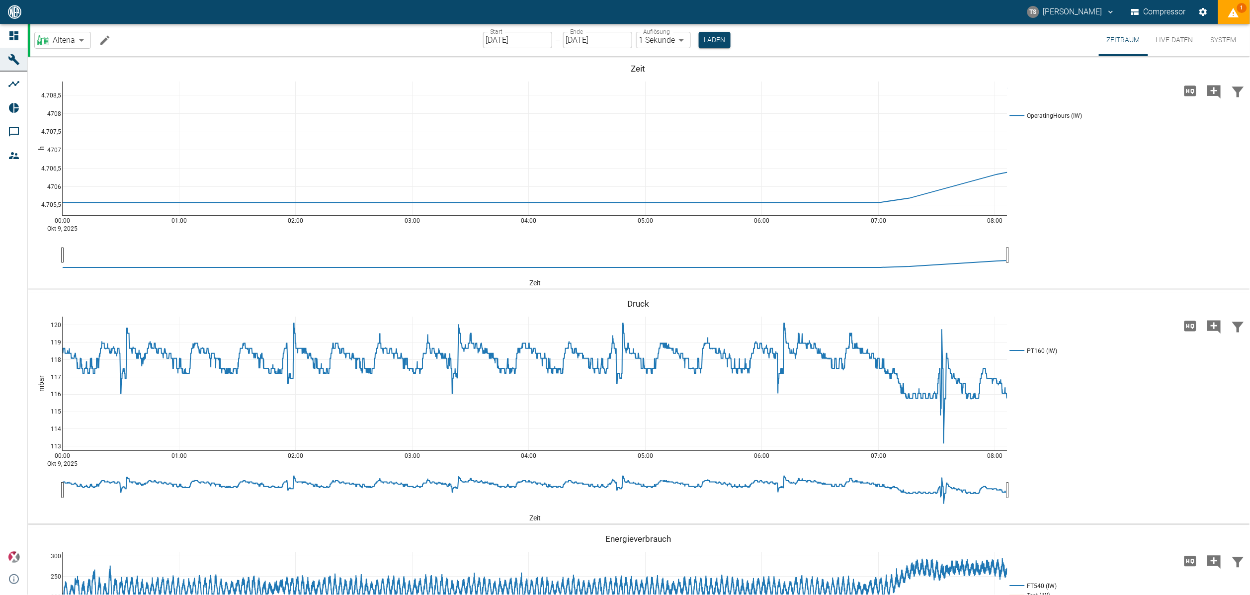
click at [536, 39] on input "[DATE]" at bounding box center [517, 40] width 69 height 16
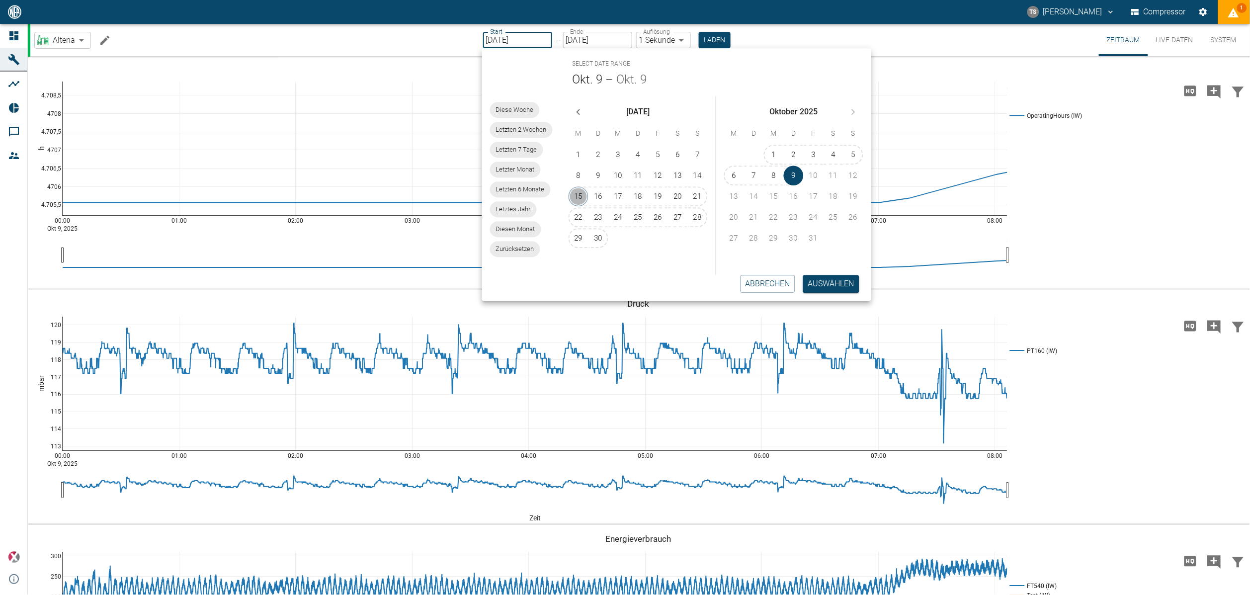
click at [586, 186] on button "15" at bounding box center [579, 196] width 20 height 20
type input "15.09.2025"
type input "10min"
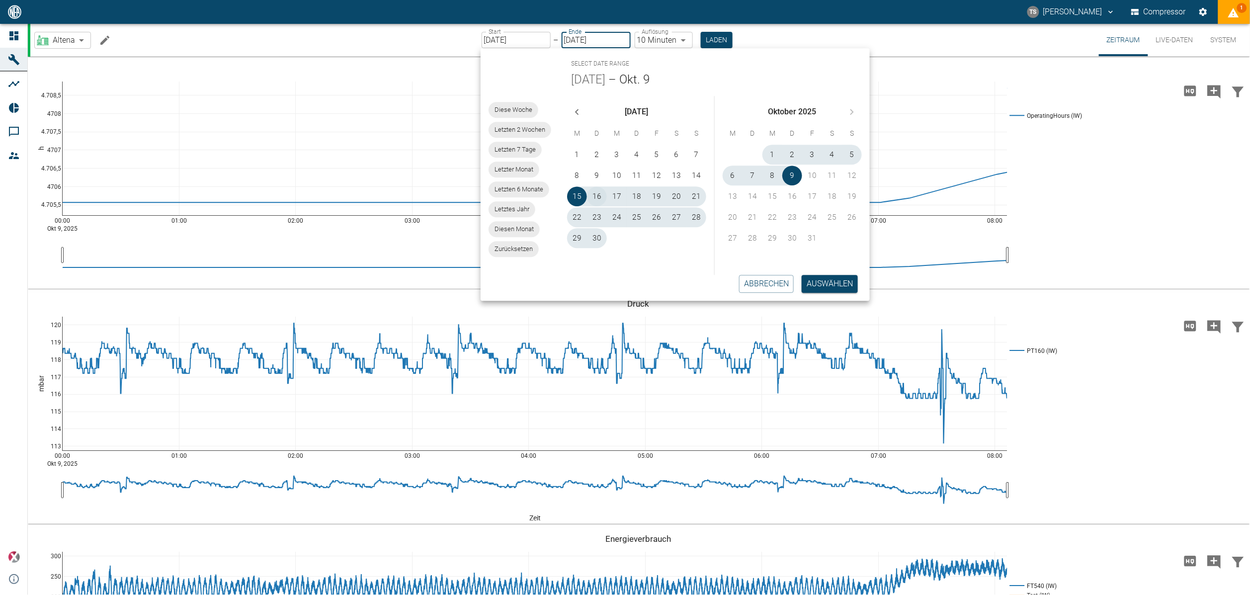
click at [598, 190] on button "16" at bounding box center [597, 196] width 20 height 20
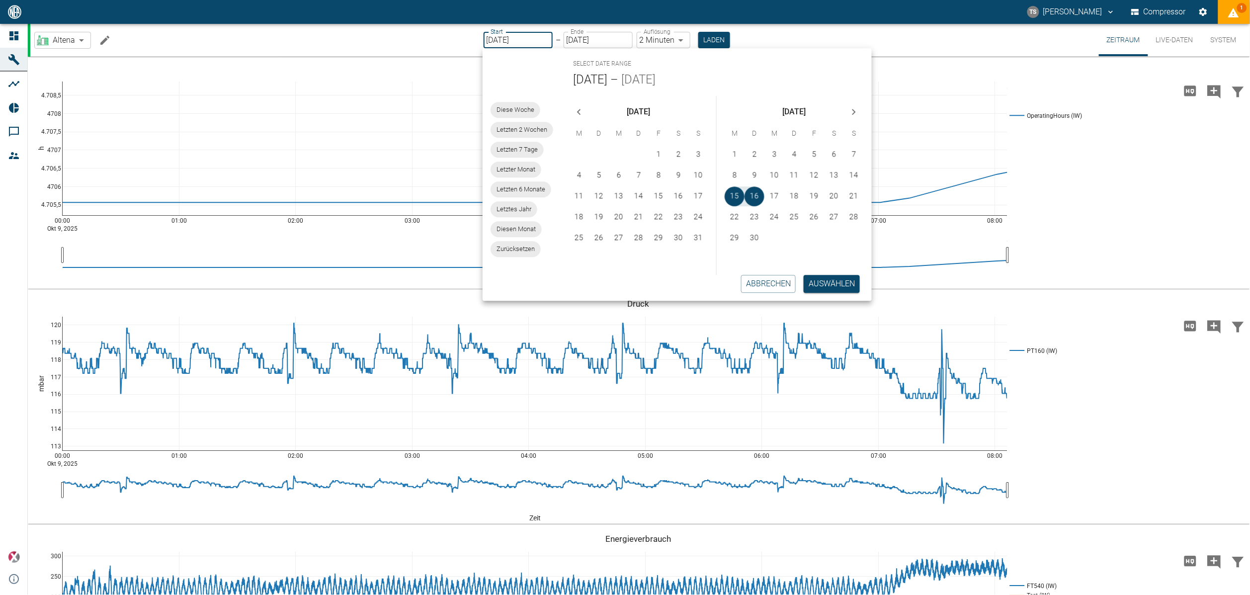
type input "16.09.2025"
type input "2min"
click at [843, 279] on button "Auswählen" at bounding box center [832, 284] width 56 height 18
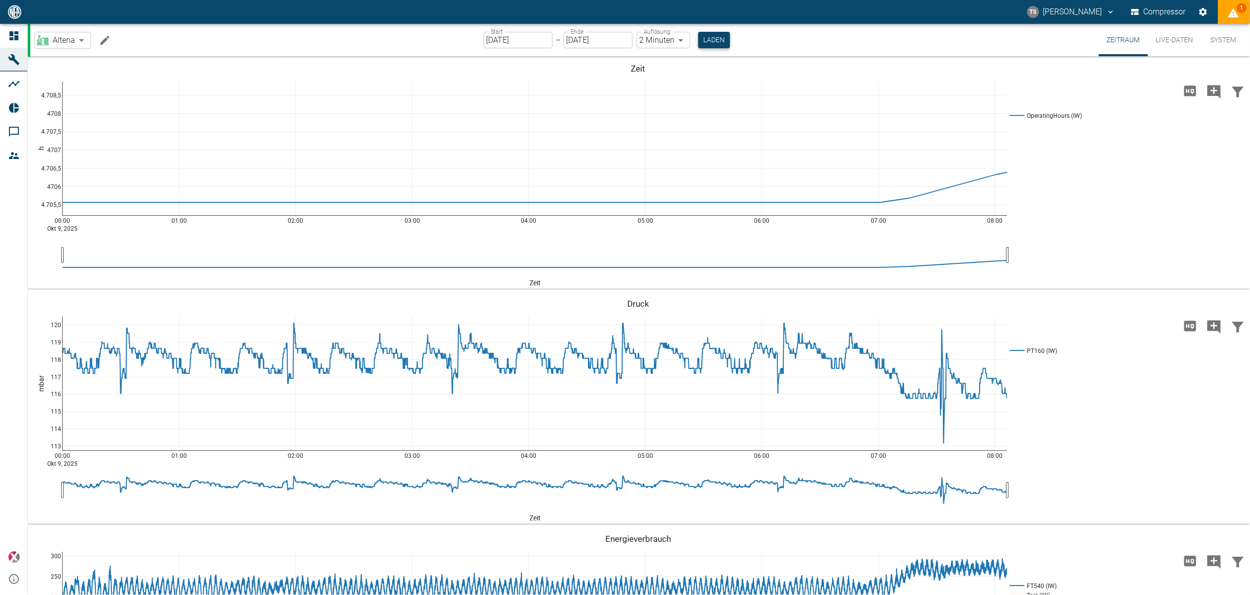
click at [712, 43] on button "Laden" at bounding box center [714, 40] width 32 height 16
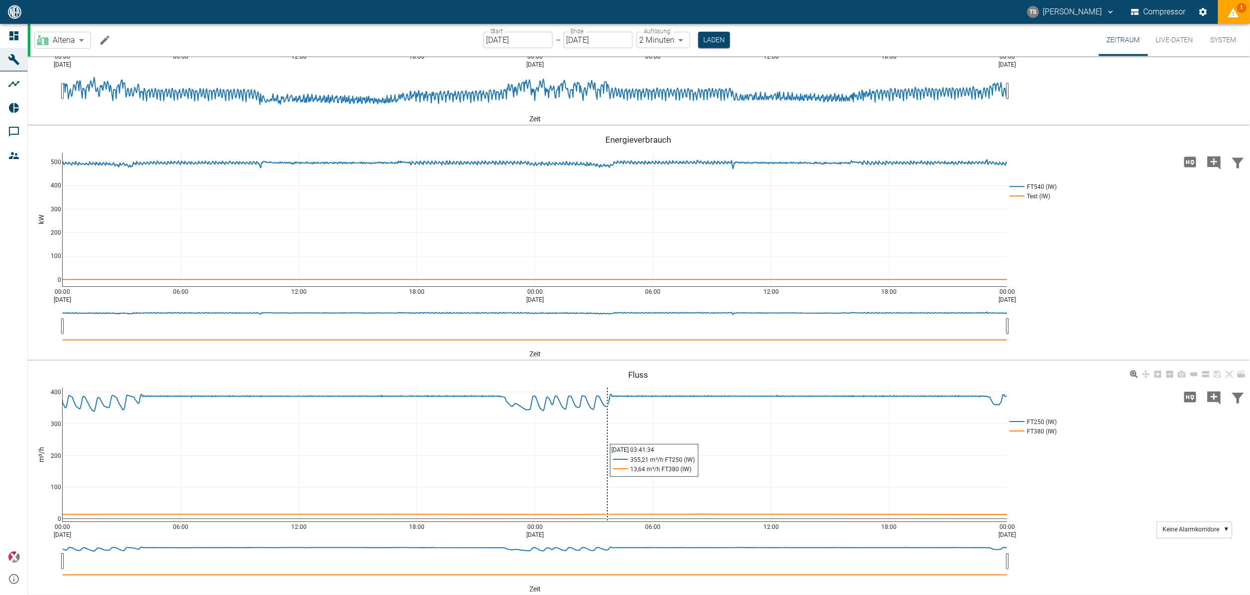
scroll to position [402, 0]
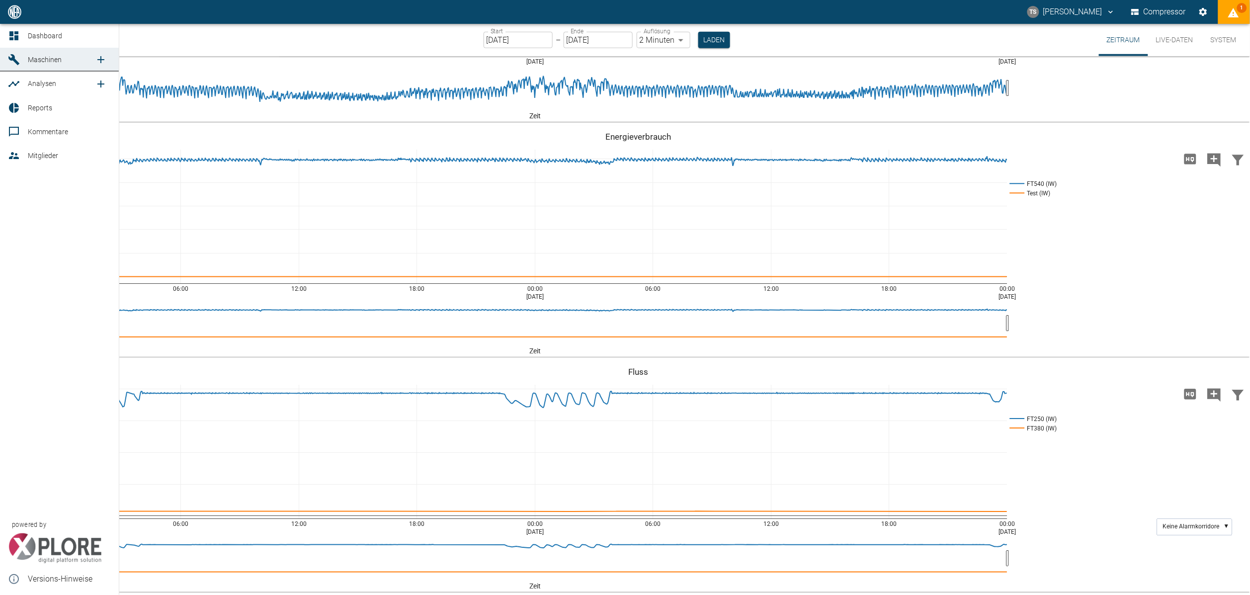
click at [12, 104] on icon at bounding box center [14, 108] width 10 height 10
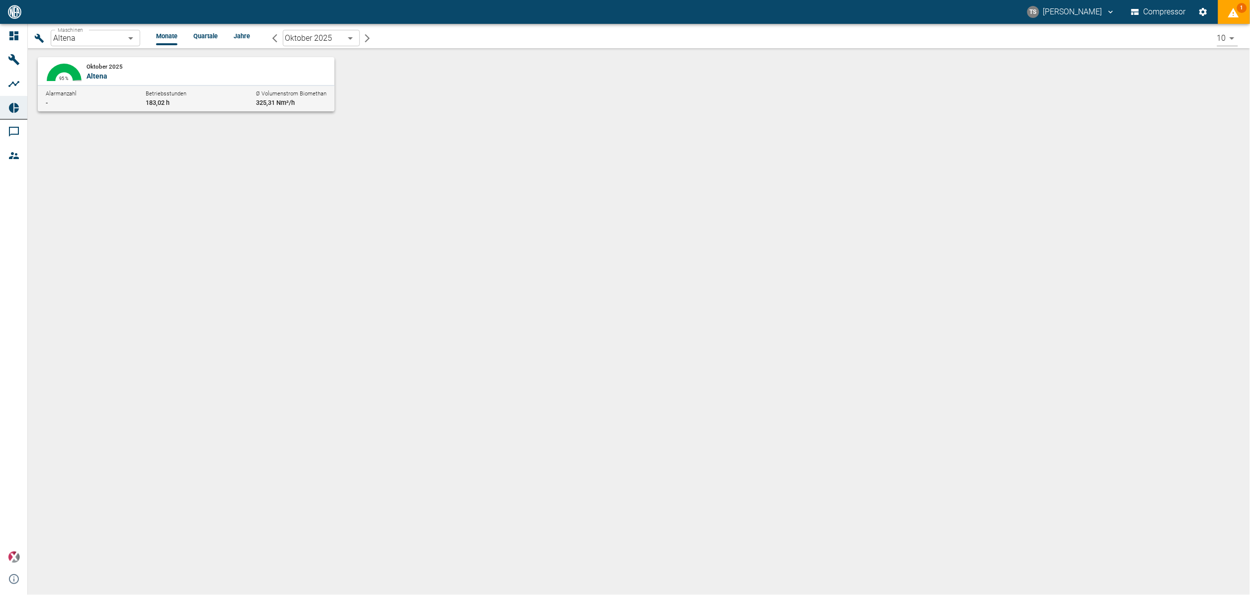
click at [110, 73] on p "Altena" at bounding box center [204, 76] width 237 height 10
click at [110, 73] on div at bounding box center [291, 128] width 495 height 136
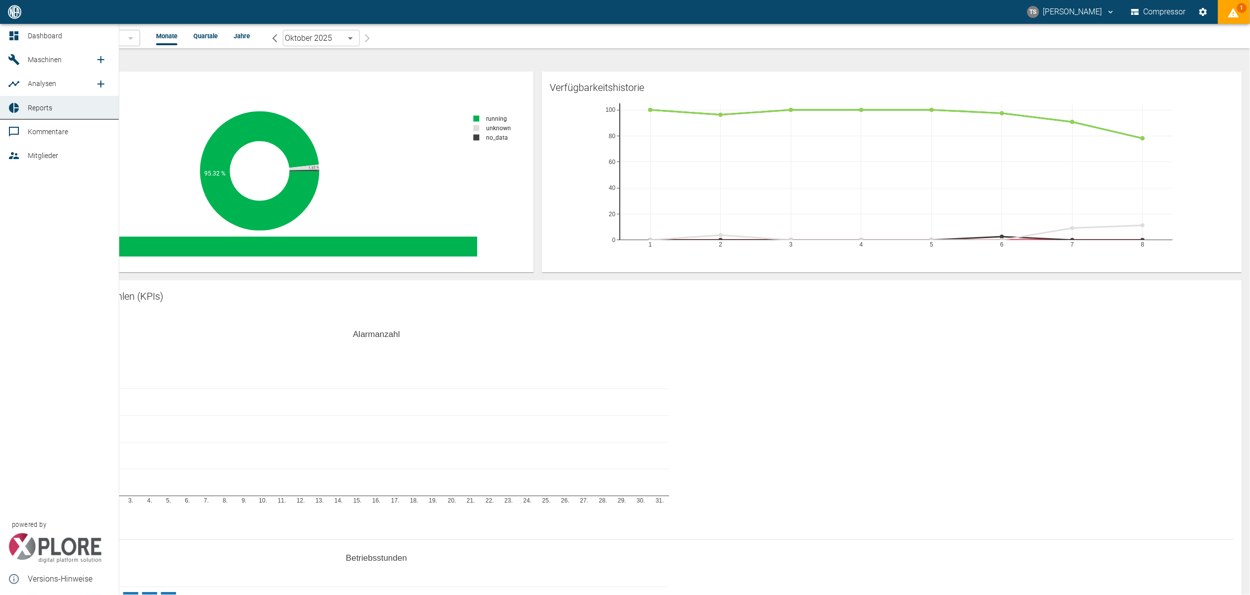
click at [37, 50] on link "Maschinen" at bounding box center [59, 60] width 119 height 24
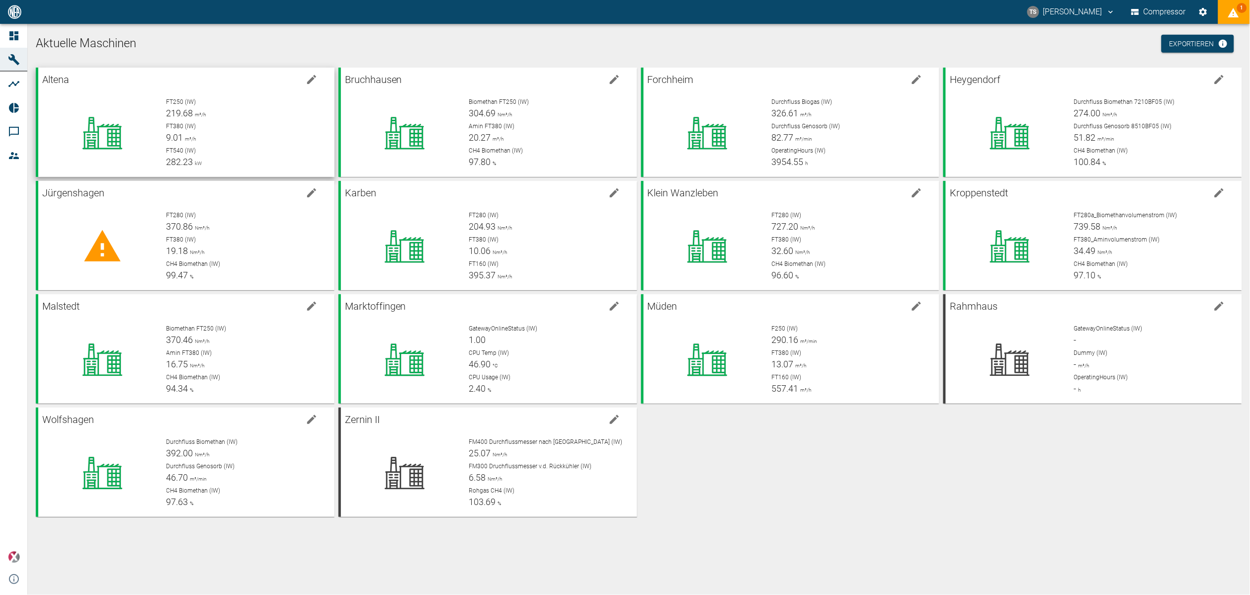
click at [184, 114] on span "219.68" at bounding box center [180, 113] width 27 height 10
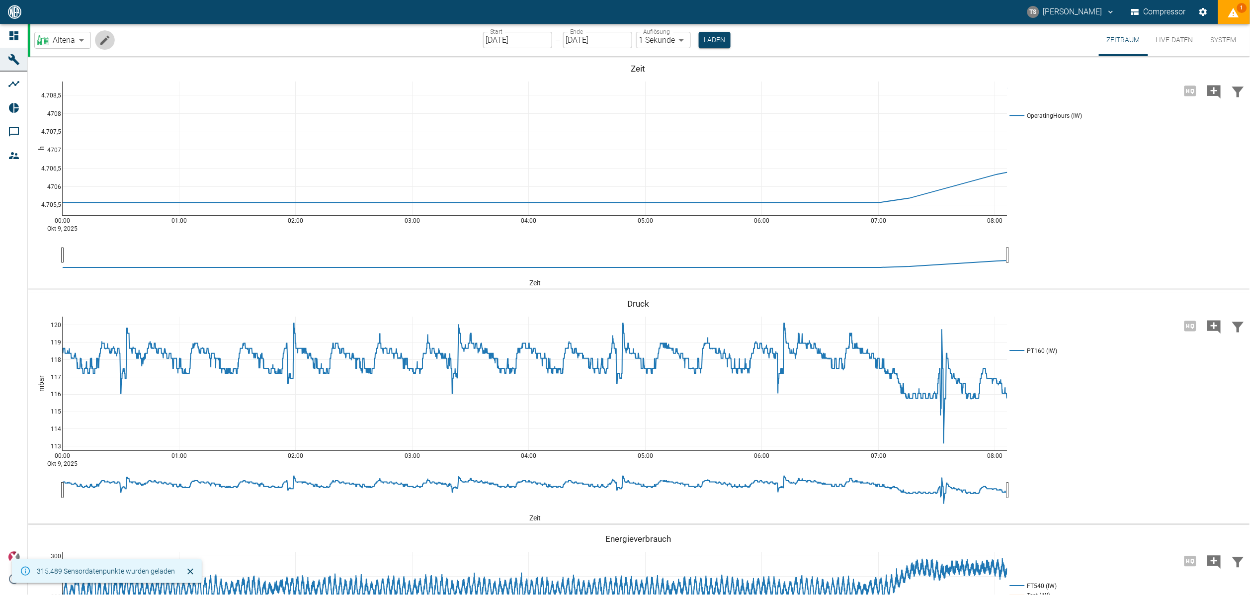
click at [105, 43] on icon "Machine bearbeiten" at bounding box center [105, 40] width 12 height 12
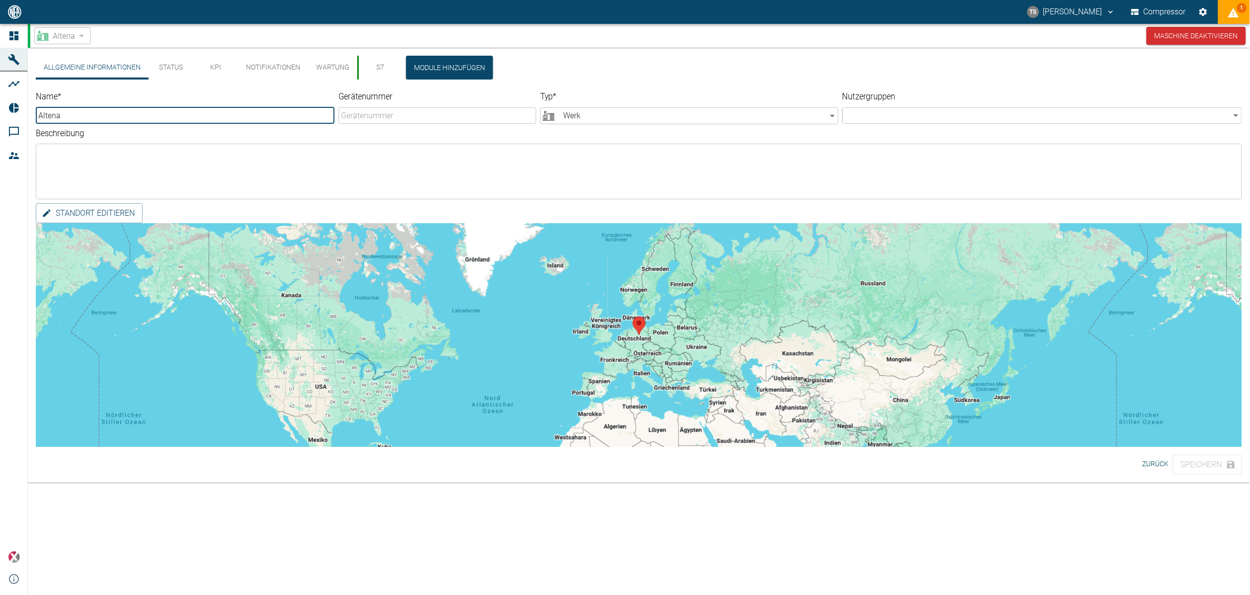
click at [224, 59] on button "KPI" at bounding box center [215, 68] width 45 height 24
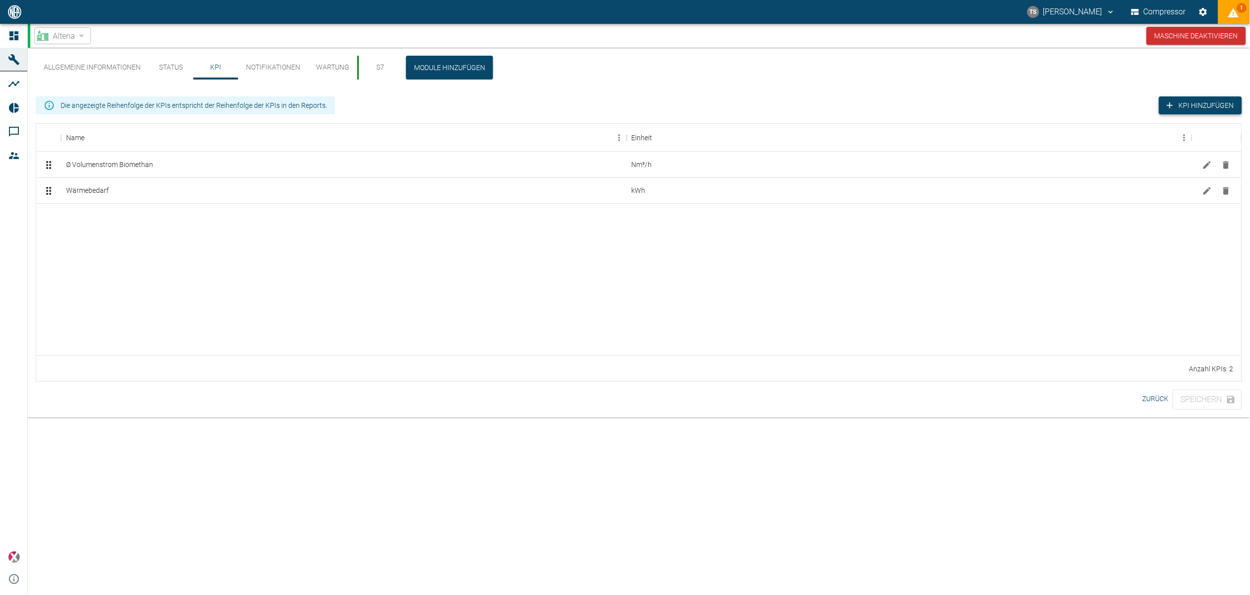
click at [1211, 99] on button "KPI hinzufügen" at bounding box center [1200, 105] width 83 height 18
click at [259, 294] on div at bounding box center [638, 279] width 1205 height 152
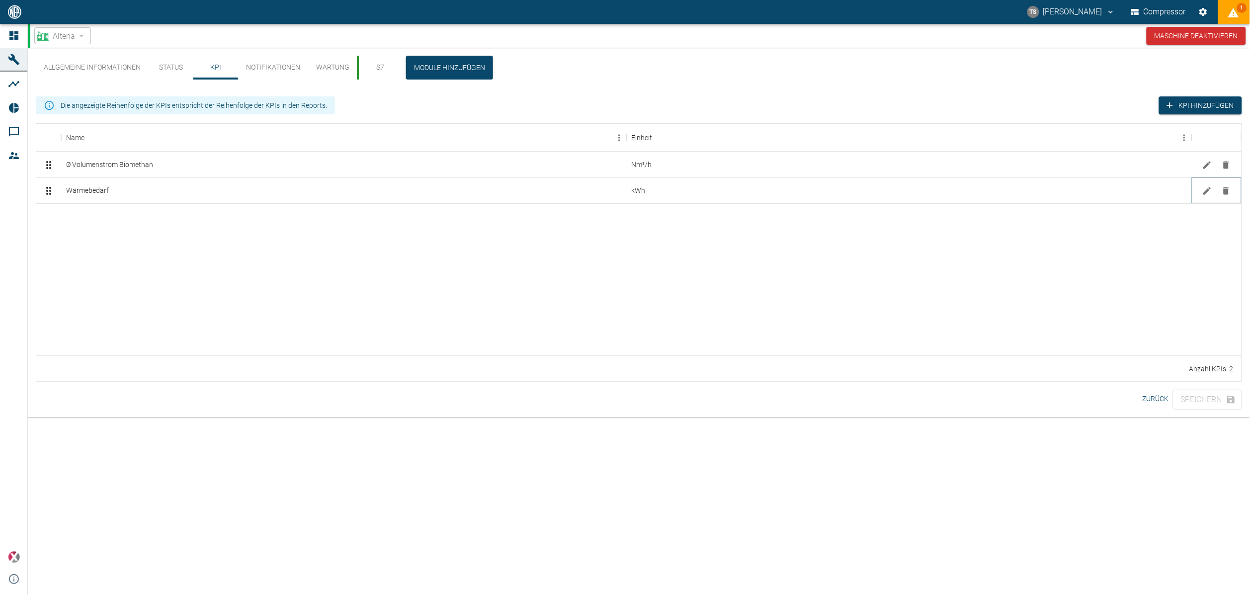
click at [1203, 192] on icon "Bearbeiten" at bounding box center [1207, 191] width 10 height 10
type input "FT540"
click at [78, 157] on div "Ø Volumenstrom Biomethan" at bounding box center [344, 165] width 566 height 26
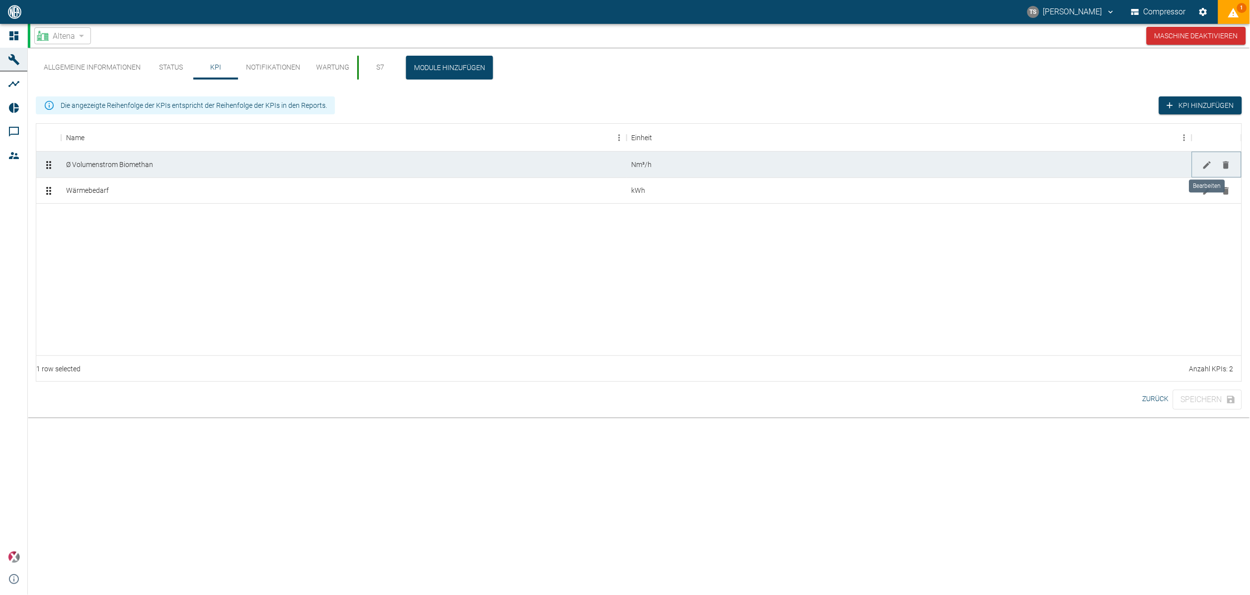
click at [1203, 162] on icon "Bearbeiten" at bounding box center [1207, 165] width 10 height 10
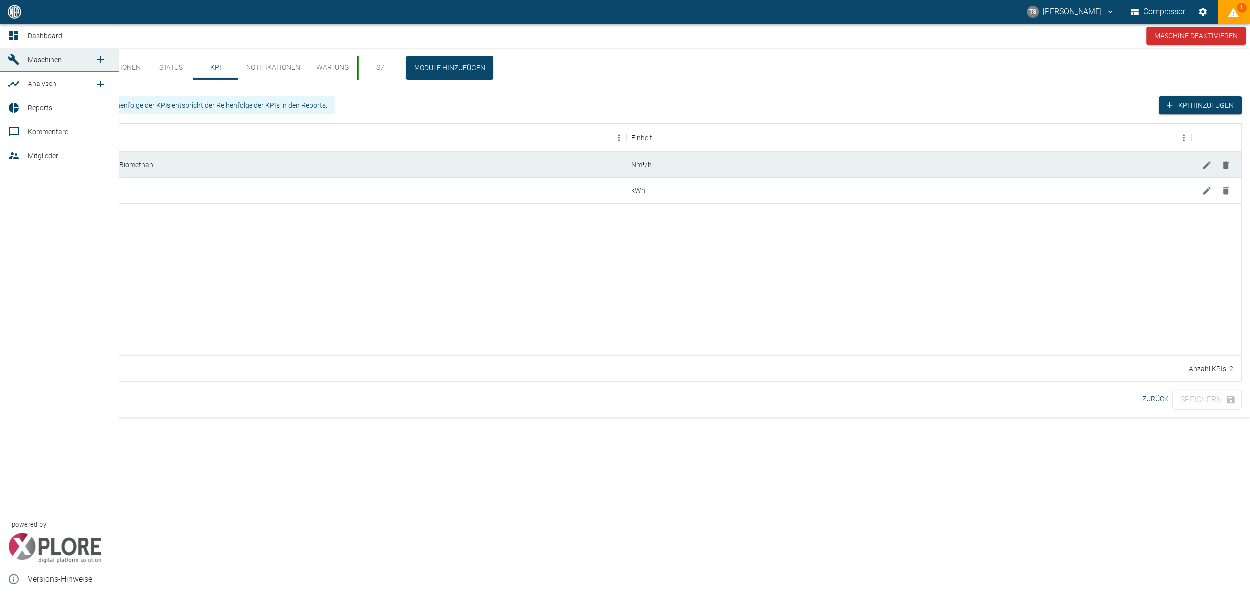
click at [14, 43] on link "Dashboard" at bounding box center [59, 36] width 119 height 24
